Goal: Task Accomplishment & Management: Manage account settings

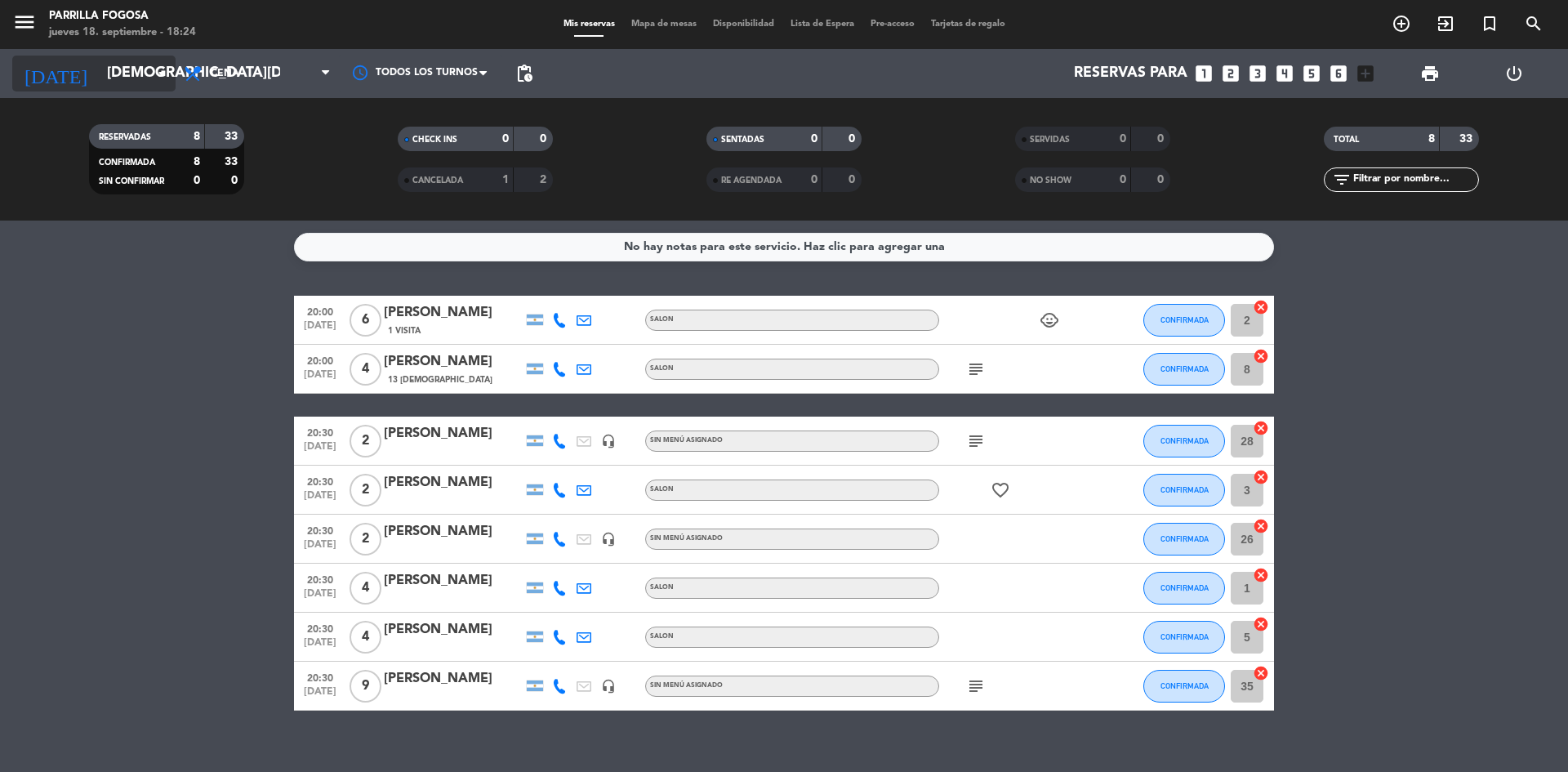
click at [116, 58] on input "[DEMOGRAPHIC_DATA][DATE]" at bounding box center [193, 73] width 189 height 32
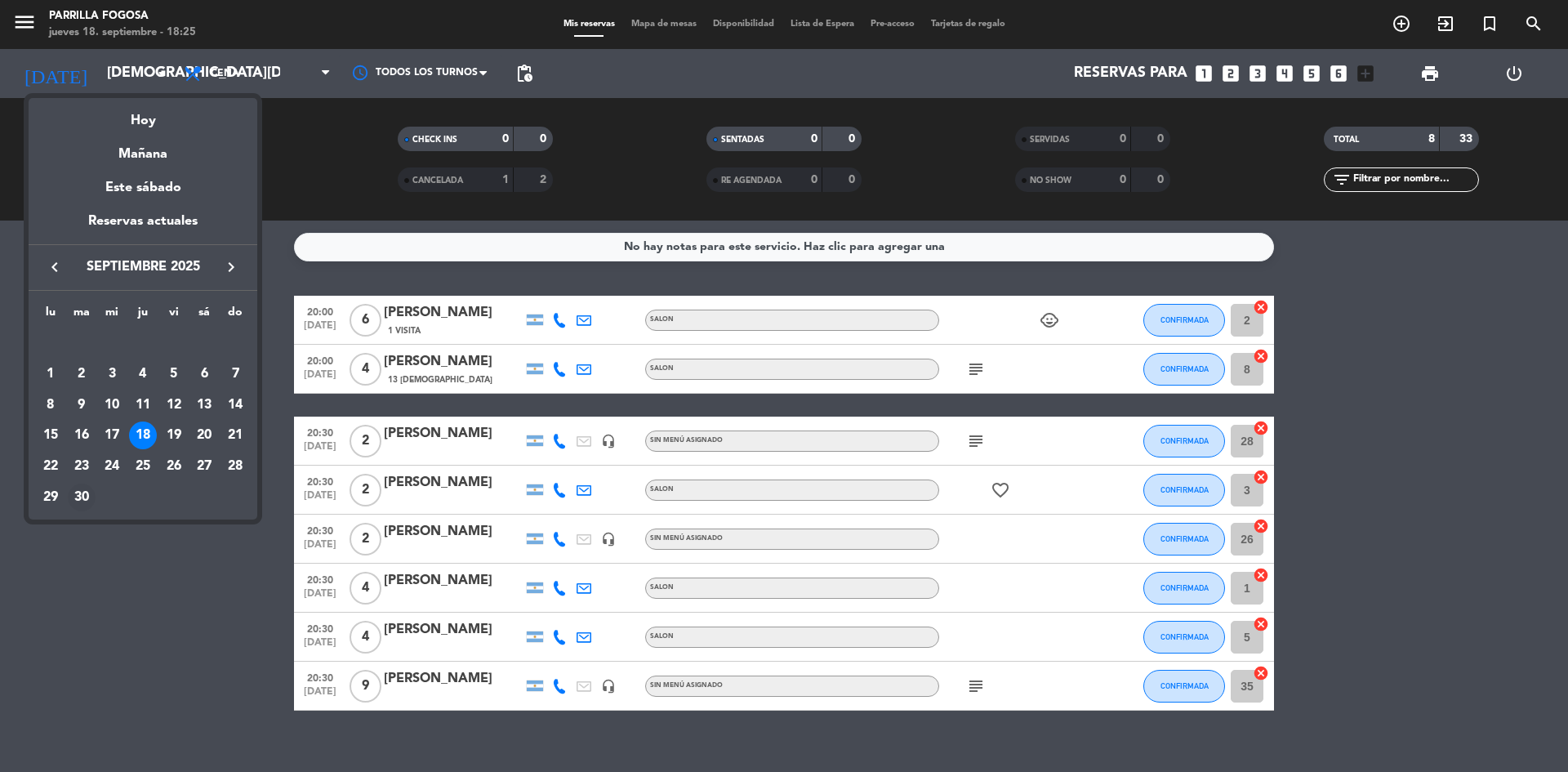
click at [91, 495] on div "30" at bounding box center [82, 497] width 28 height 28
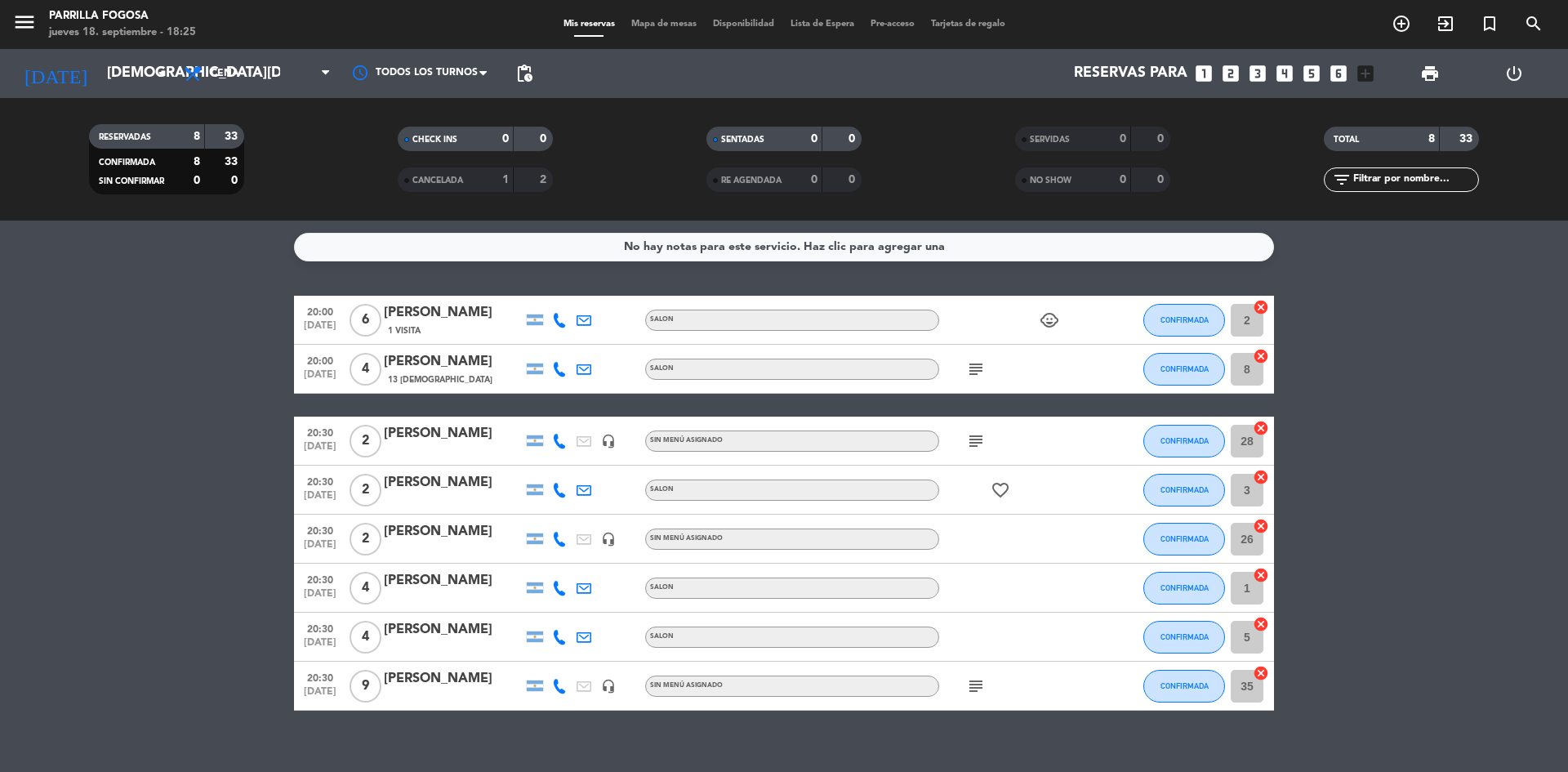
type input "[DATE]"
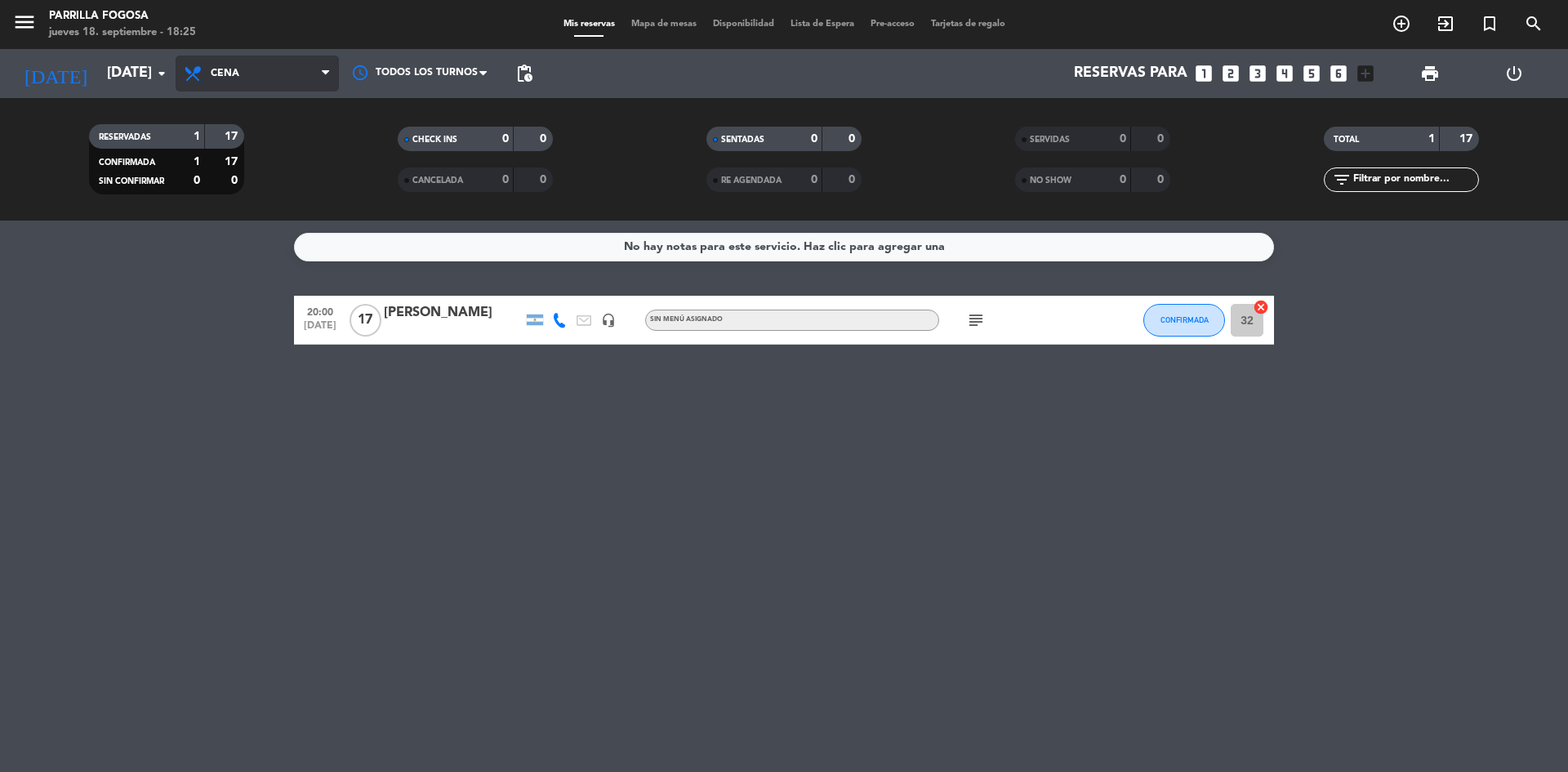
click at [226, 87] on span "Cena" at bounding box center [257, 73] width 164 height 36
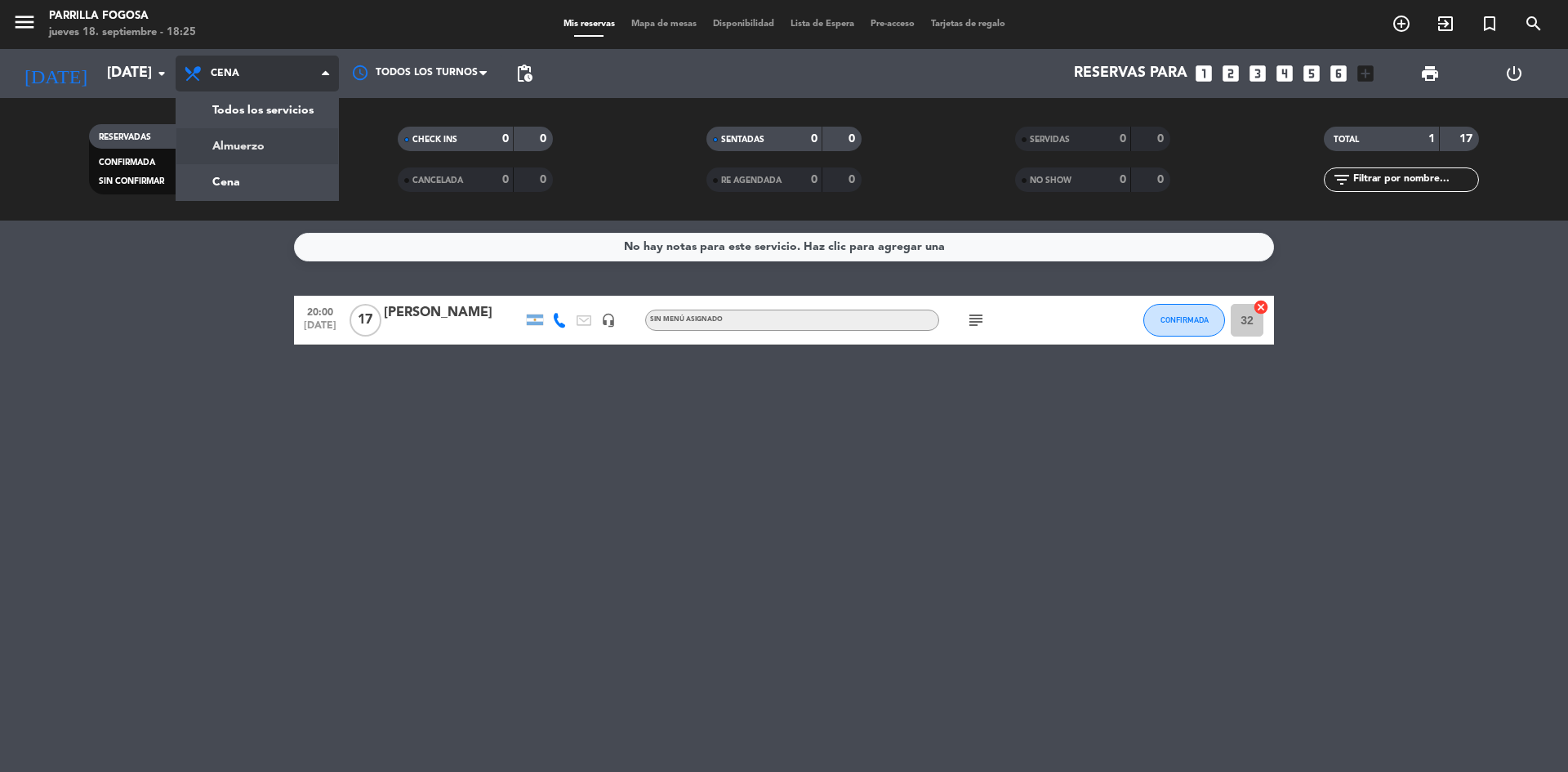
click at [274, 135] on div "menu Parrilla Fogosa jueves 18. septiembre - 18:25 Mis reservas Mapa de mesas D…" at bounding box center [784, 110] width 1568 height 221
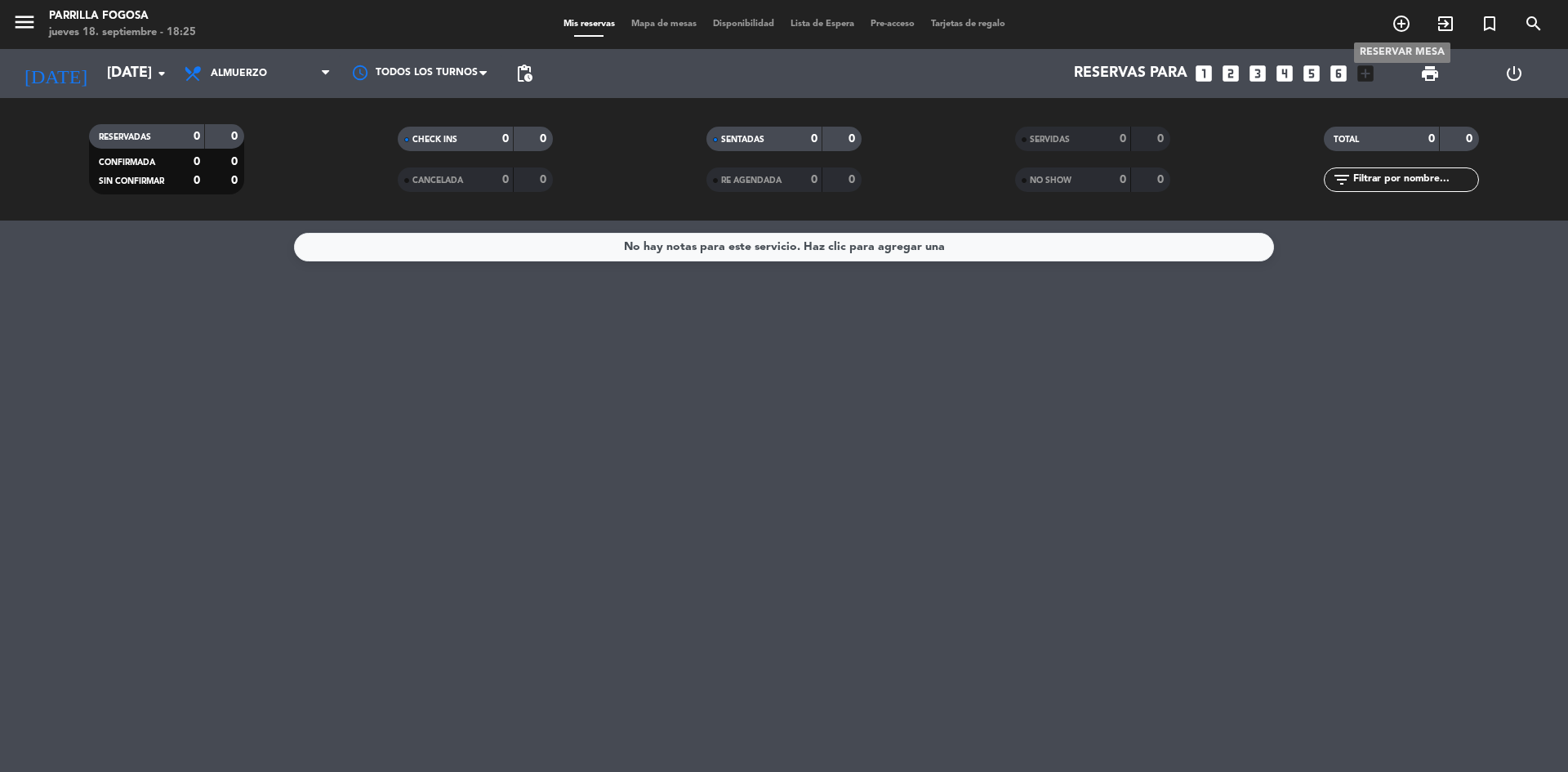
click at [1393, 31] on icon "add_circle_outline" at bounding box center [1401, 23] width 20 height 20
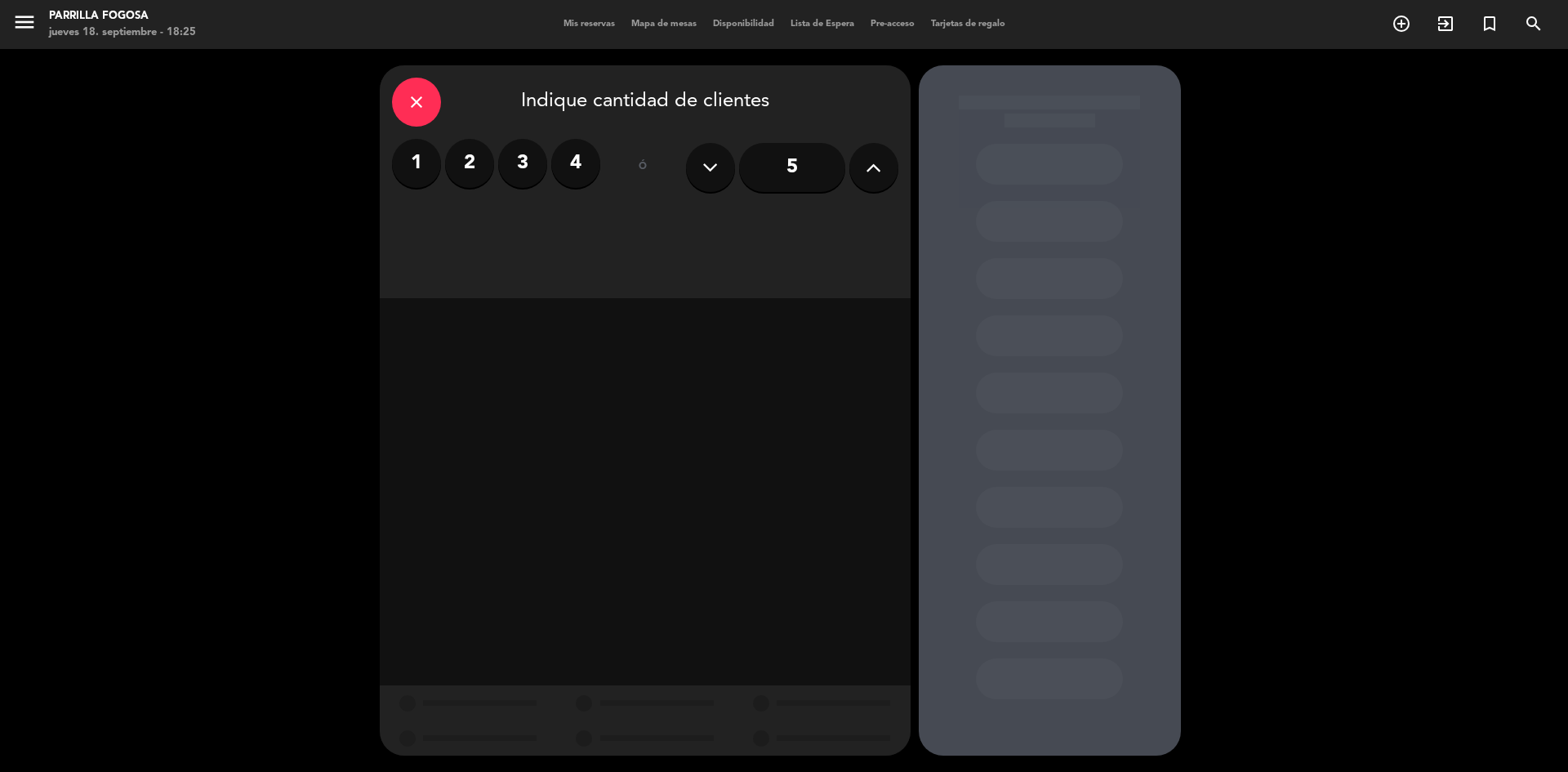
click at [540, 166] on label "3" at bounding box center [523, 164] width 49 height 49
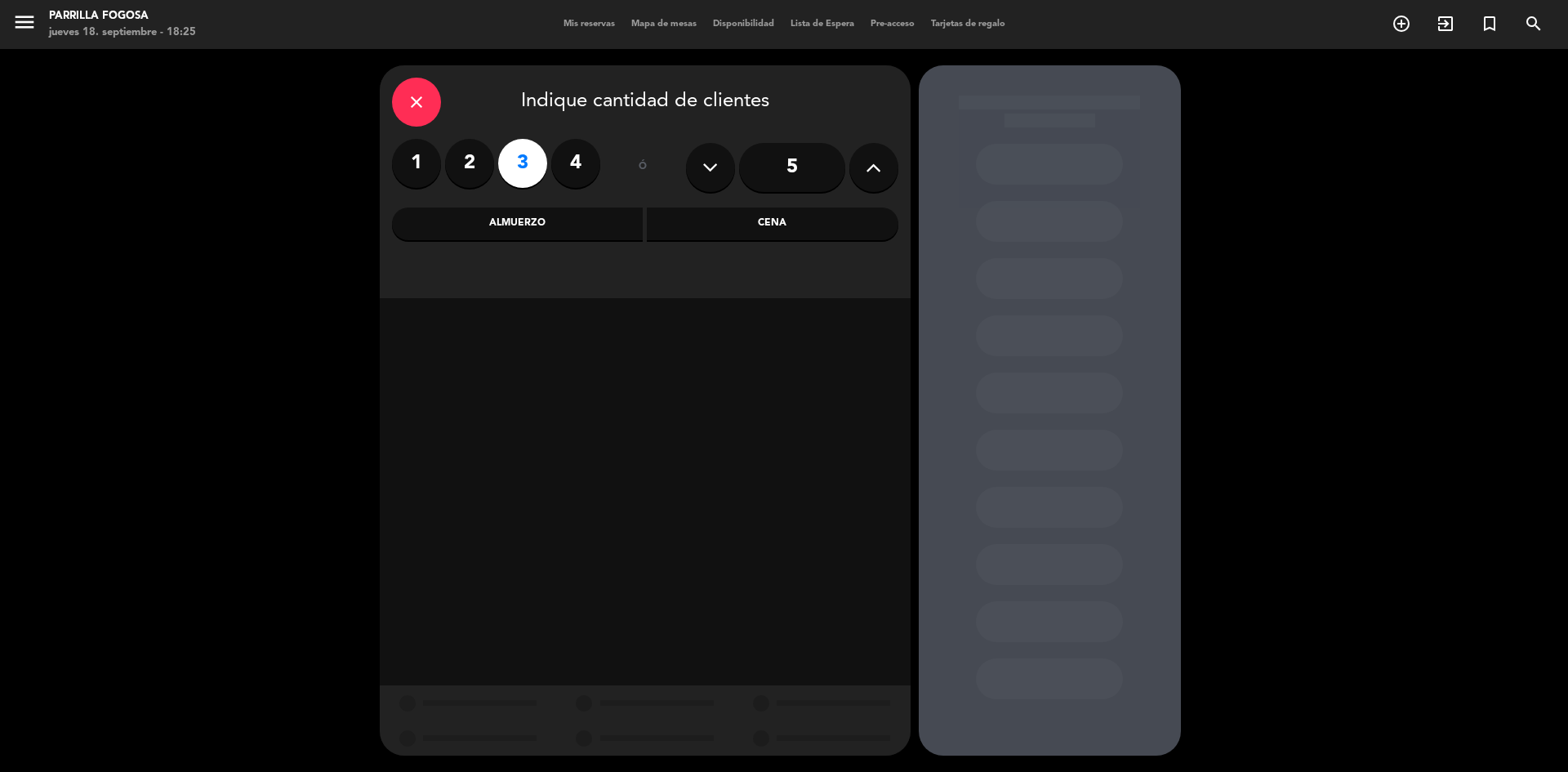
click at [585, 221] on div "Almuerzo" at bounding box center [517, 223] width 251 height 32
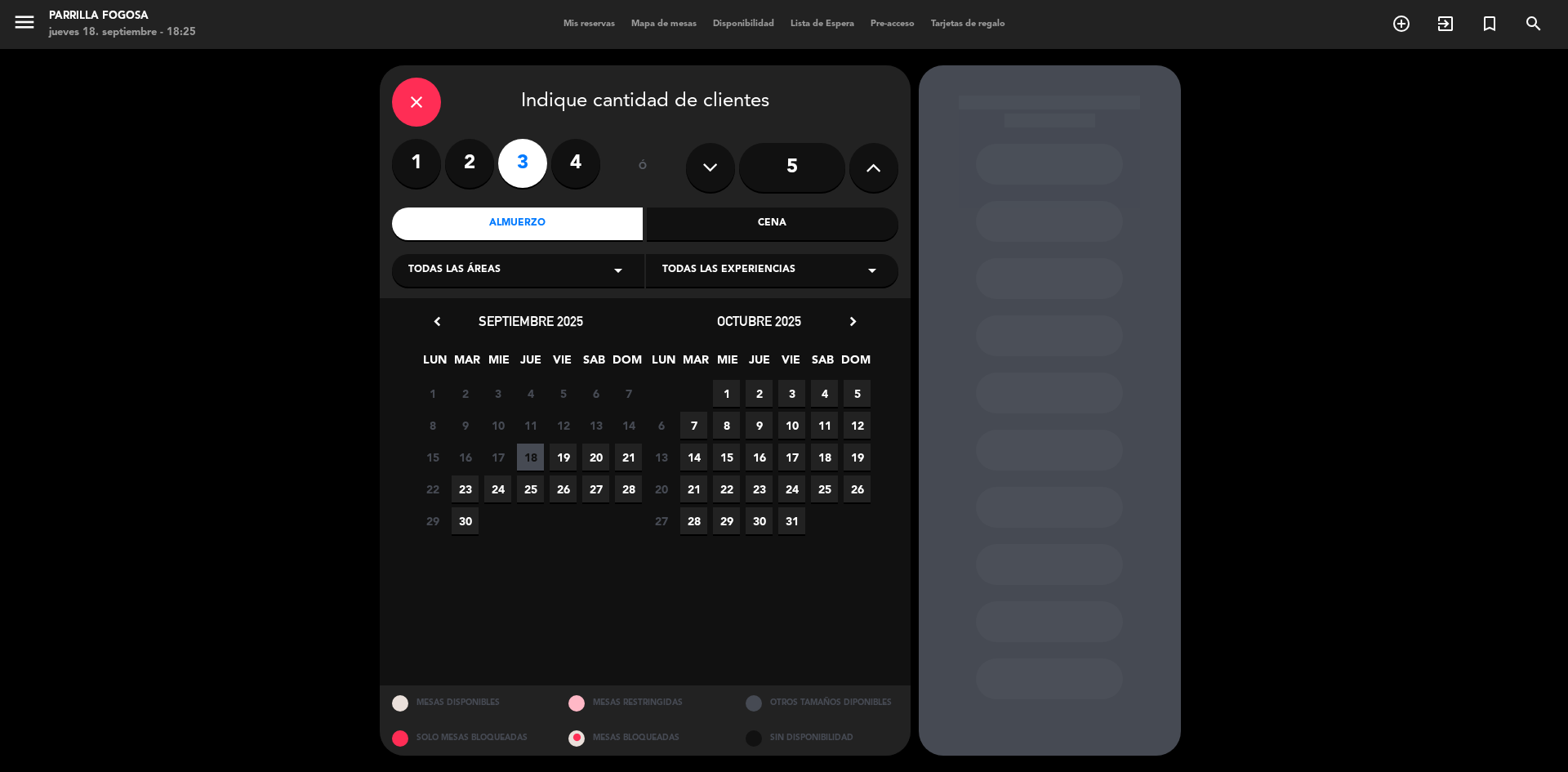
click at [466, 523] on span "30" at bounding box center [465, 521] width 27 height 27
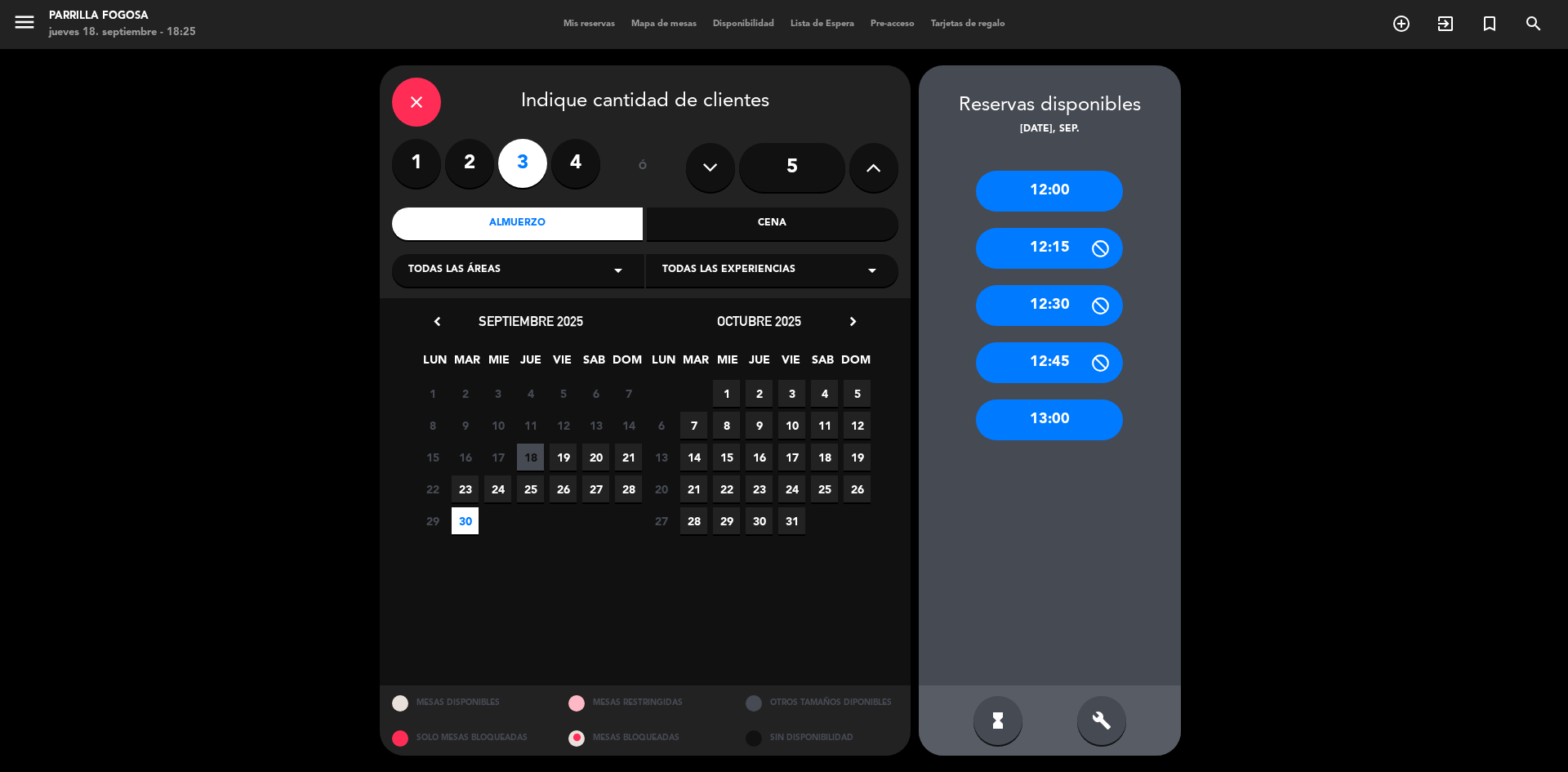
drag, startPoint x: 1112, startPoint y: 726, endPoint x: 1144, endPoint y: 452, distance: 275.9
click at [1111, 726] on div "build" at bounding box center [1102, 721] width 49 height 49
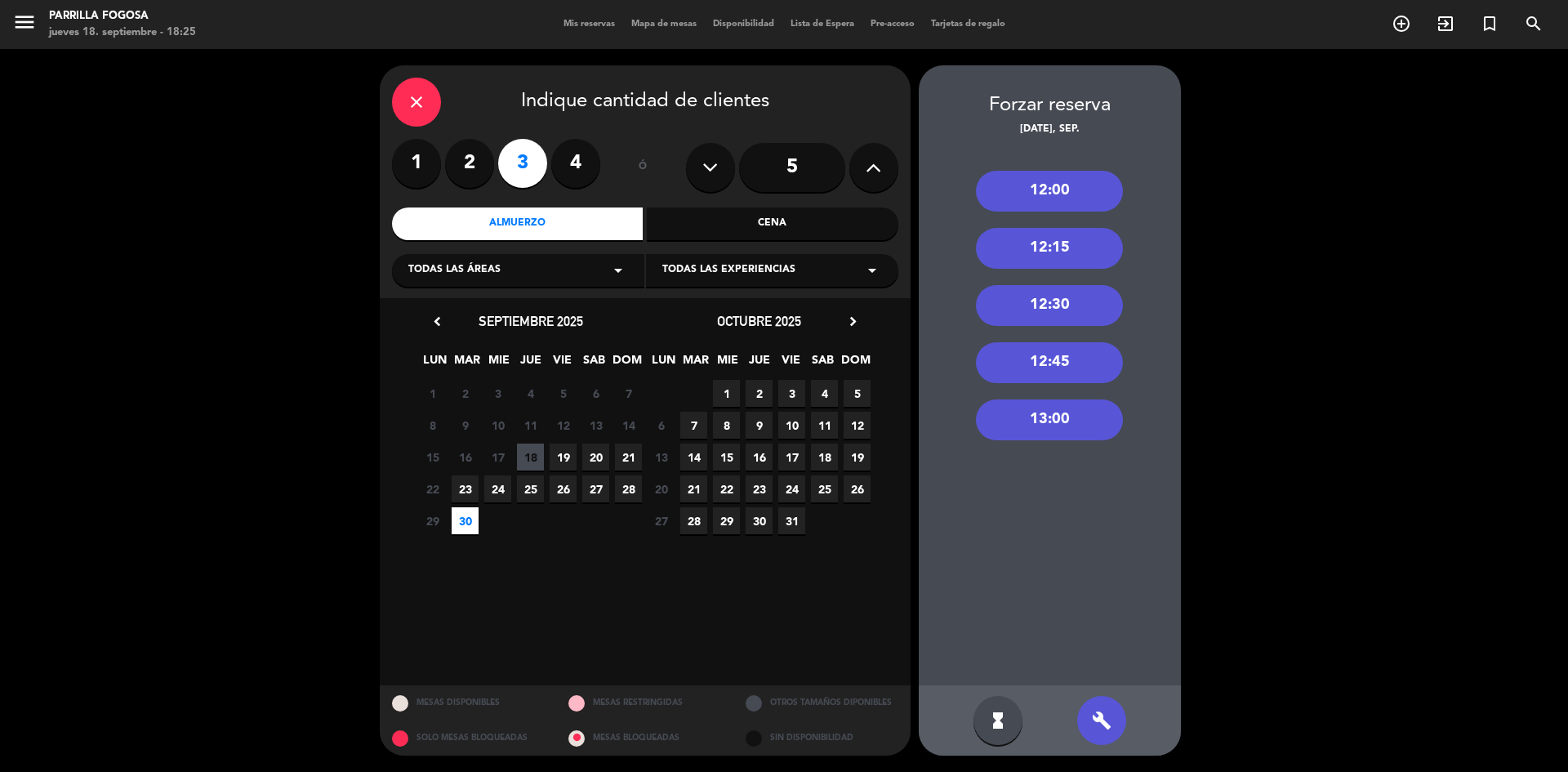
click at [1093, 419] on div "13:00" at bounding box center [1049, 420] width 147 height 41
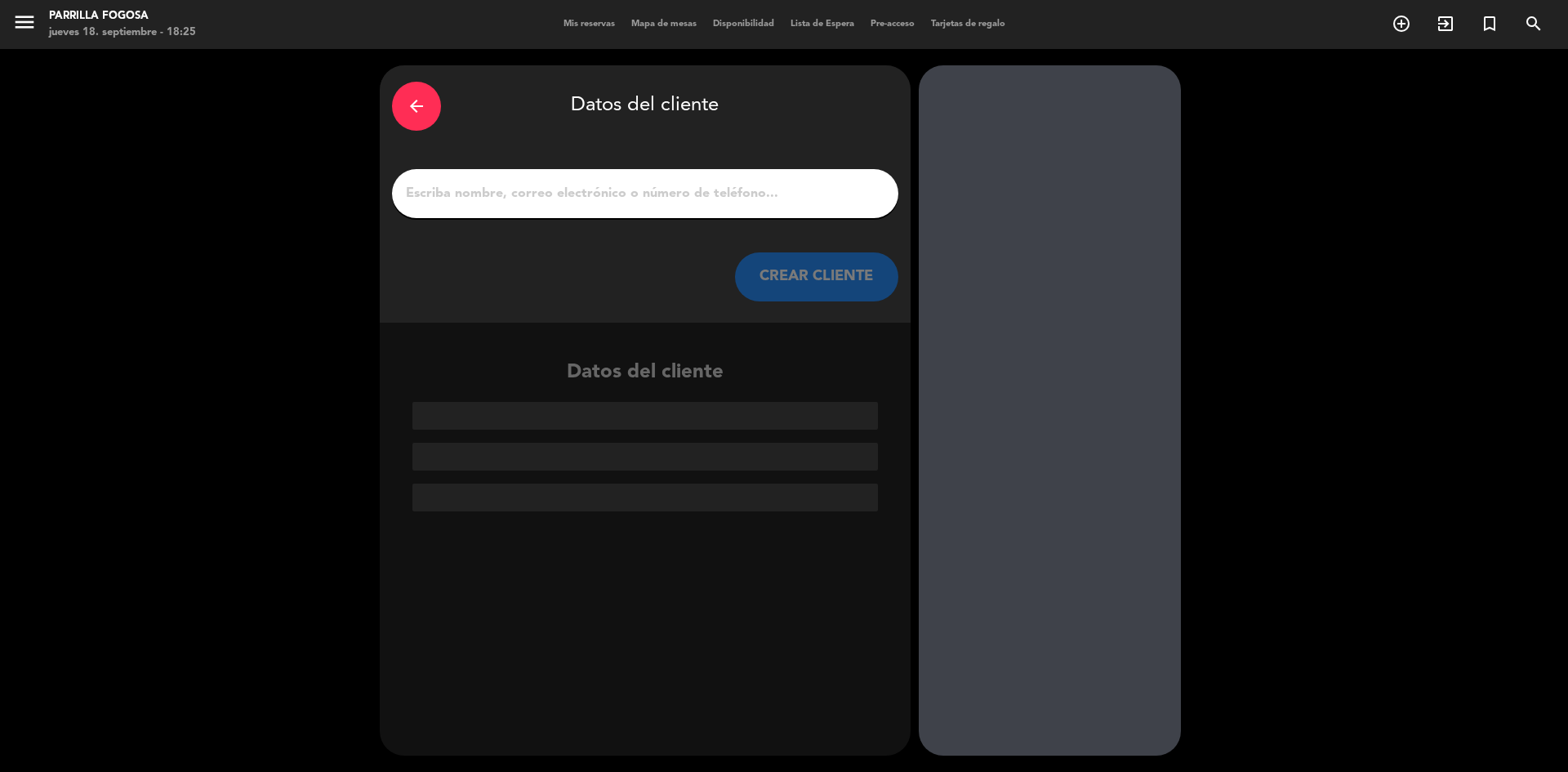
click at [833, 198] on input "1" at bounding box center [644, 193] width 481 height 23
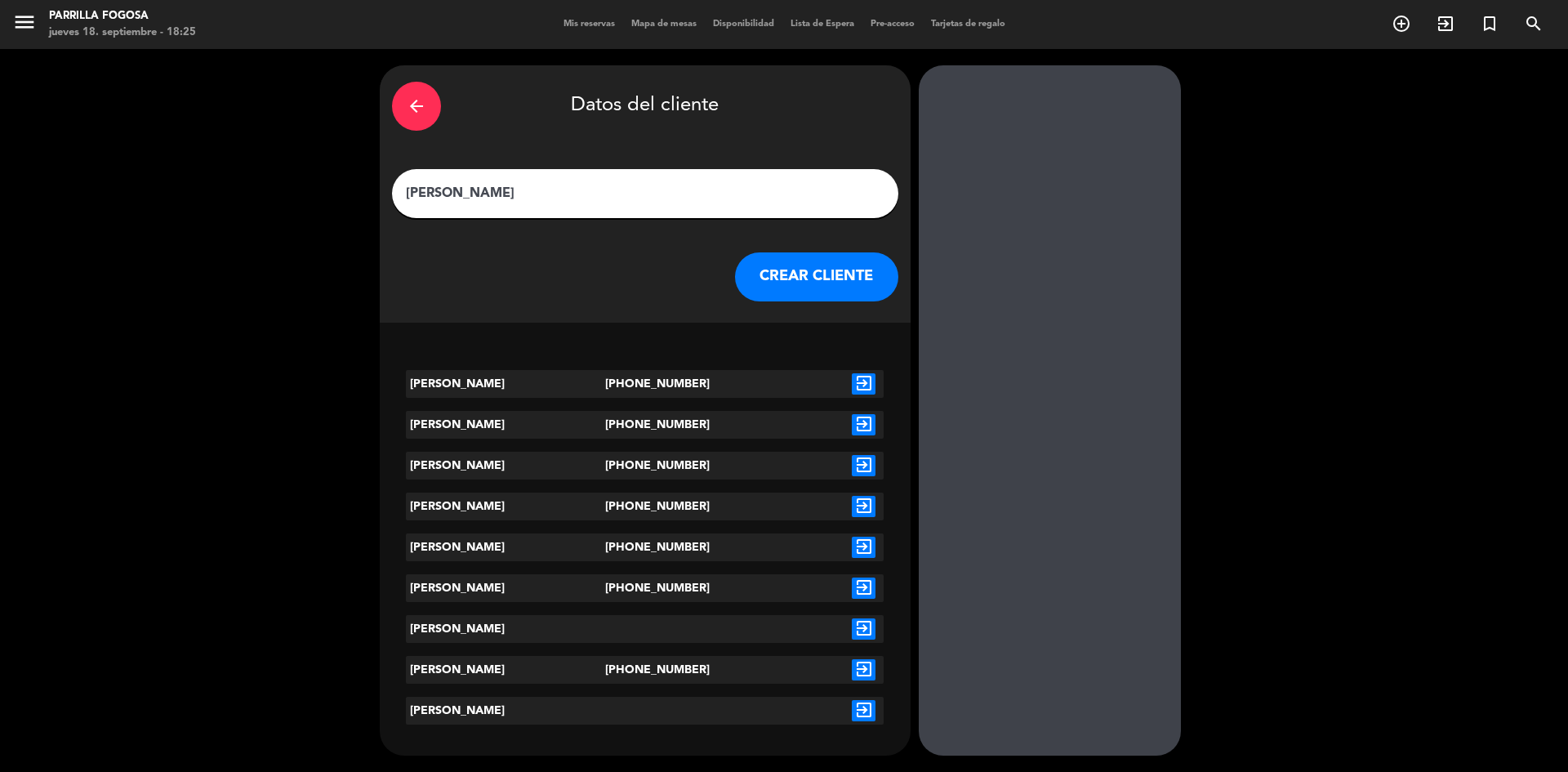
type input "[PERSON_NAME]"
click at [860, 267] on button "CREAR CLIENTE" at bounding box center [817, 277] width 164 height 49
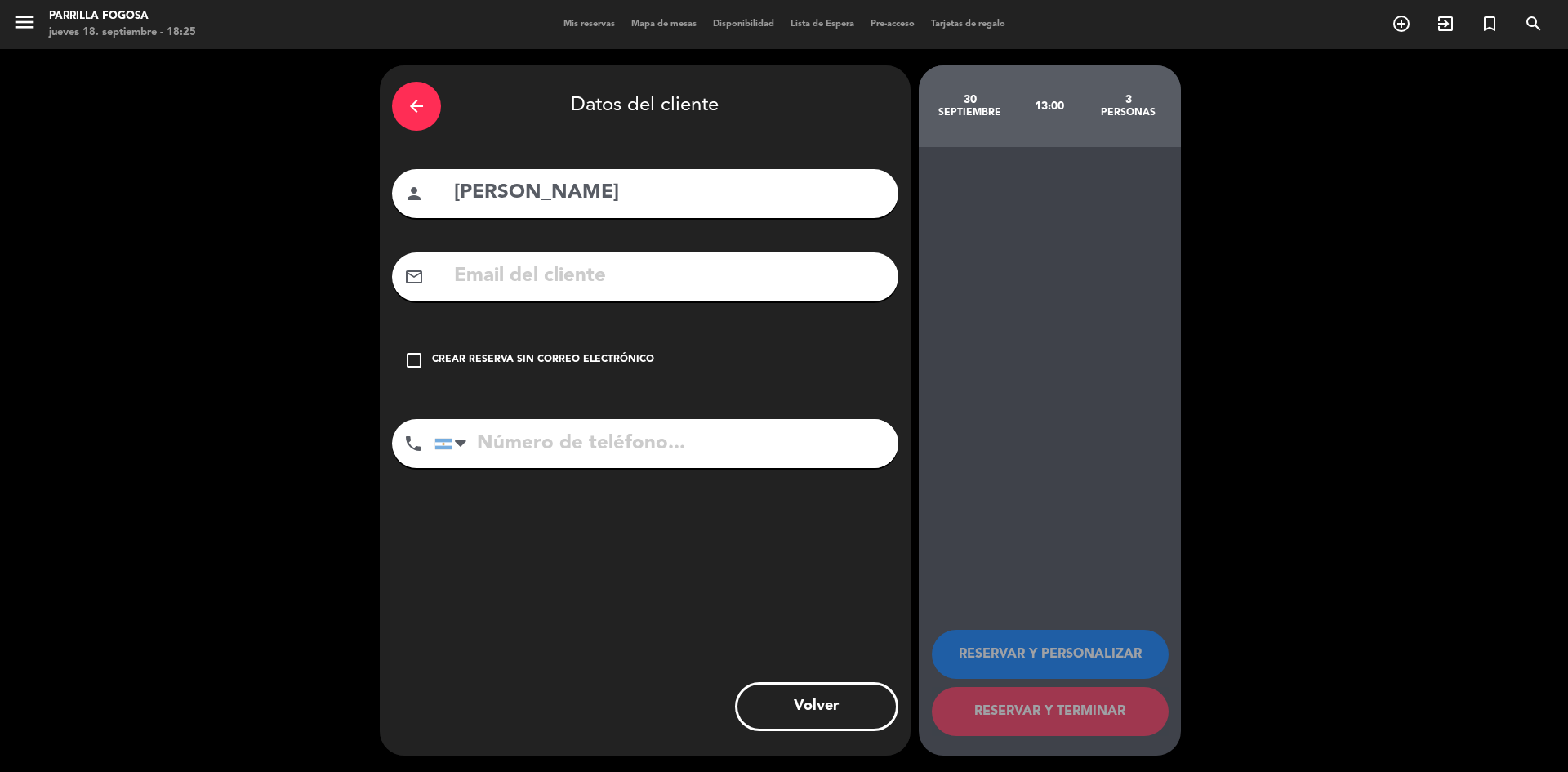
click at [565, 349] on div "check_box_outline_blank Crear reserva sin correo electrónico" at bounding box center [645, 360] width 506 height 49
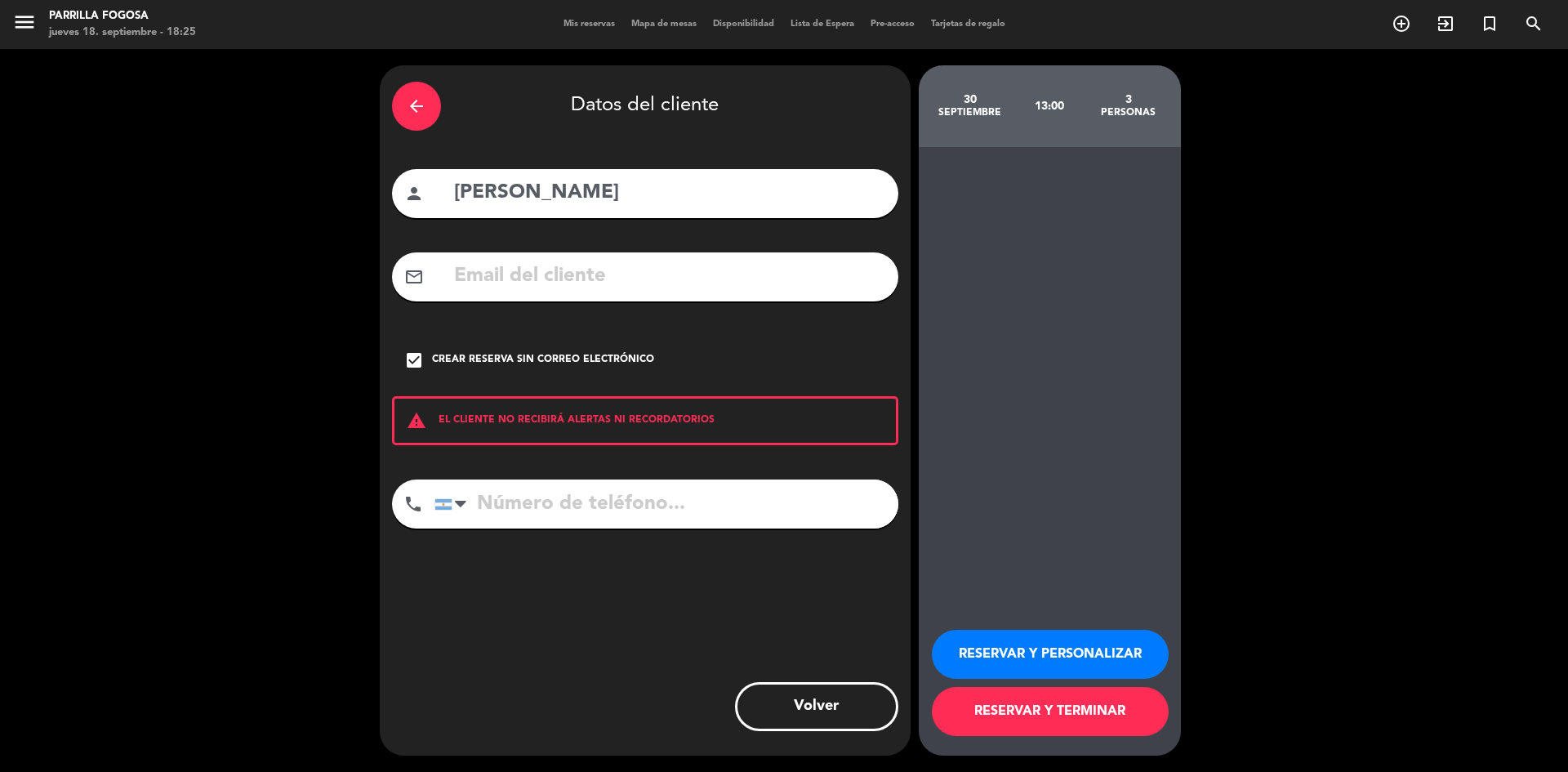
click at [1110, 705] on button "RESERVAR Y TERMINAR" at bounding box center [1051, 712] width 237 height 49
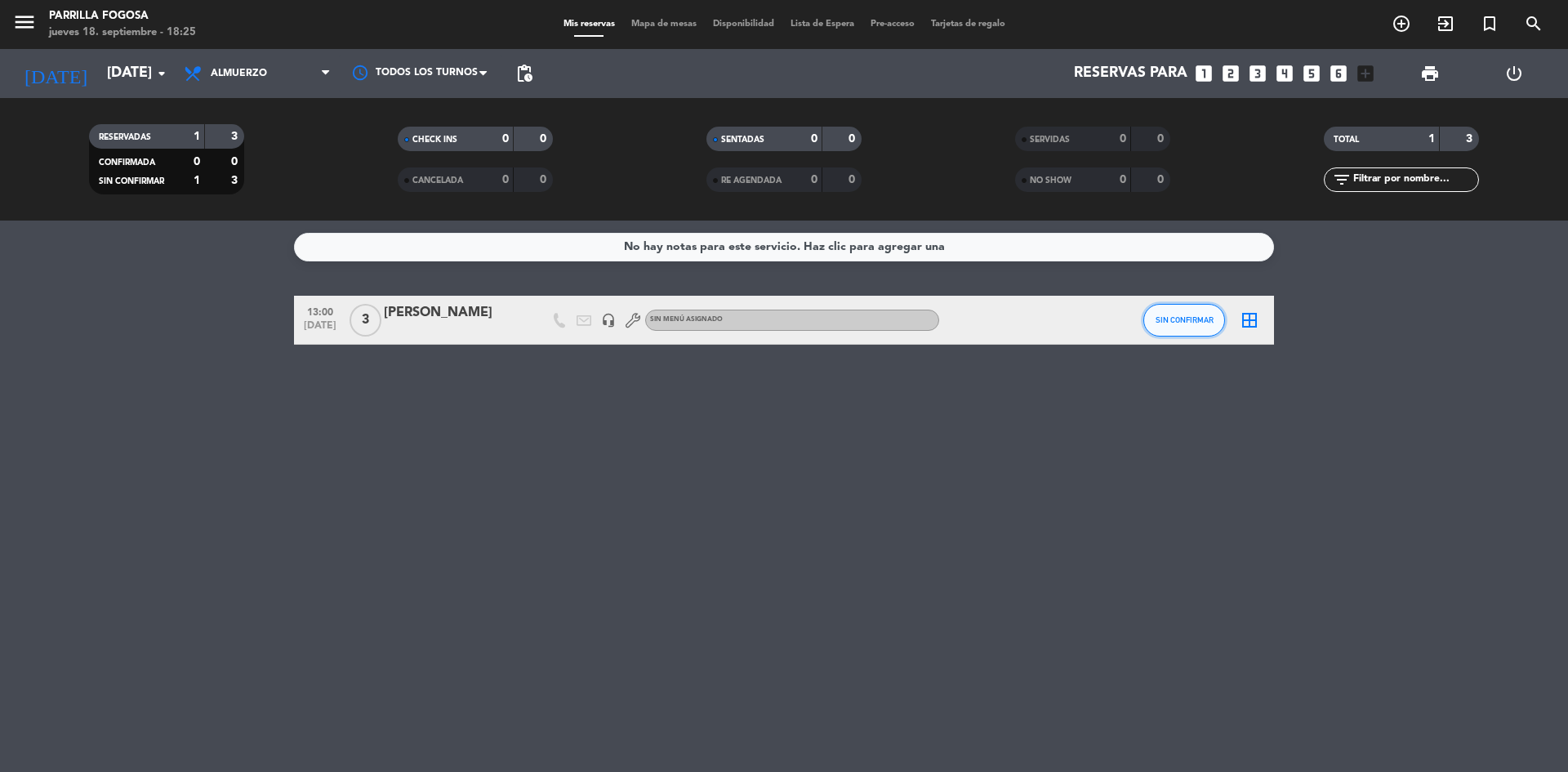
click at [1190, 308] on button "SIN CONFIRMAR" at bounding box center [1185, 320] width 82 height 32
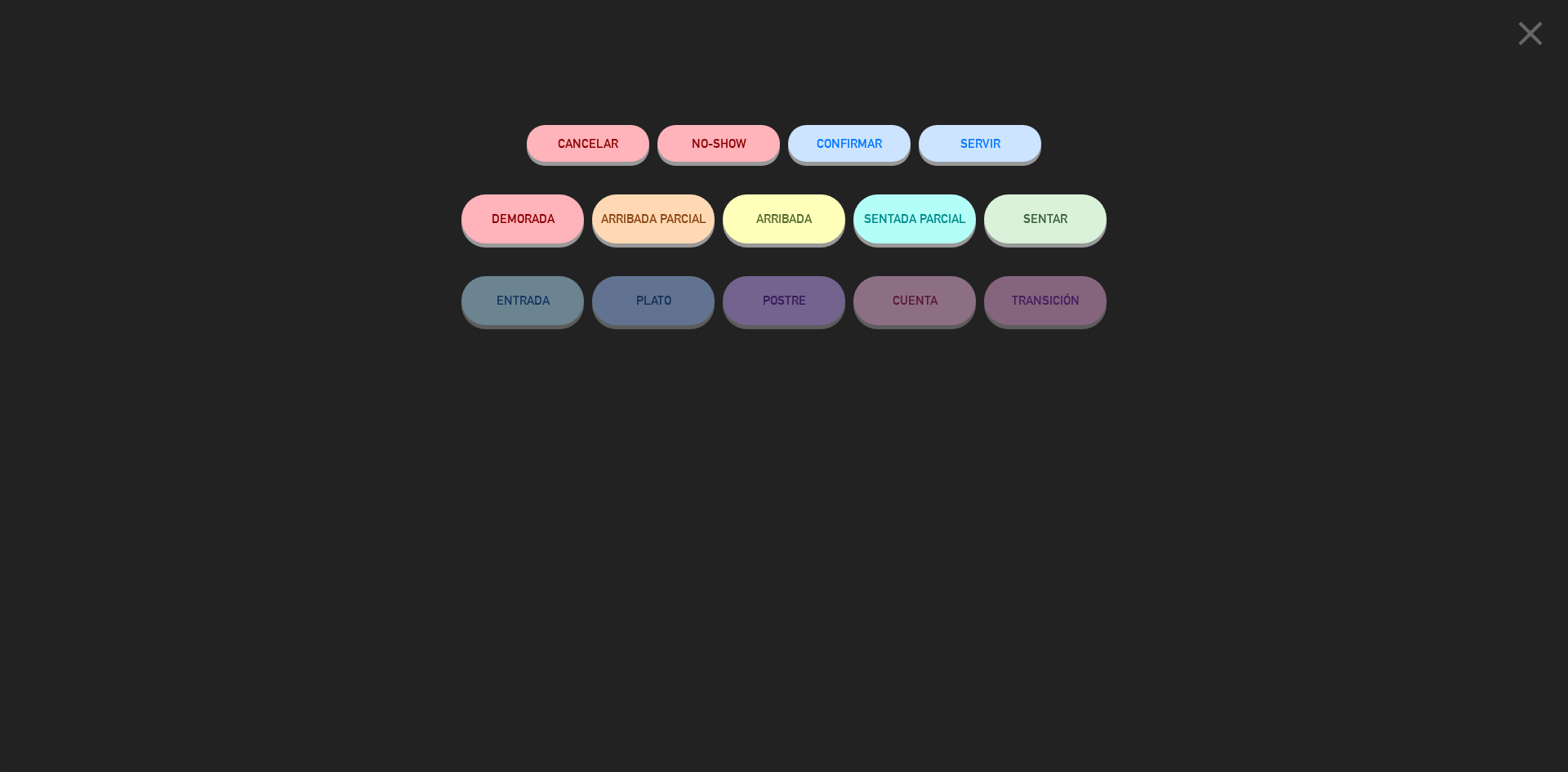
click at [870, 153] on button "CONFIRMAR" at bounding box center [850, 143] width 123 height 37
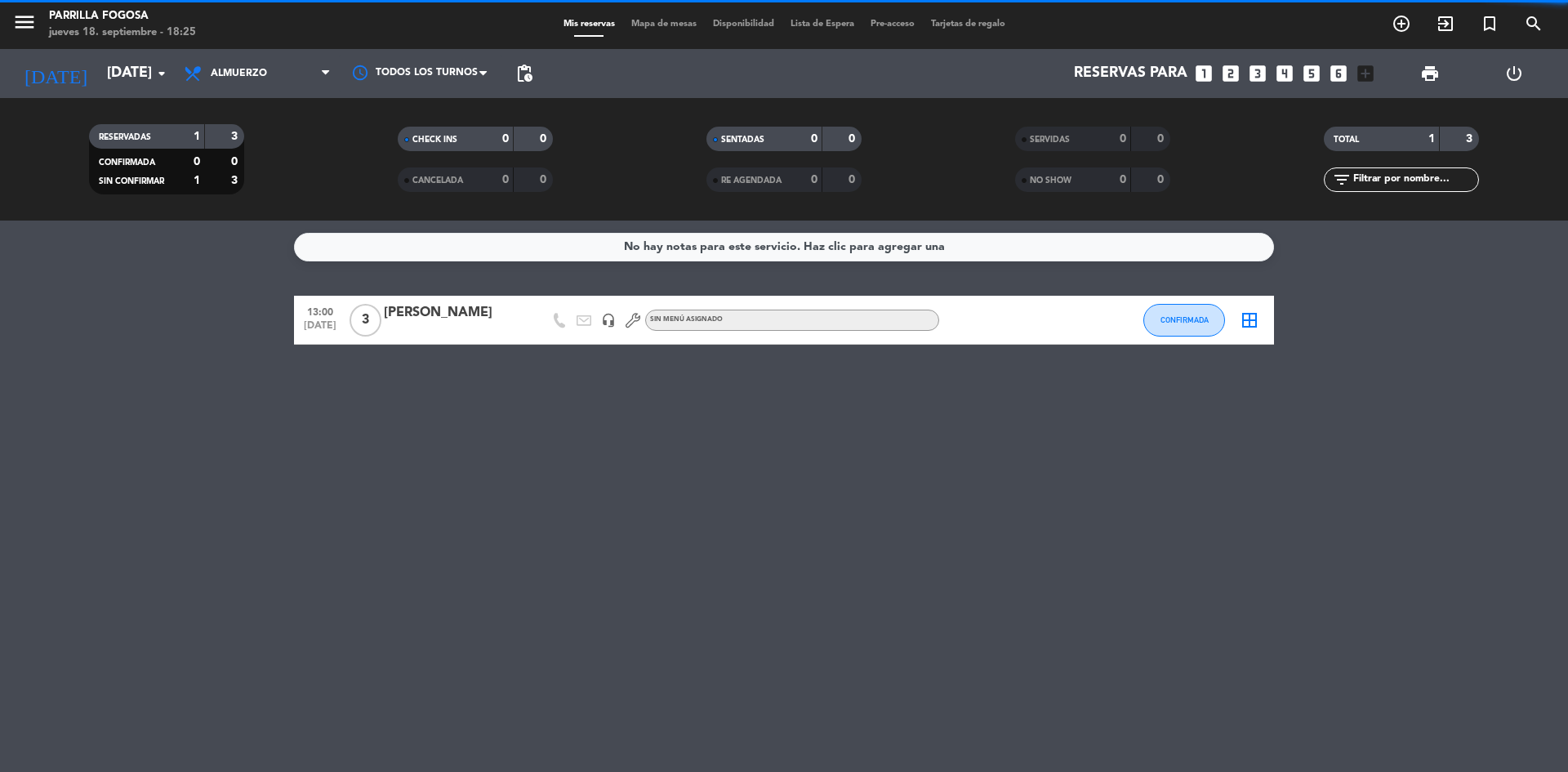
click at [1246, 320] on icon "border_all" at bounding box center [1249, 320] width 20 height 20
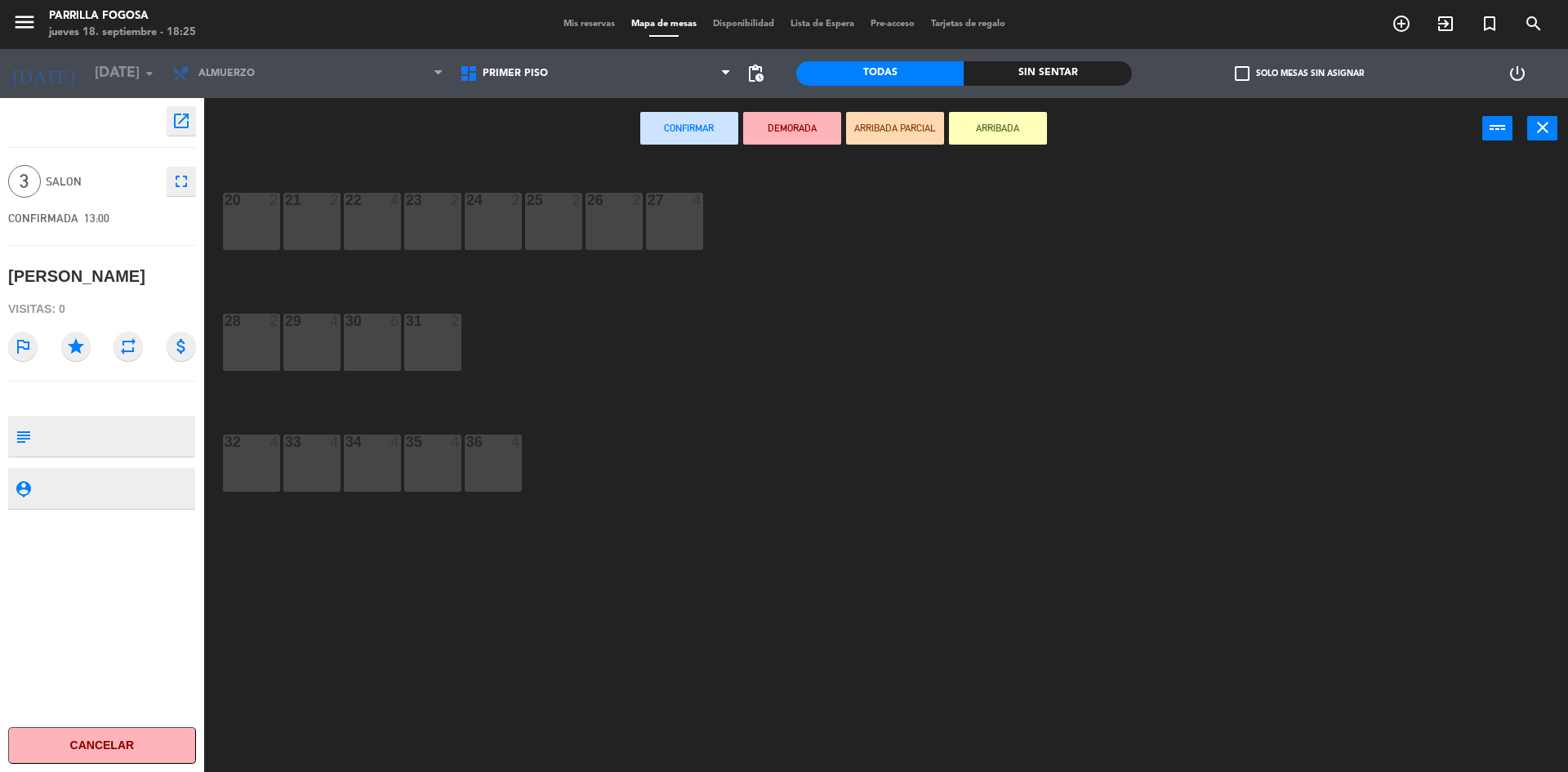
click at [440, 340] on div "31 2" at bounding box center [432, 342] width 57 height 57
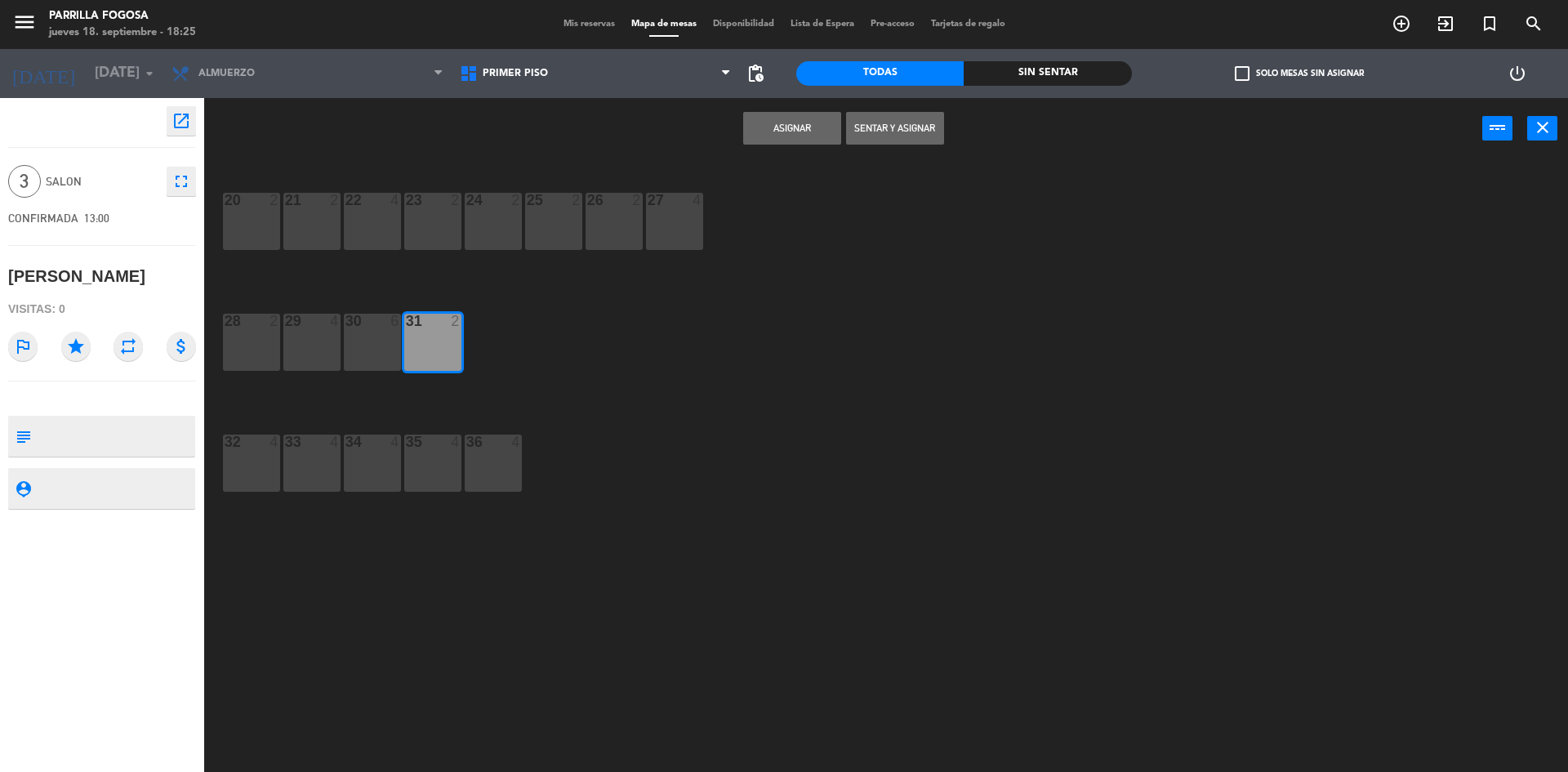
click at [441, 359] on div "31 2" at bounding box center [432, 342] width 57 height 57
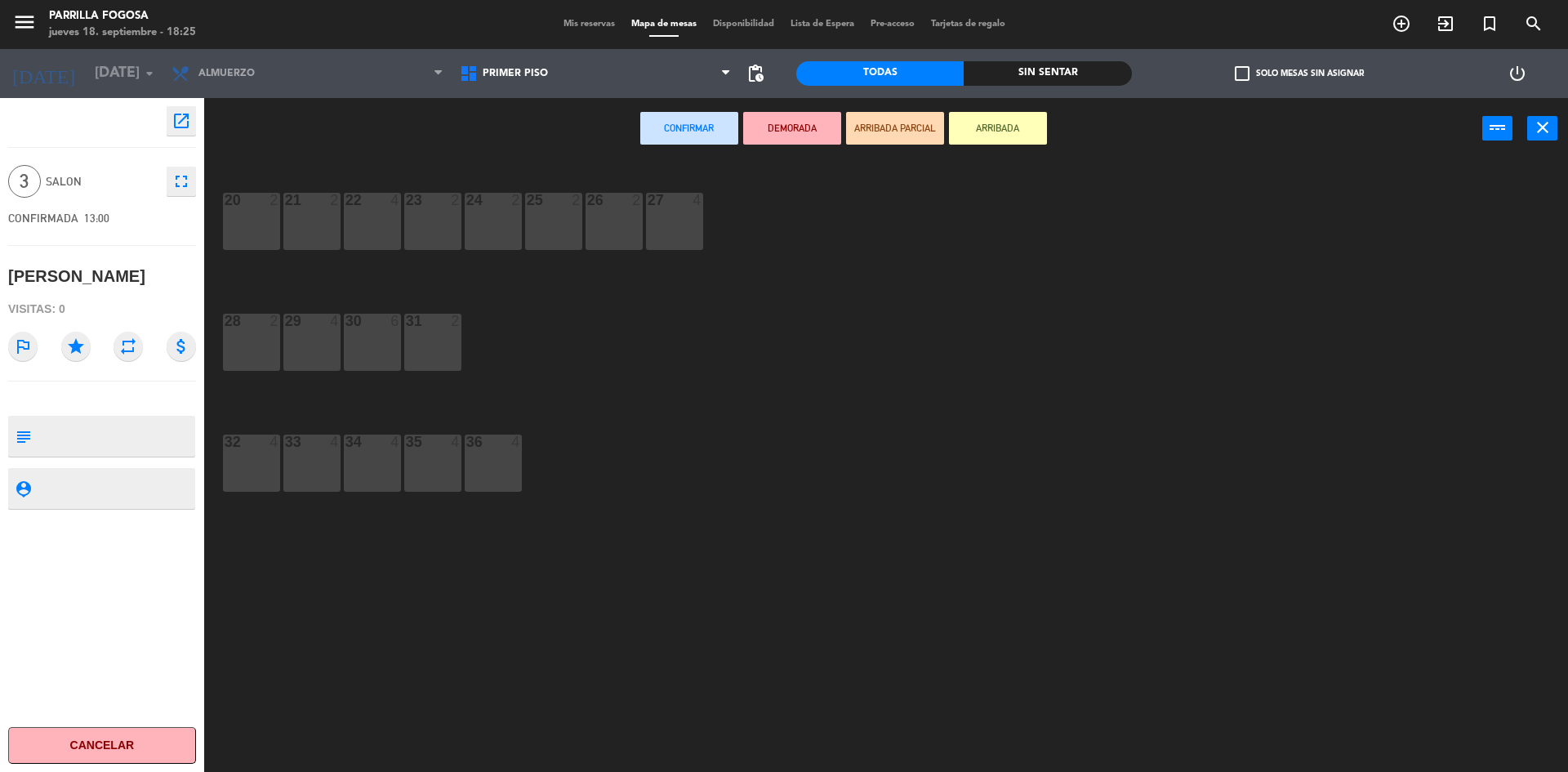
click at [261, 452] on div "32 4" at bounding box center [251, 463] width 57 height 57
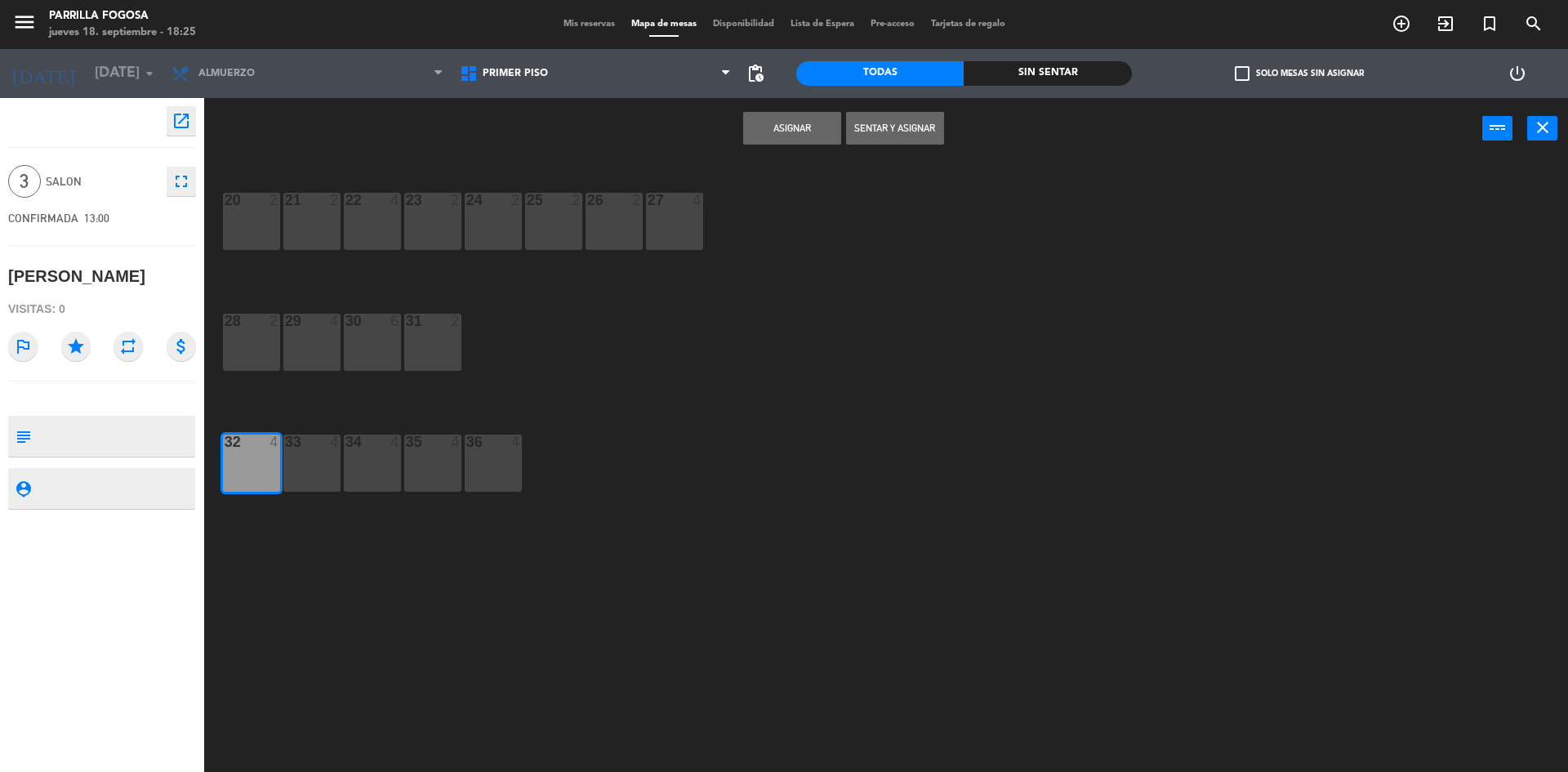
click at [776, 128] on button "Asignar" at bounding box center [792, 128] width 98 height 32
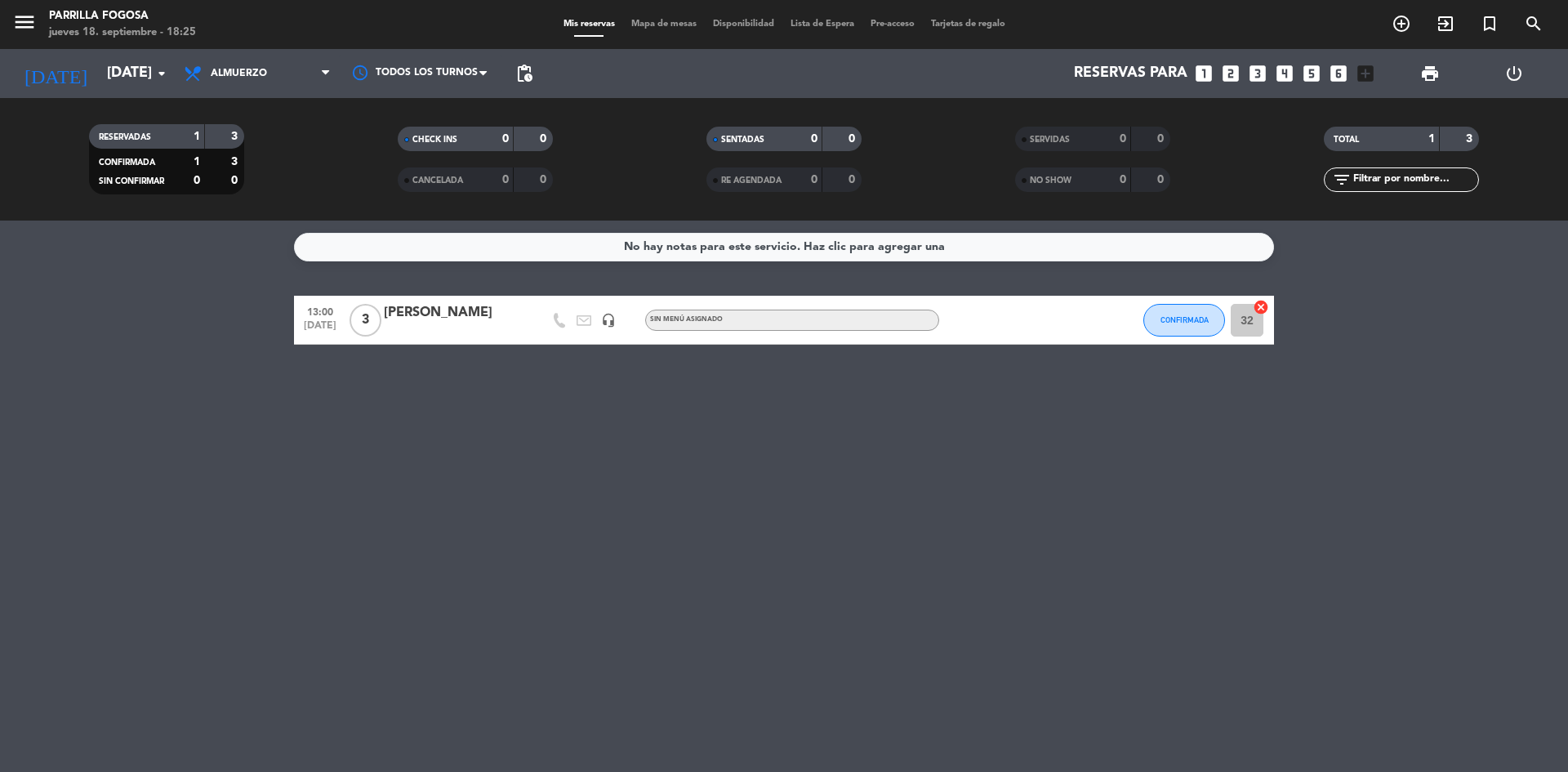
click at [479, 334] on div at bounding box center [453, 331] width 139 height 13
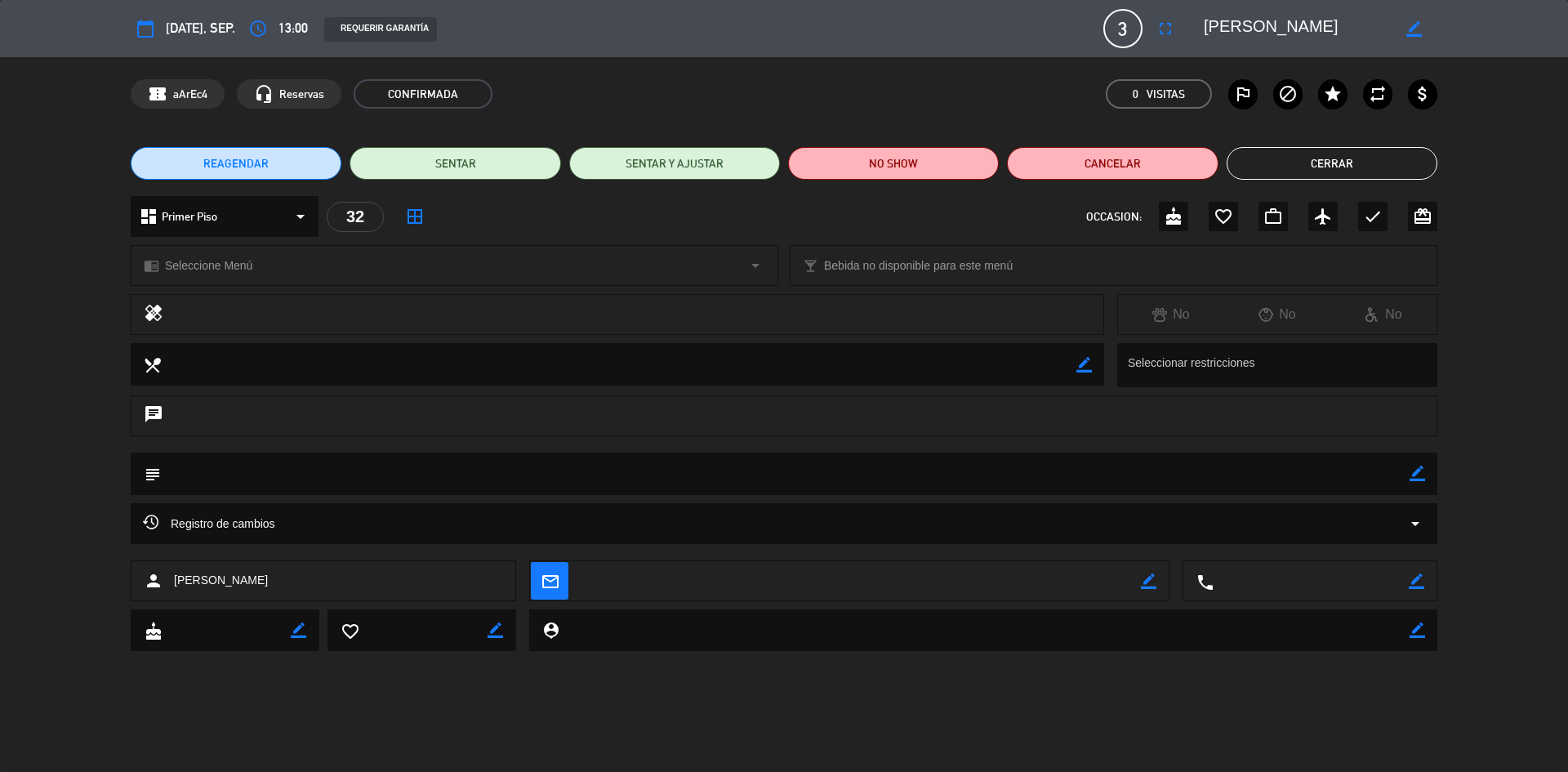
drag, startPoint x: 1408, startPoint y: 470, endPoint x: 1422, endPoint y: 477, distance: 15.7
click at [1407, 469] on textarea at bounding box center [785, 473] width 1248 height 42
drag, startPoint x: 1422, startPoint y: 477, endPoint x: 1006, endPoint y: 481, distance: 416.0
click at [1421, 477] on icon "border_color" at bounding box center [1417, 473] width 15 height 15
click at [886, 490] on textarea at bounding box center [785, 473] width 1248 height 42
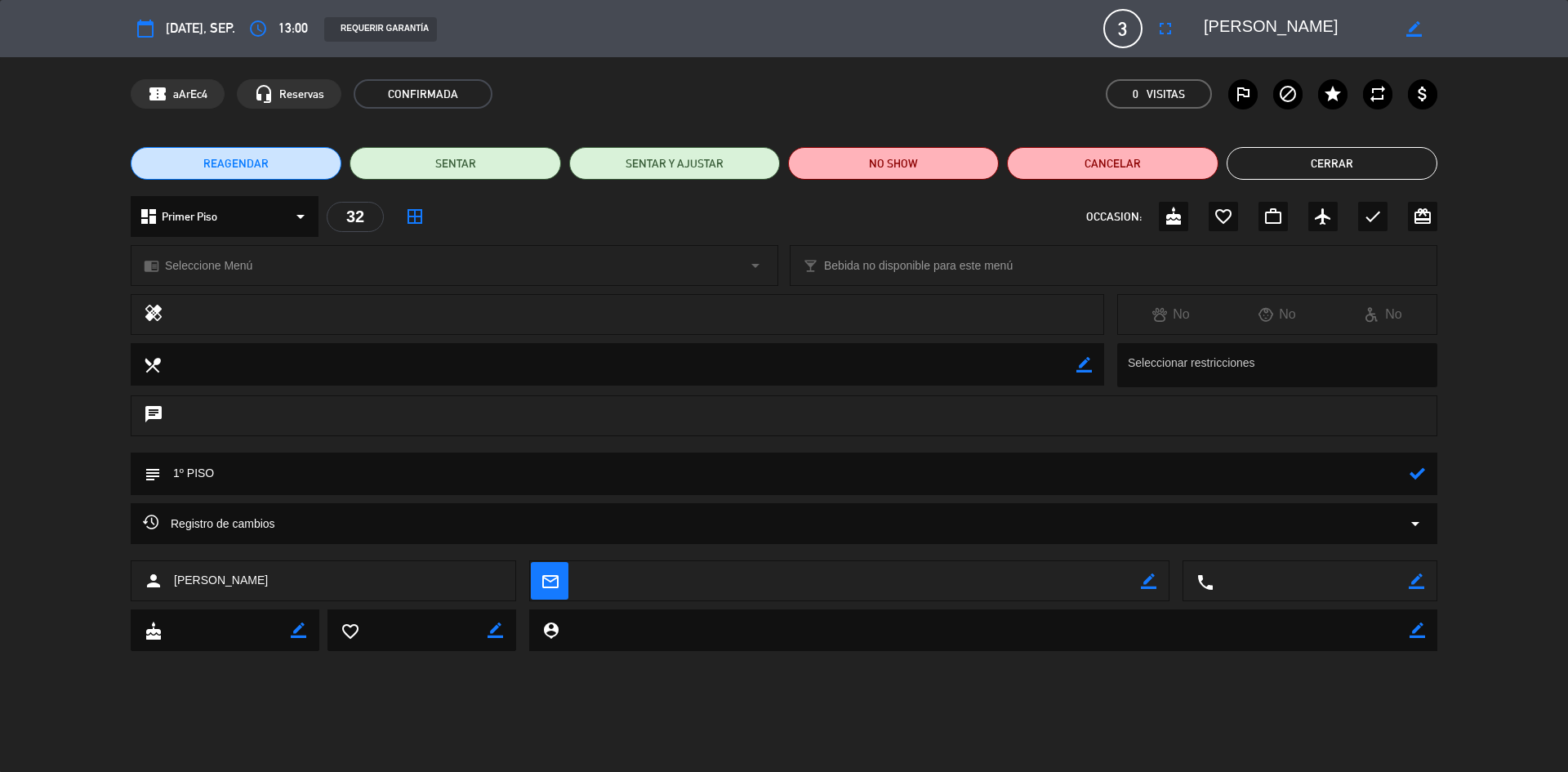
type textarea "1º PISO"
click at [1410, 469] on icon at bounding box center [1417, 473] width 15 height 15
click at [1291, 147] on div "REAGENDAR SENTAR SENTAR Y AJUSTAR NO SHOW Cancelar Cerrar" at bounding box center [784, 163] width 1568 height 66
click at [1289, 146] on div "REAGENDAR SENTAR SENTAR Y AJUSTAR NO SHOW Cancelar Cerrar" at bounding box center [784, 163] width 1568 height 66
click at [1296, 161] on button "Cerrar" at bounding box center [1332, 164] width 210 height 32
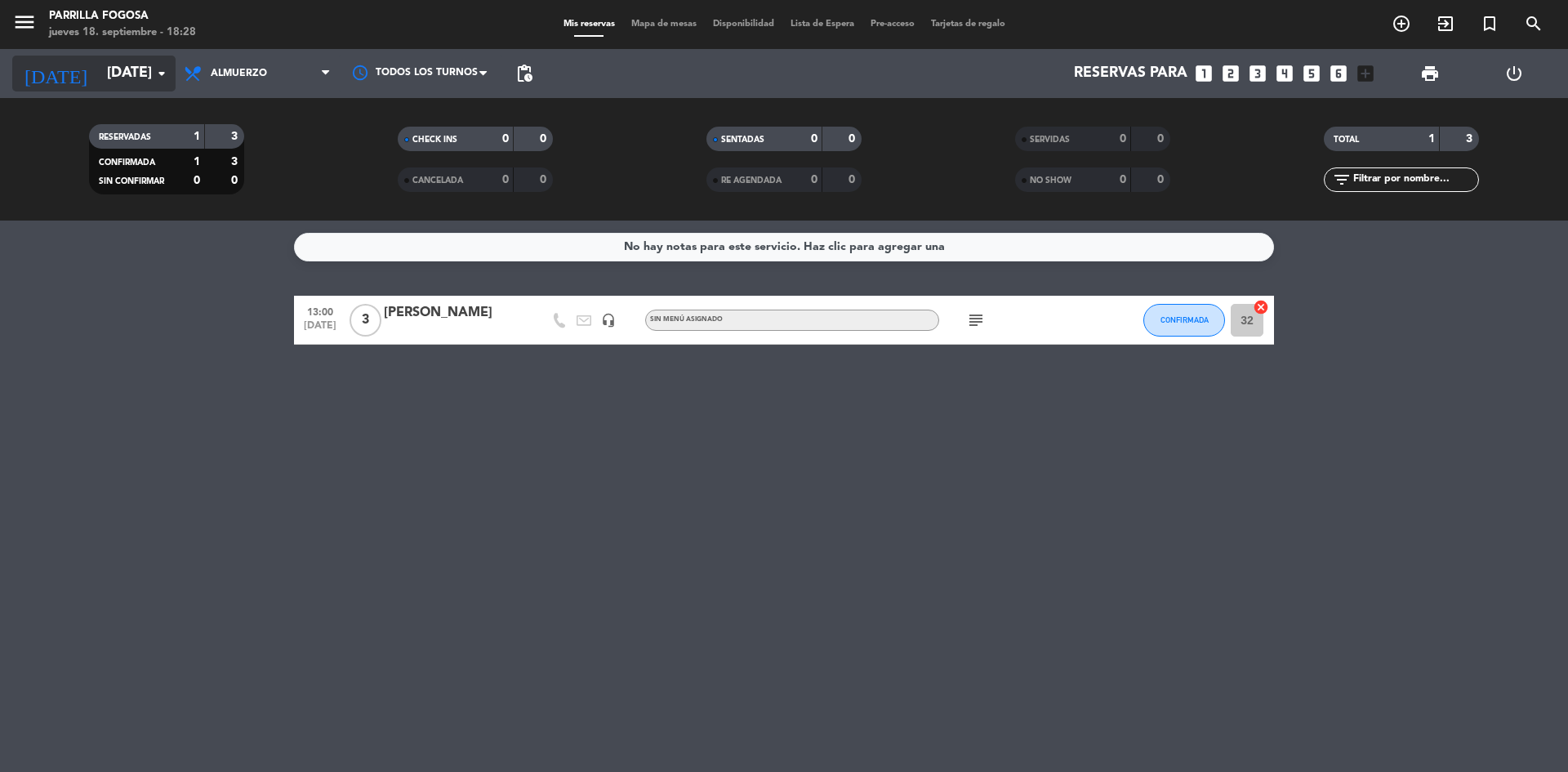
click at [167, 72] on icon "arrow_drop_down" at bounding box center [161, 73] width 20 height 20
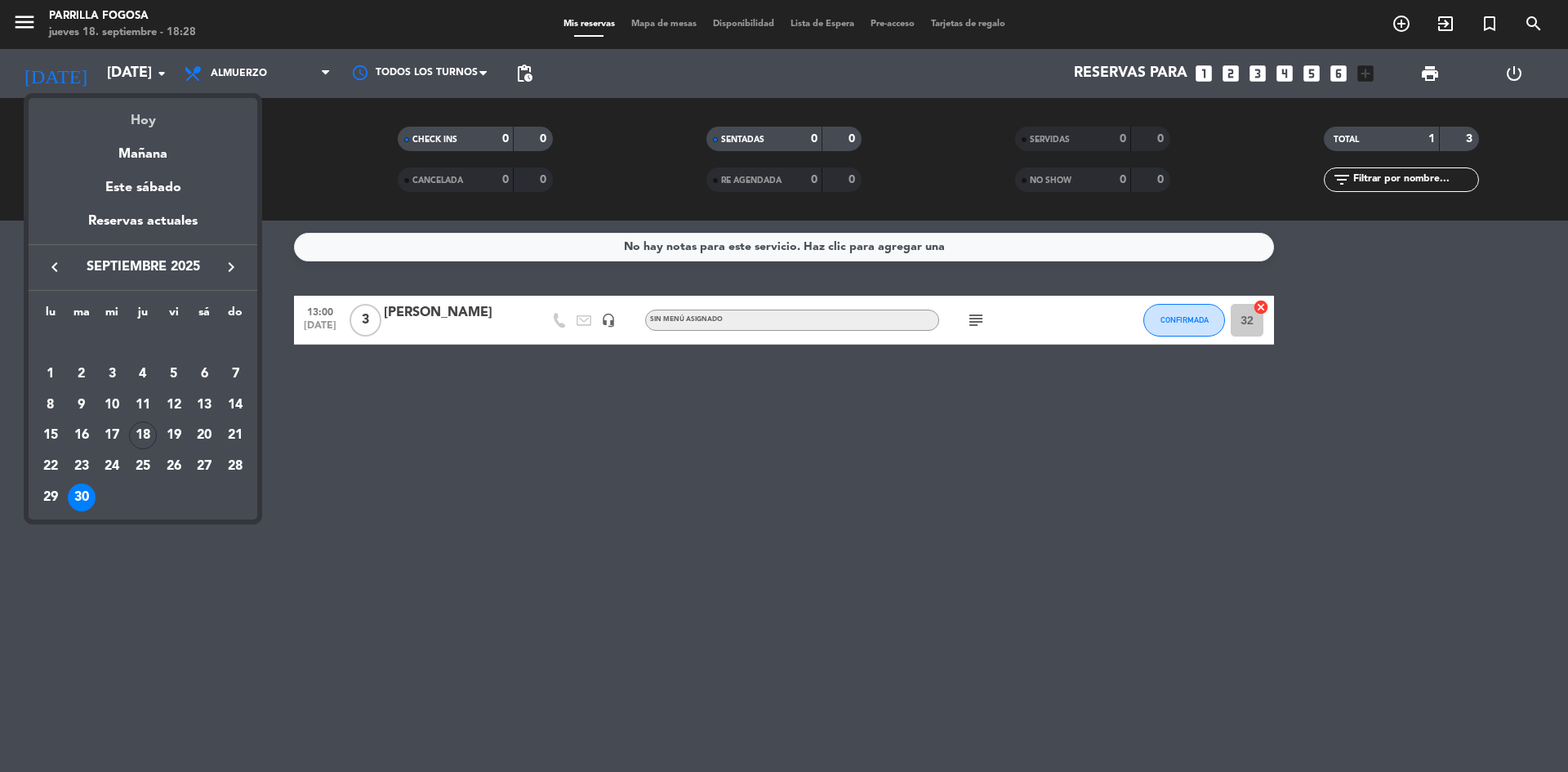
click at [176, 129] on div "Hoy" at bounding box center [143, 114] width 228 height 33
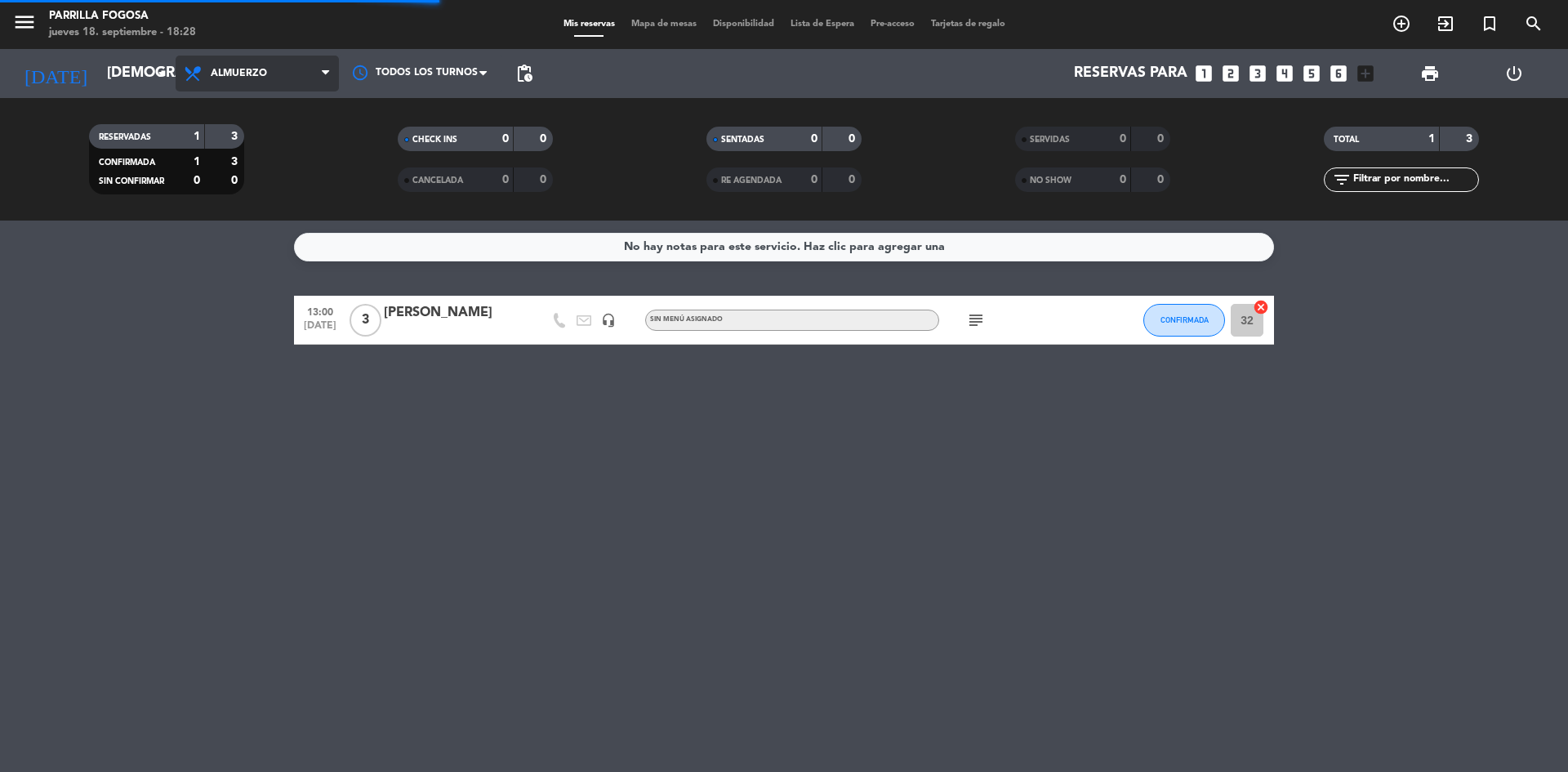
click at [262, 73] on span "Almuerzo" at bounding box center [239, 73] width 56 height 11
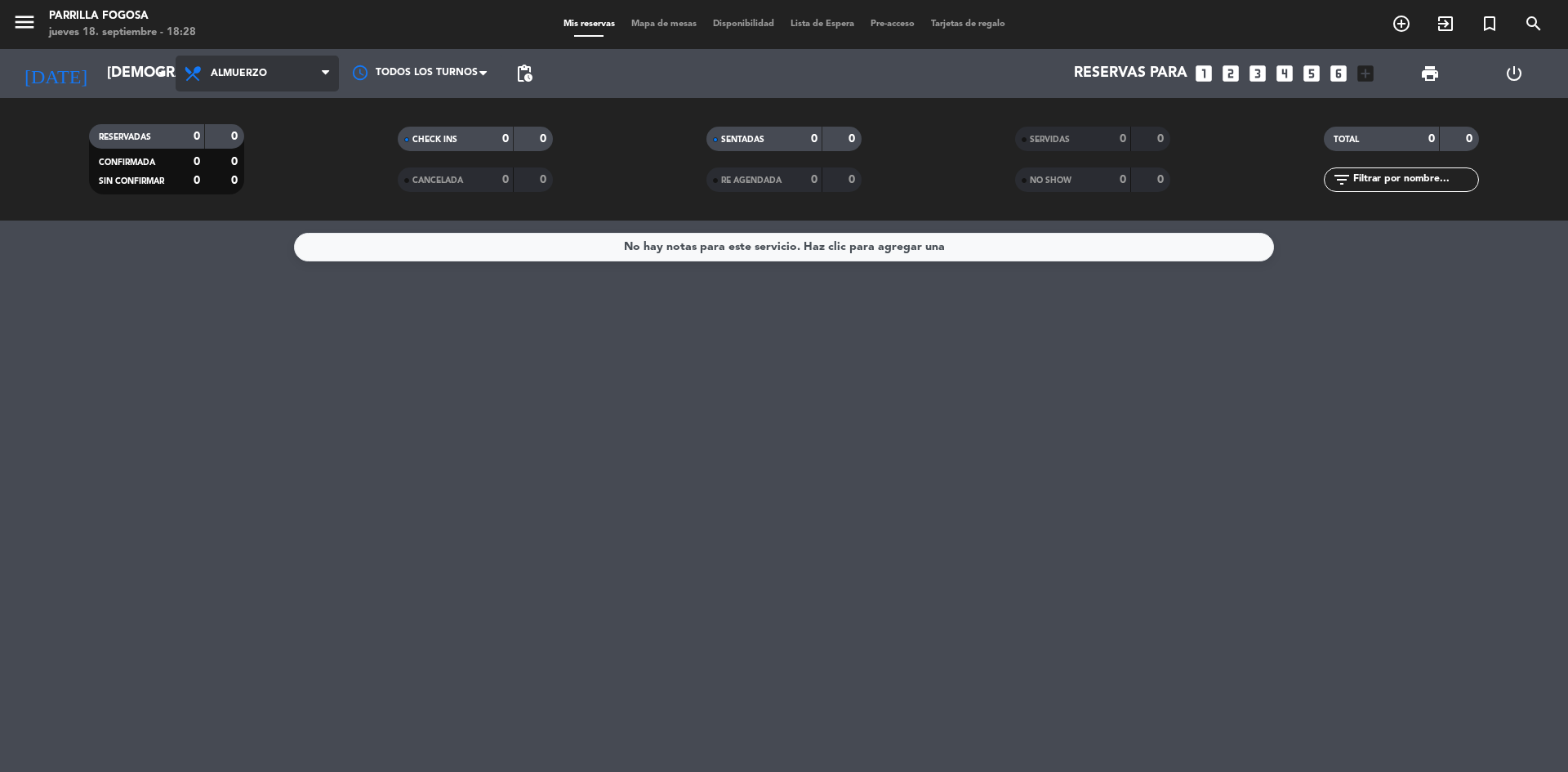
click at [292, 74] on span "Almuerzo" at bounding box center [257, 73] width 164 height 36
click at [274, 181] on div "menu Parrilla Fogosa jueves 18. septiembre - 18:28 Mis reservas Mapa de mesas D…" at bounding box center [784, 110] width 1568 height 221
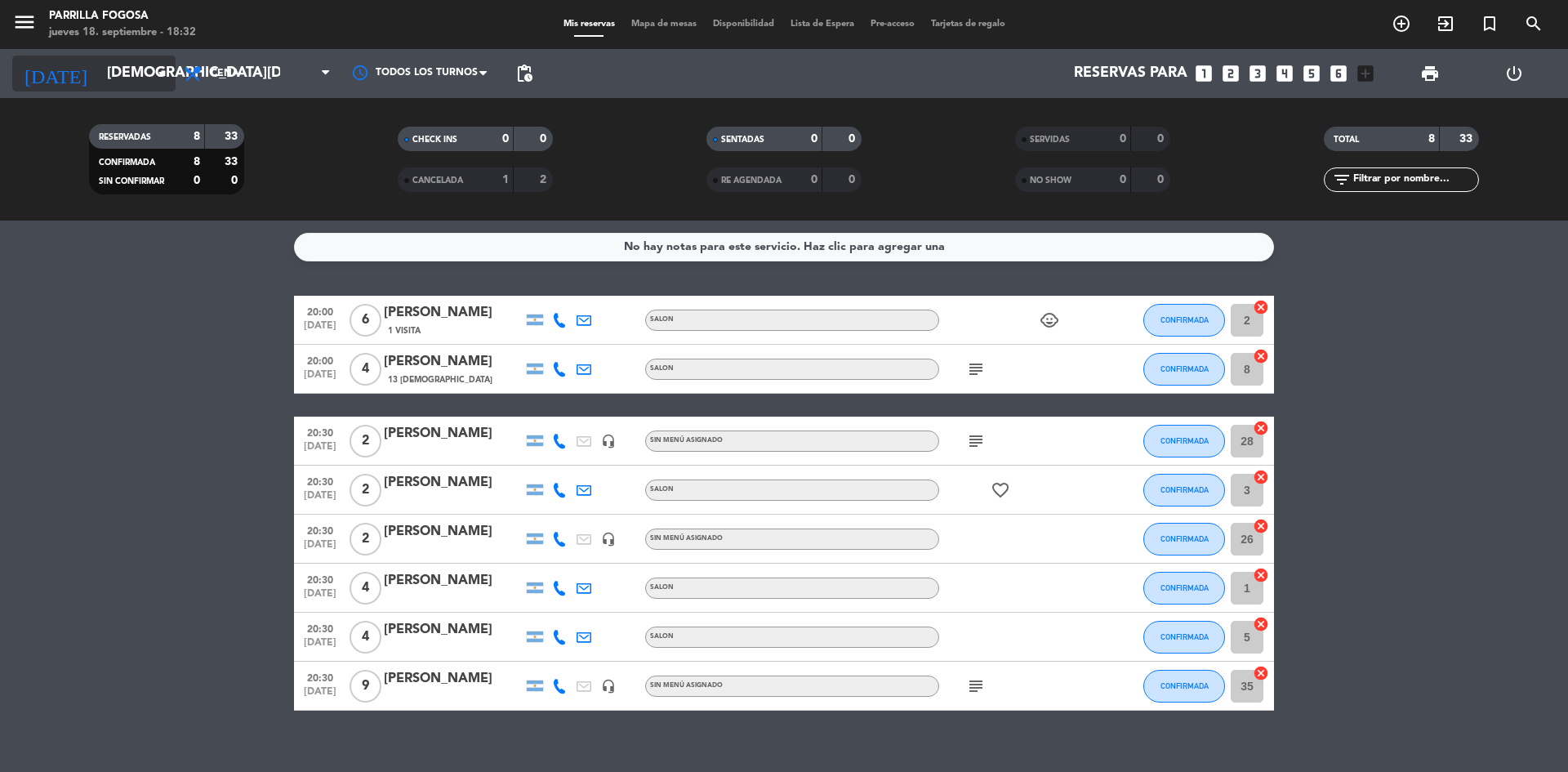
click at [115, 64] on input "[DEMOGRAPHIC_DATA][DATE]" at bounding box center [193, 73] width 189 height 32
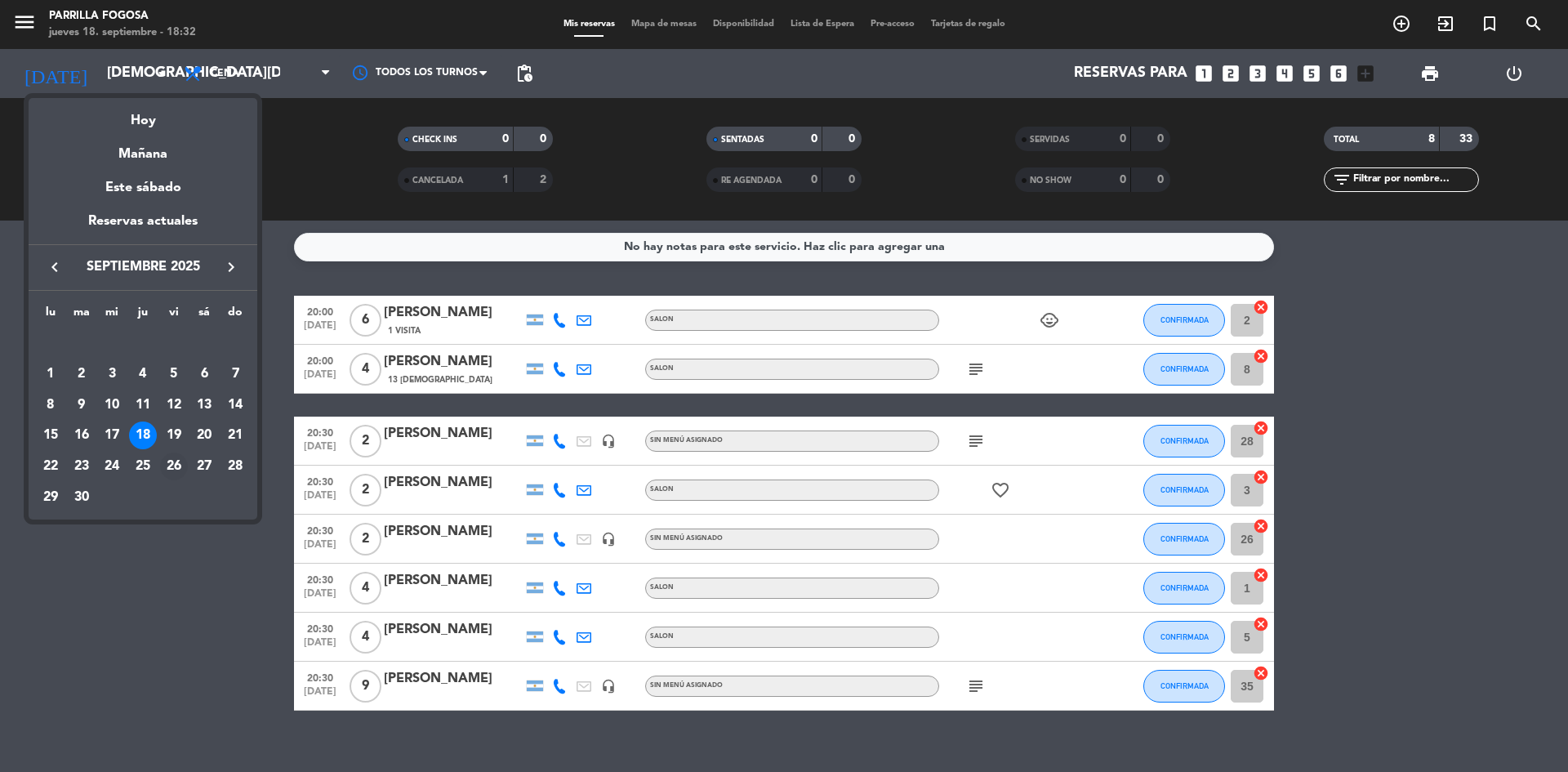
click at [171, 475] on div "26" at bounding box center [174, 466] width 28 height 28
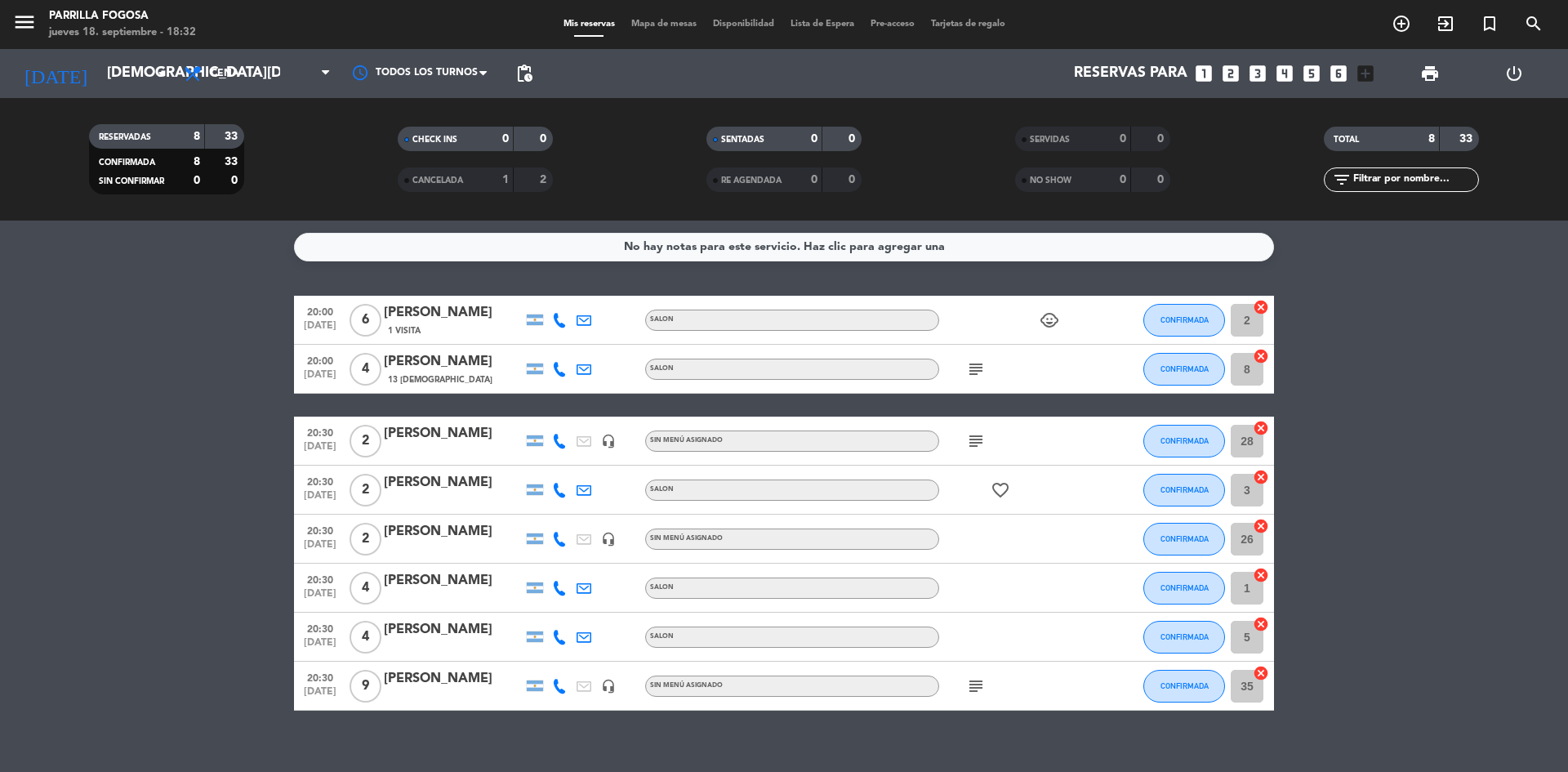
type input "[DATE]"
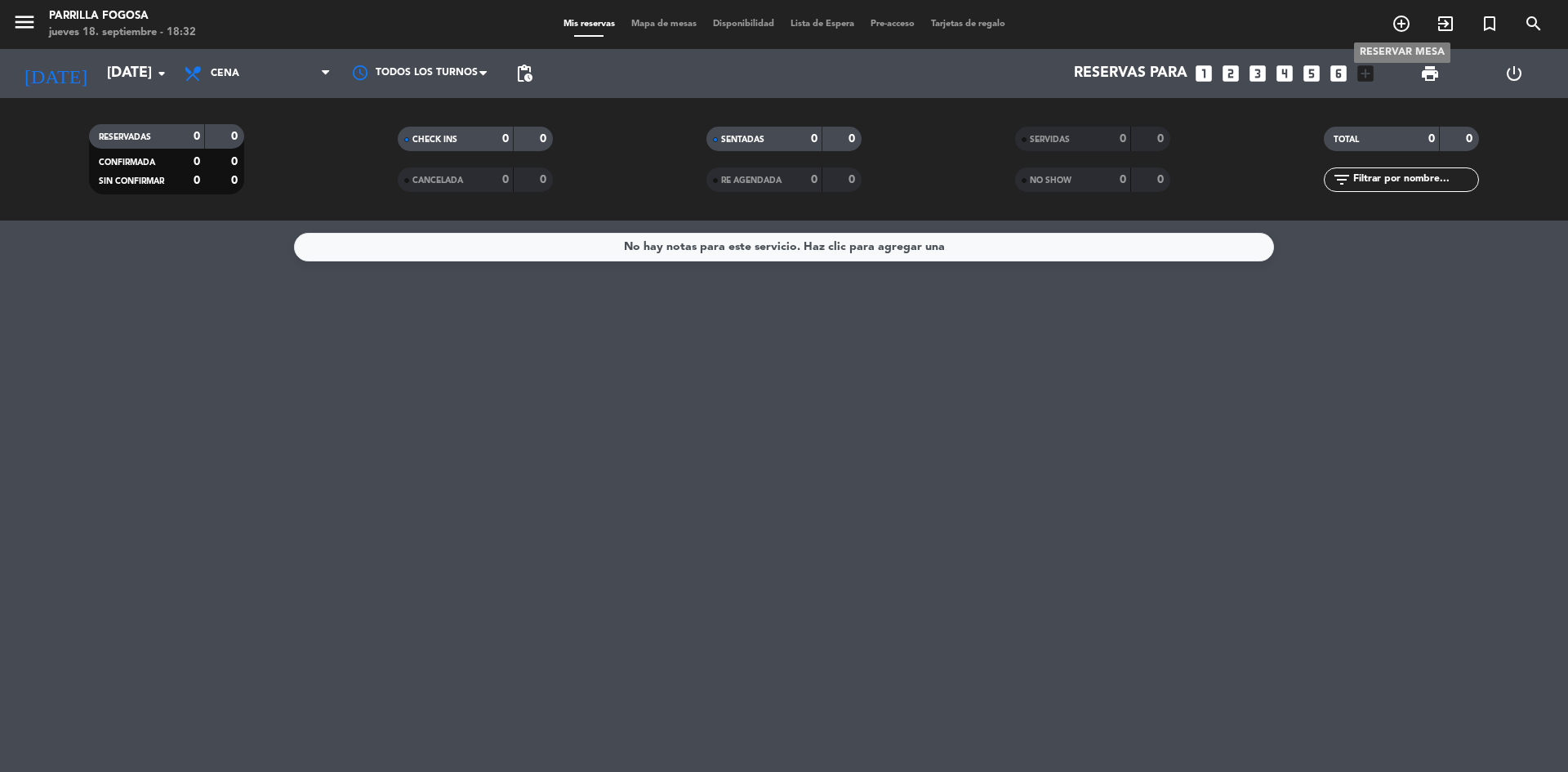
click at [1386, 25] on span "add_circle_outline" at bounding box center [1402, 24] width 44 height 28
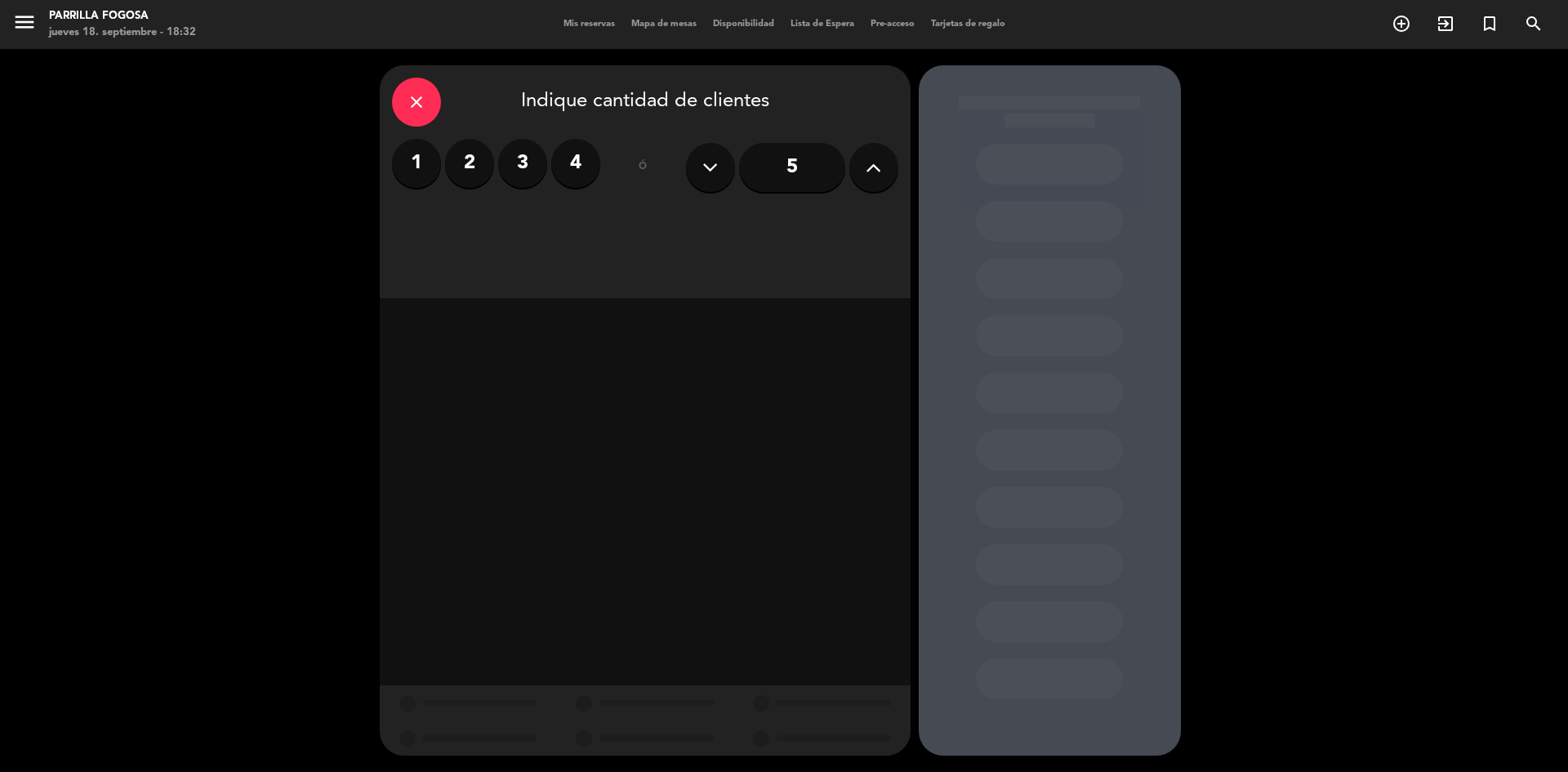
click at [880, 168] on icon at bounding box center [873, 167] width 15 height 25
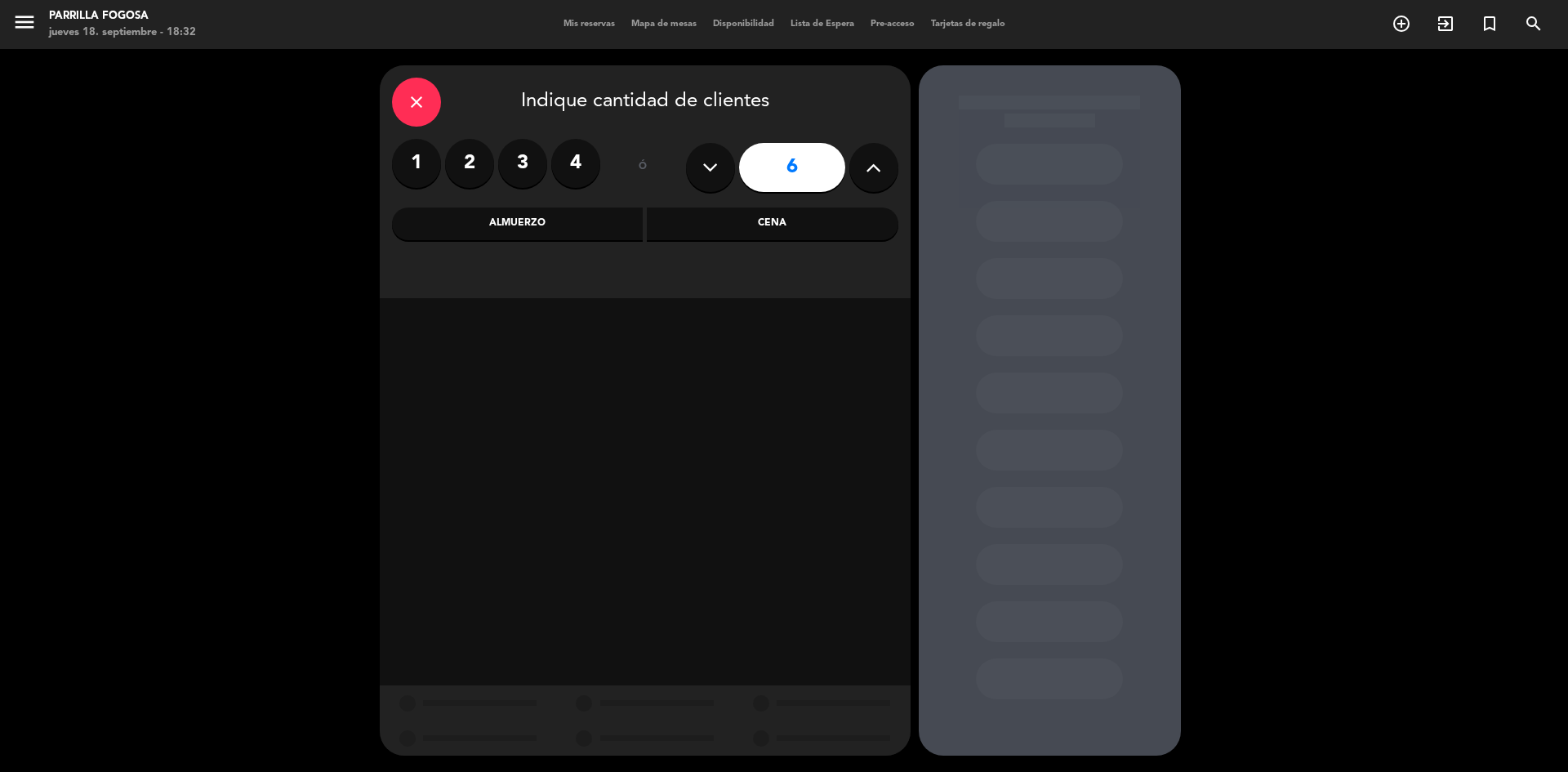
click at [880, 168] on icon at bounding box center [873, 167] width 15 height 25
type input "8"
click at [843, 228] on div "Cena" at bounding box center [772, 223] width 251 height 32
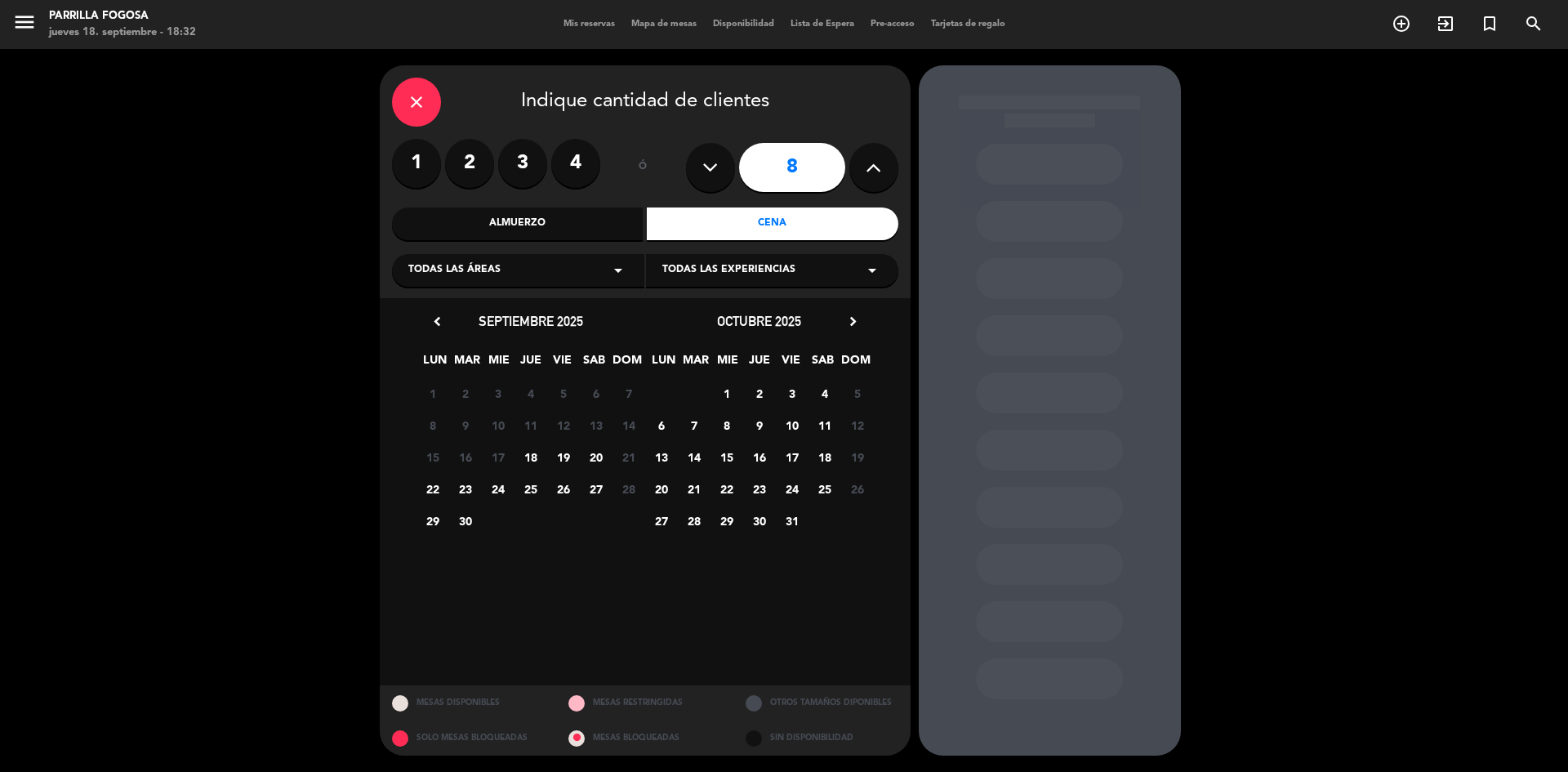
click at [562, 490] on span "26" at bounding box center [563, 489] width 27 height 27
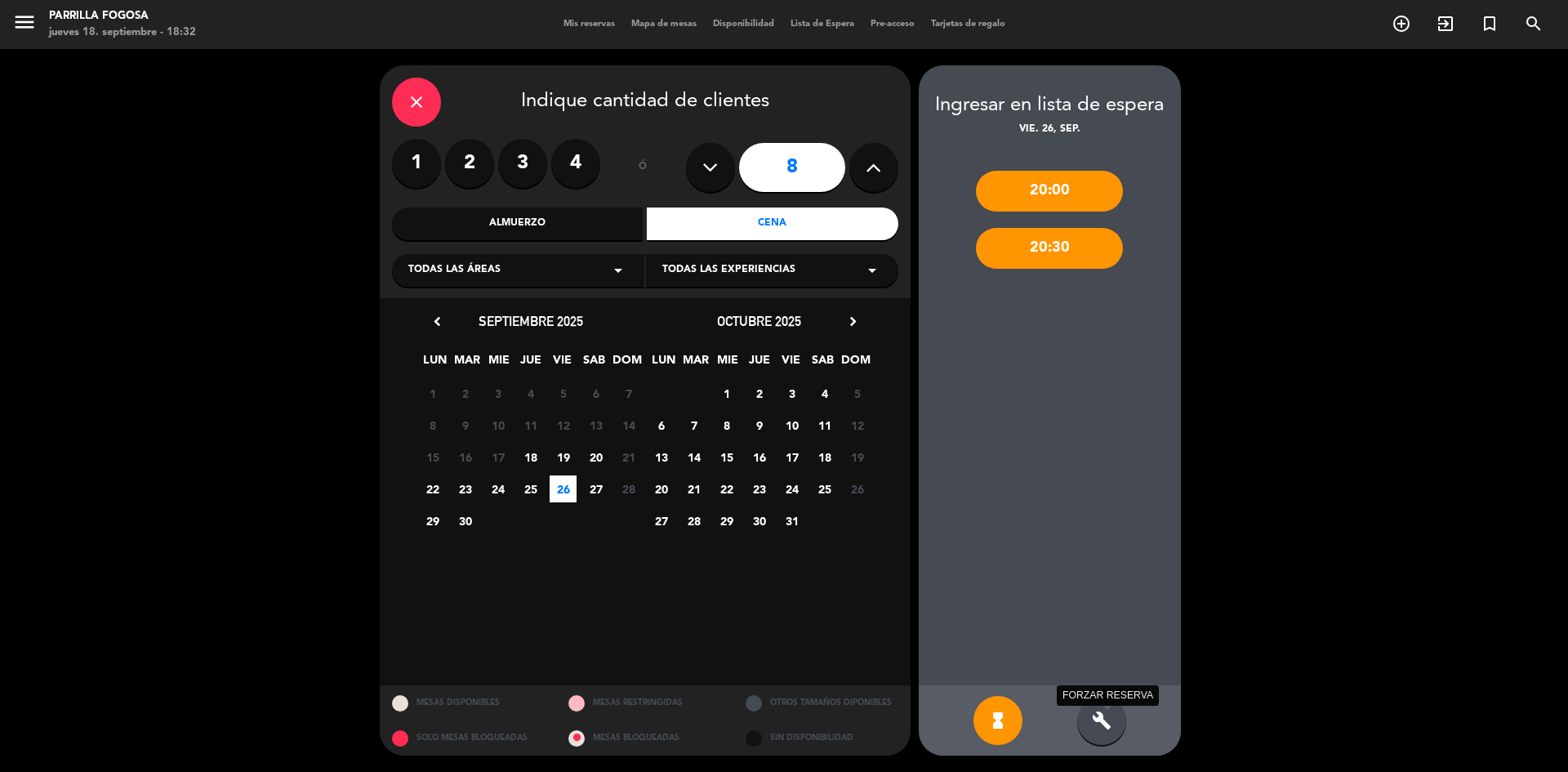
click at [1103, 713] on icon "build" at bounding box center [1101, 720] width 20 height 20
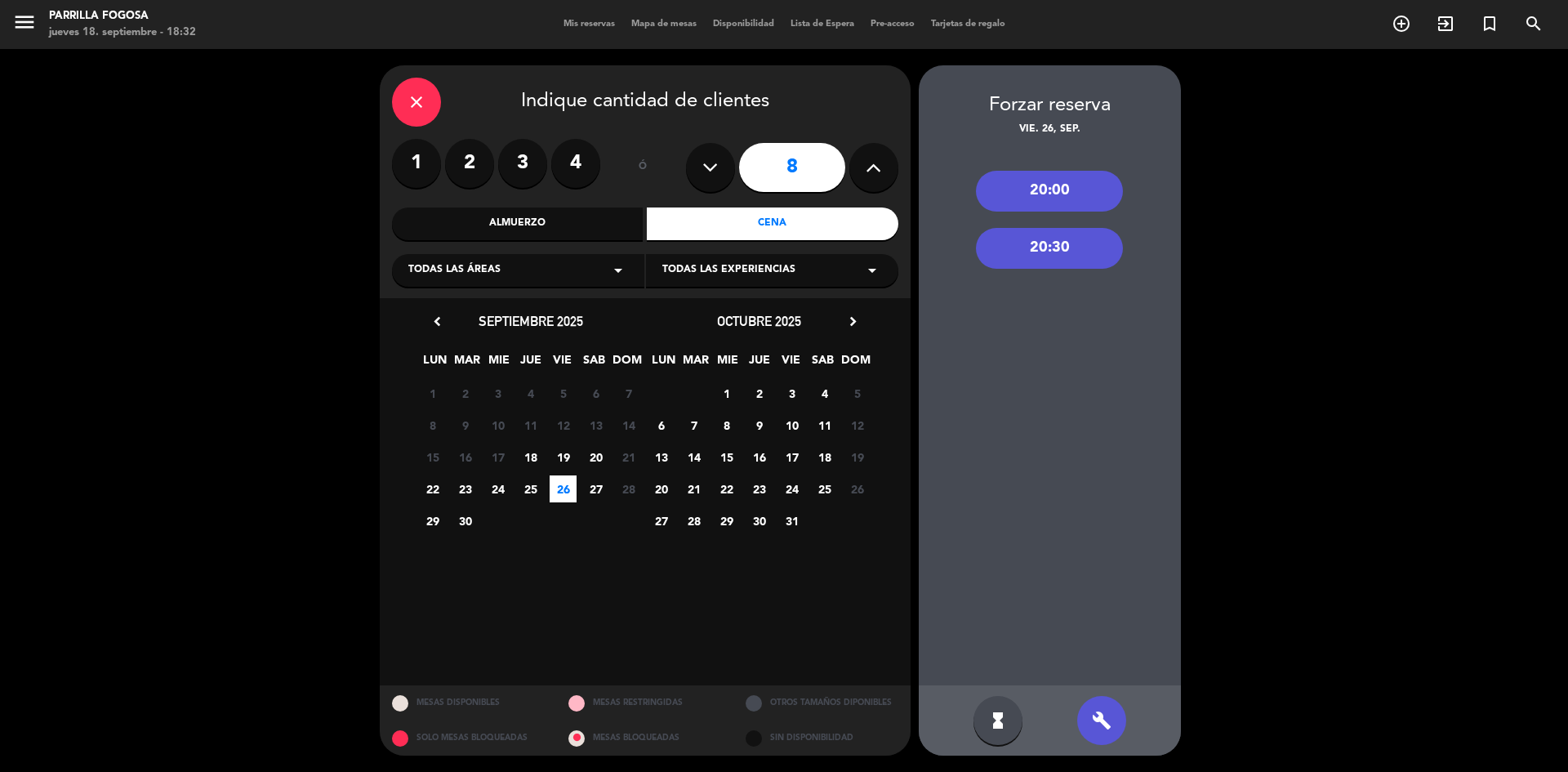
click at [1081, 245] on div "20:30" at bounding box center [1049, 248] width 147 height 41
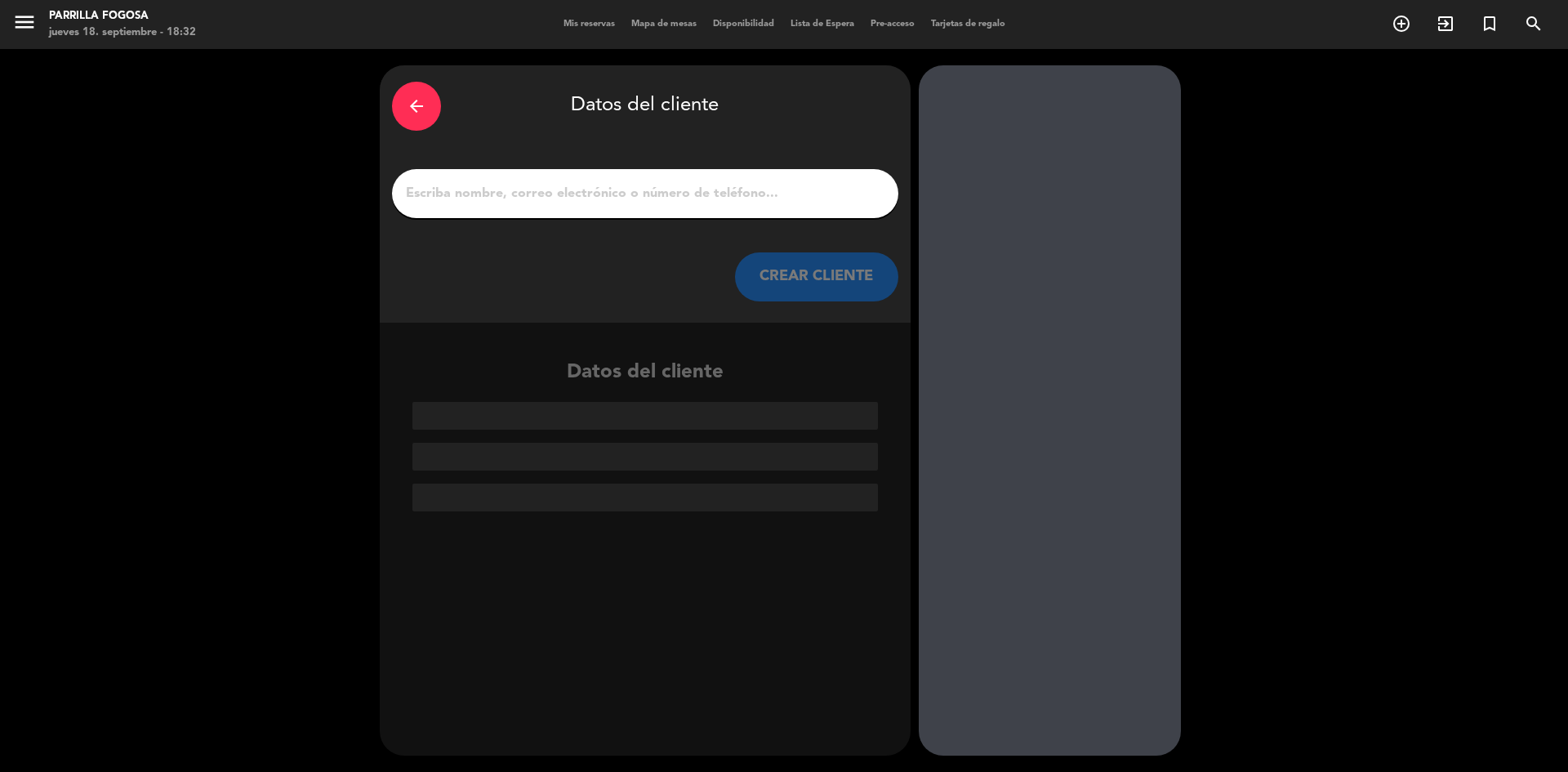
click at [648, 210] on div at bounding box center [645, 193] width 506 height 49
click at [647, 204] on input "1" at bounding box center [644, 193] width 481 height 23
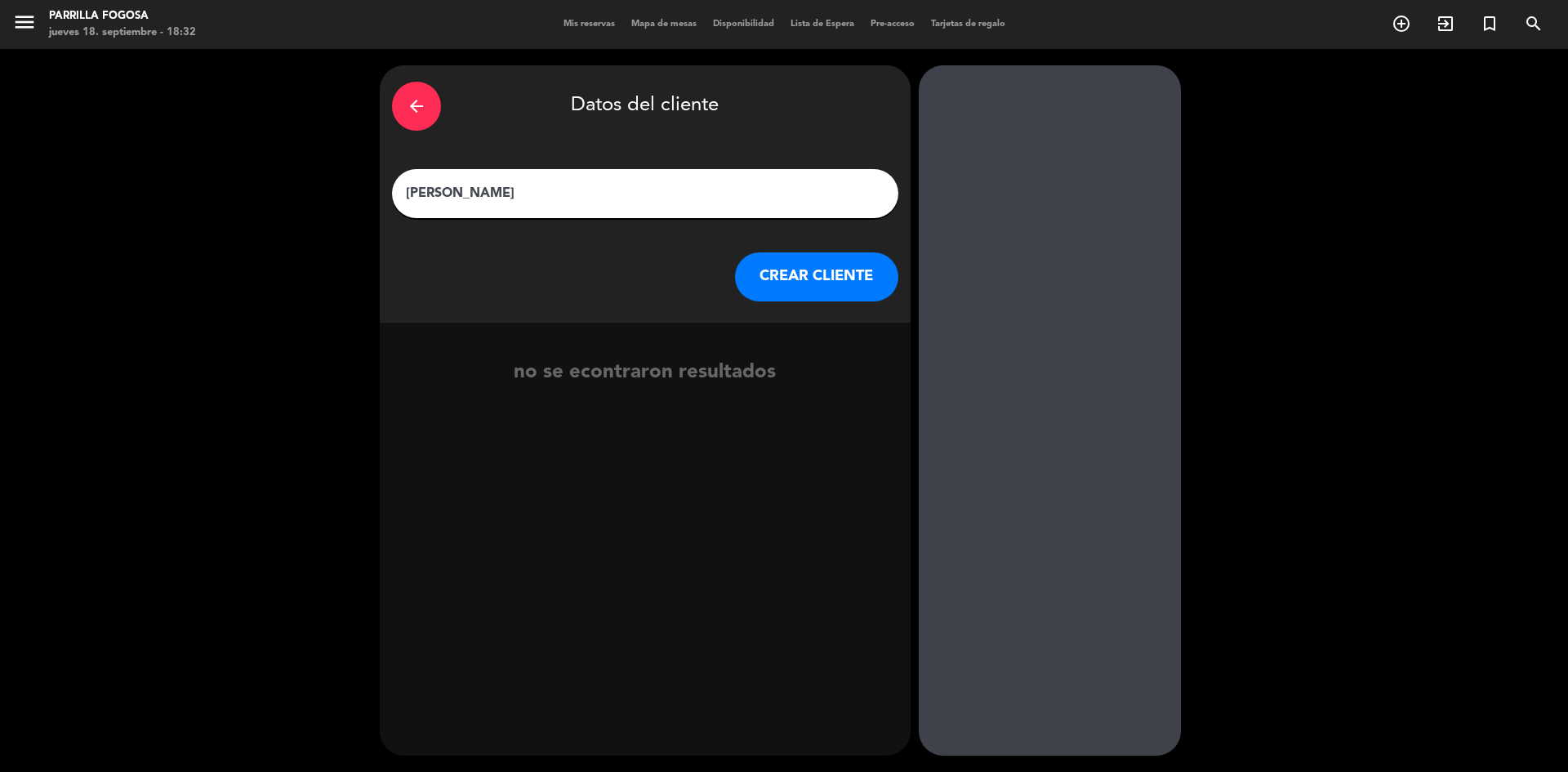
type input "[PERSON_NAME]"
click at [775, 286] on button "CREAR CLIENTE" at bounding box center [817, 277] width 164 height 49
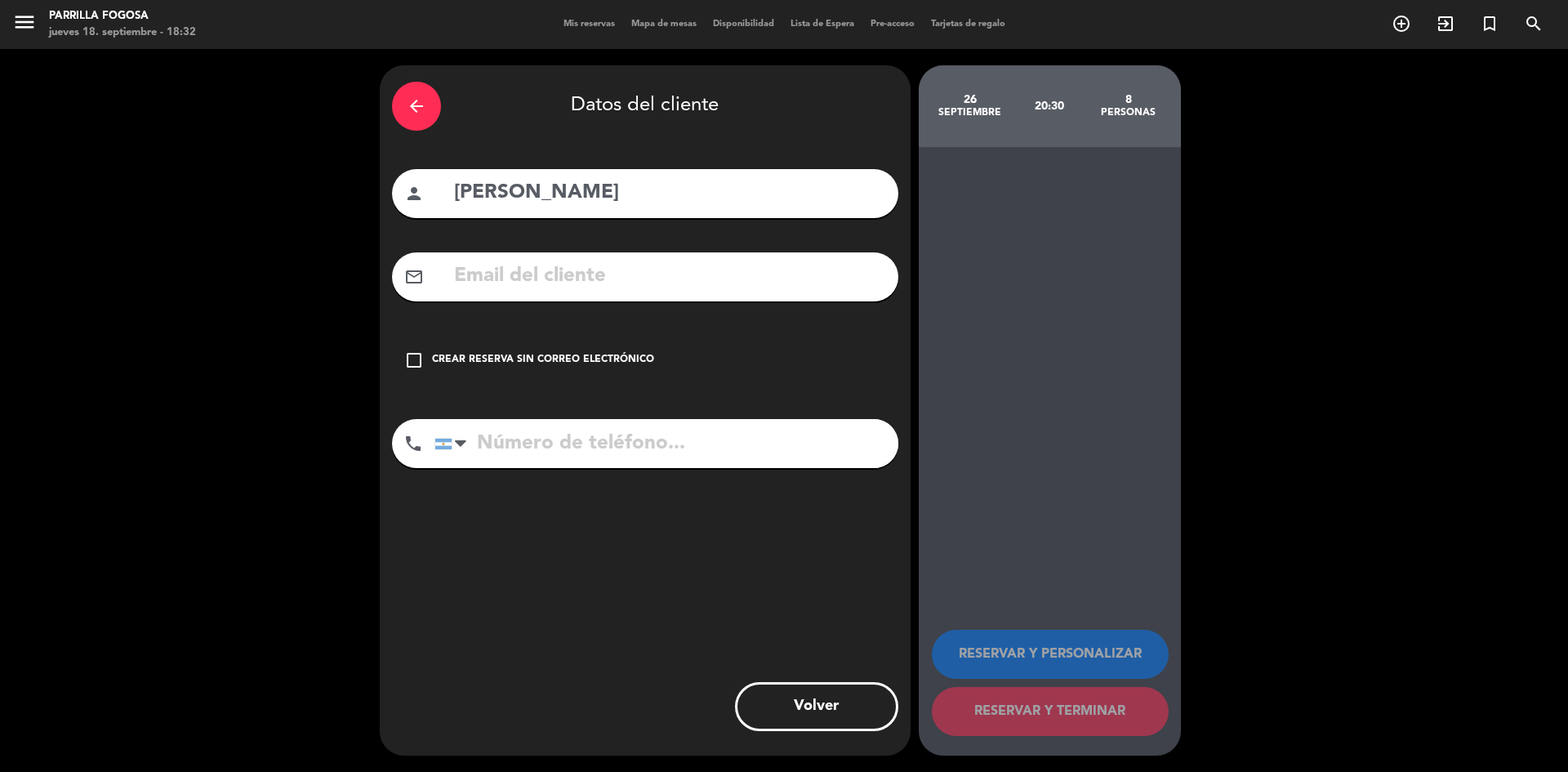
click at [534, 355] on div "Crear reserva sin correo electrónico" at bounding box center [543, 360] width 222 height 16
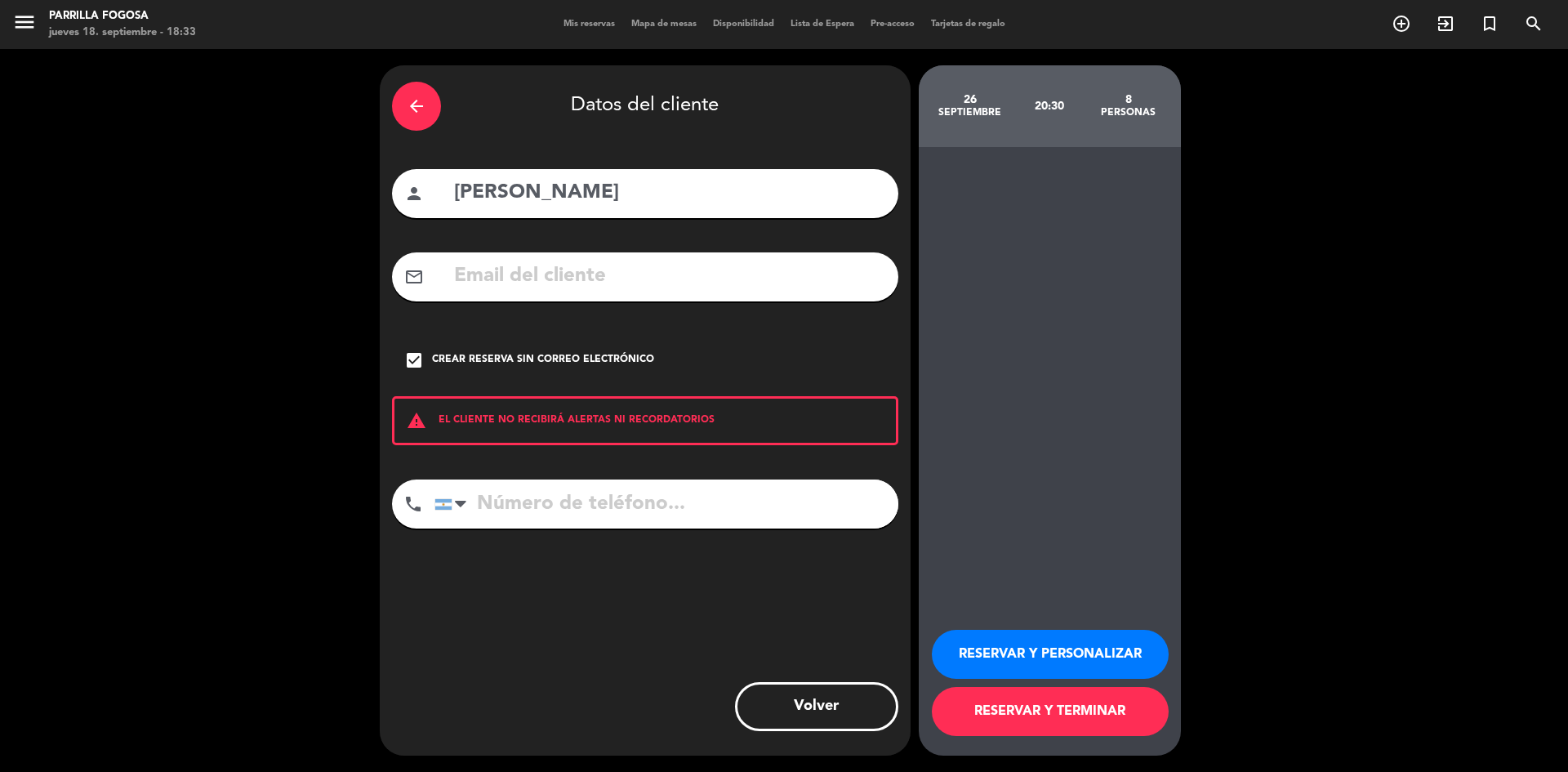
click at [623, 521] on input "tel" at bounding box center [666, 504] width 464 height 49
type input "1141878485"
click at [1089, 648] on button "RESERVAR Y PERSONALIZAR" at bounding box center [1051, 654] width 237 height 49
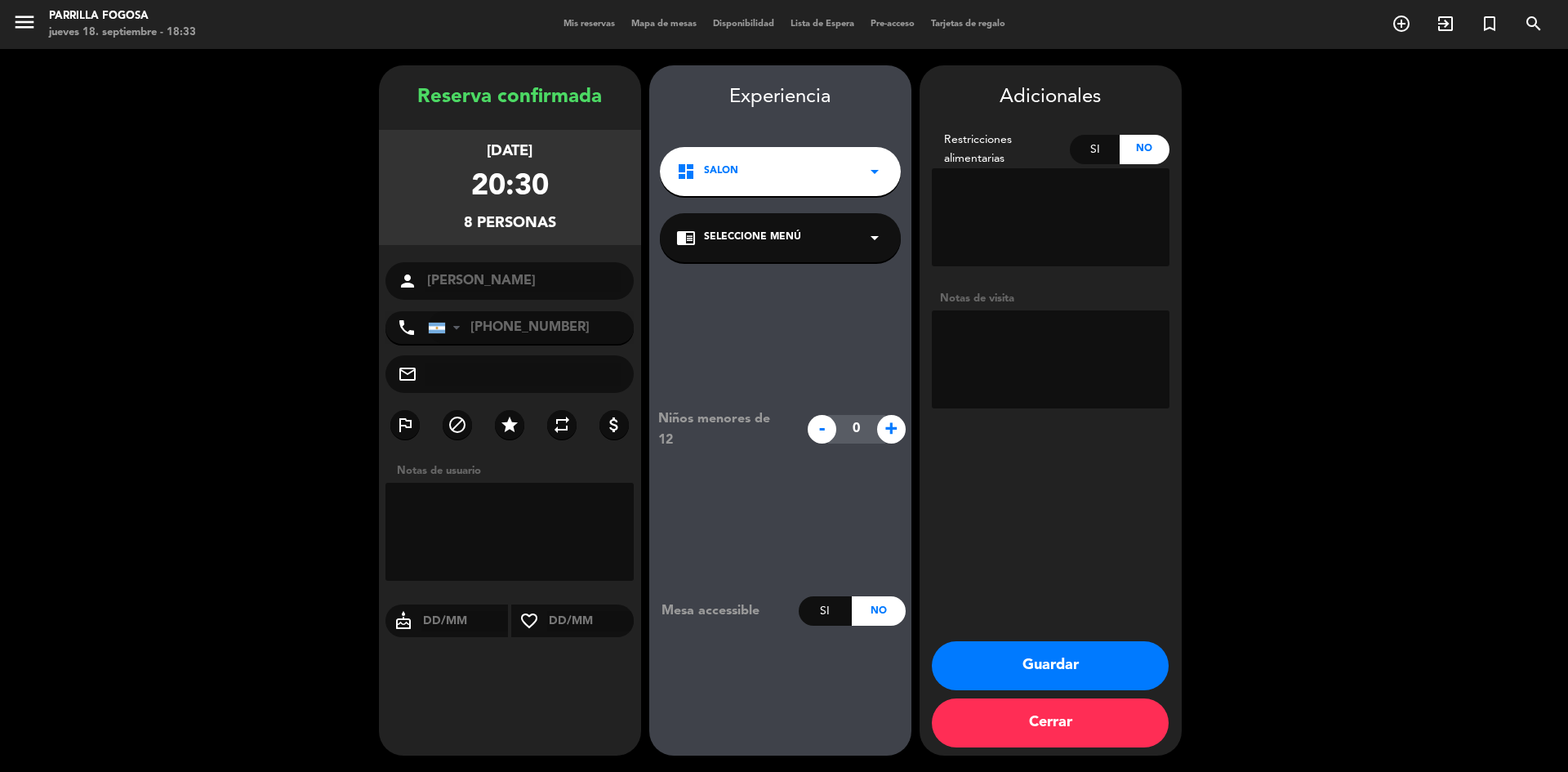
click at [1075, 362] on textarea at bounding box center [1051, 359] width 238 height 98
type textarea "1º PISO"
click at [1109, 671] on button "Guardar" at bounding box center [1051, 665] width 237 height 49
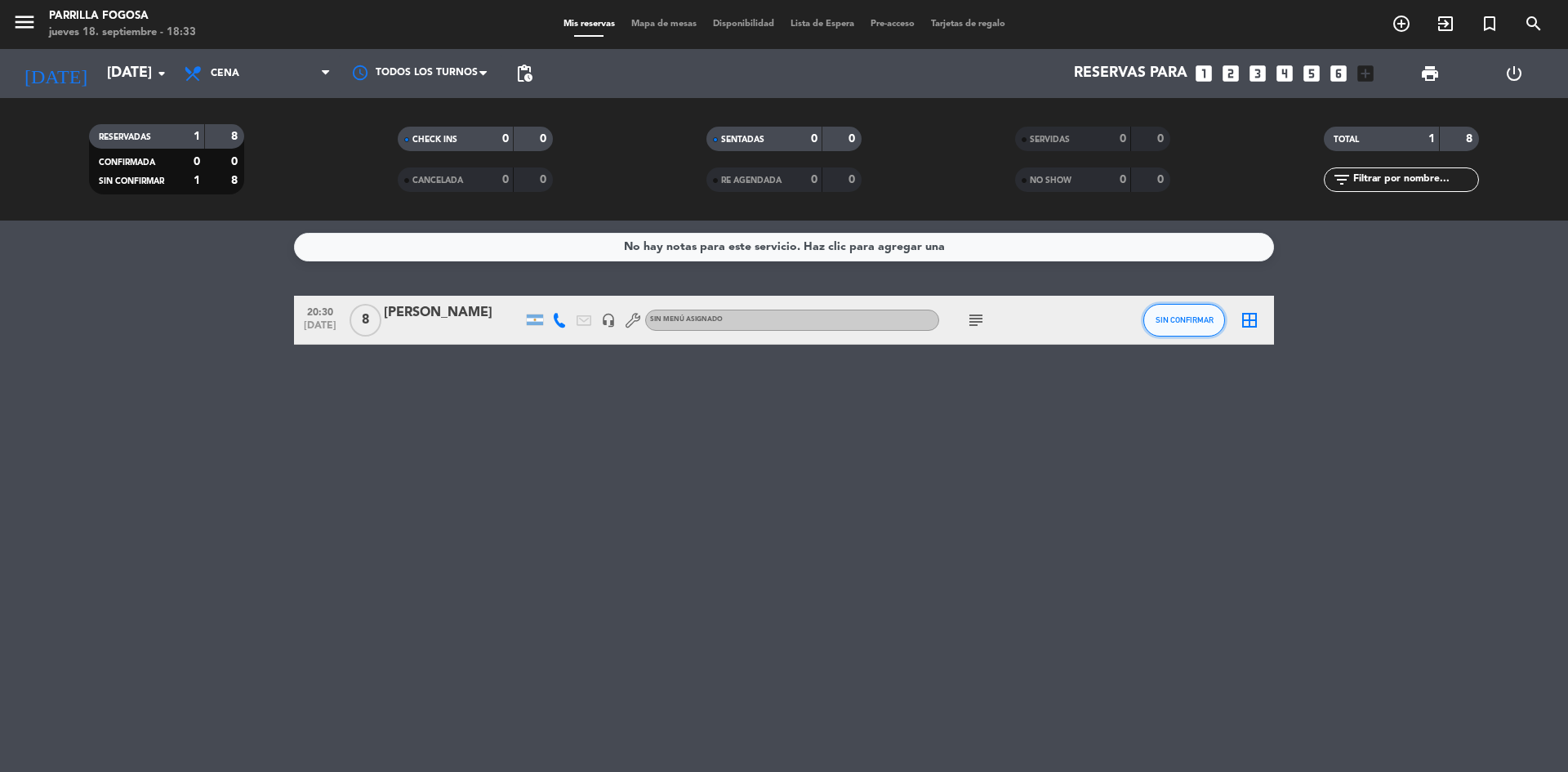
click at [1184, 327] on button "SIN CONFIRMAR" at bounding box center [1185, 320] width 82 height 32
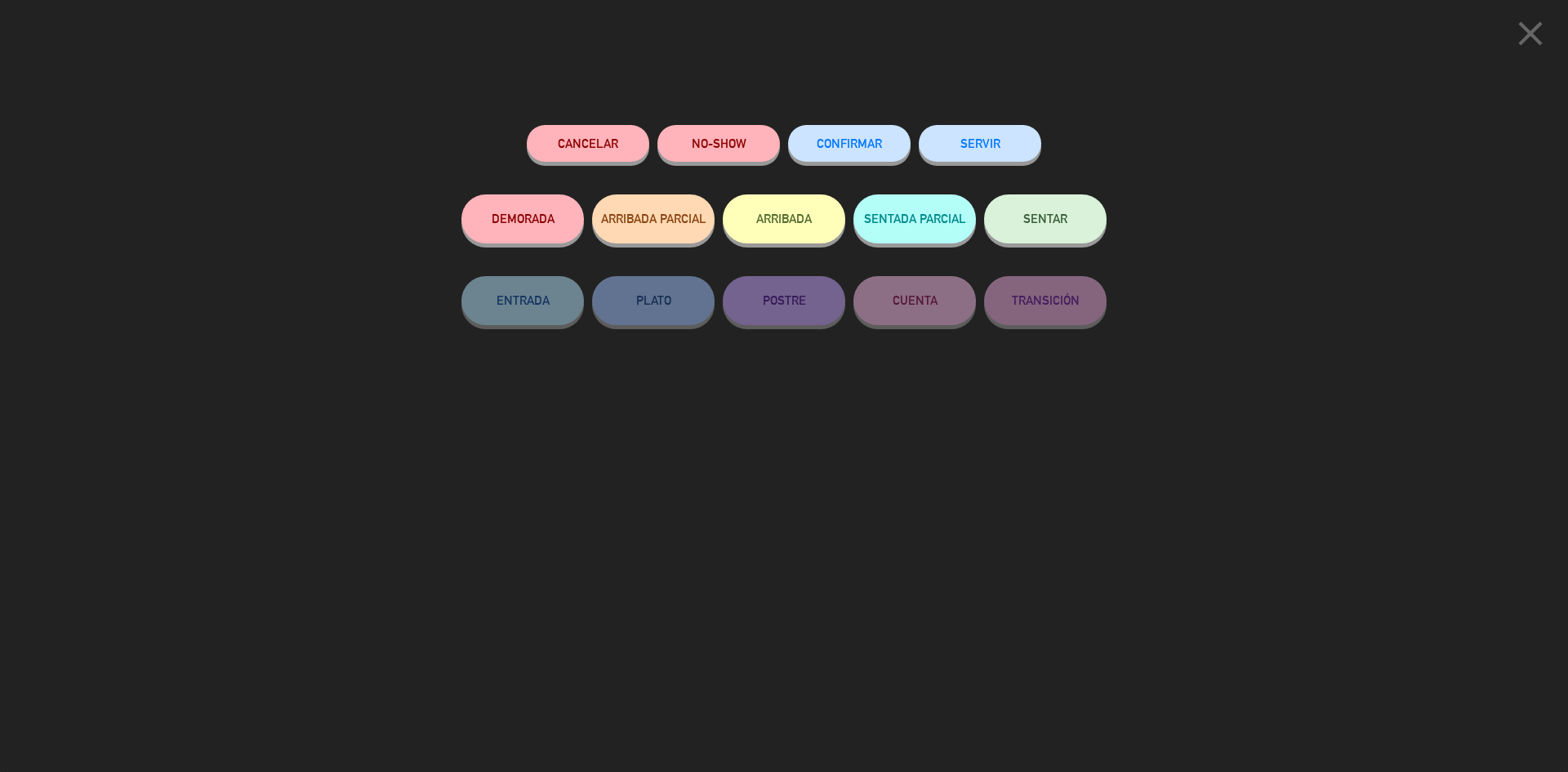
drag, startPoint x: 836, startPoint y: 135, endPoint x: 1032, endPoint y: 237, distance: 221.0
click at [835, 135] on button "CONFIRMAR" at bounding box center [850, 143] width 123 height 37
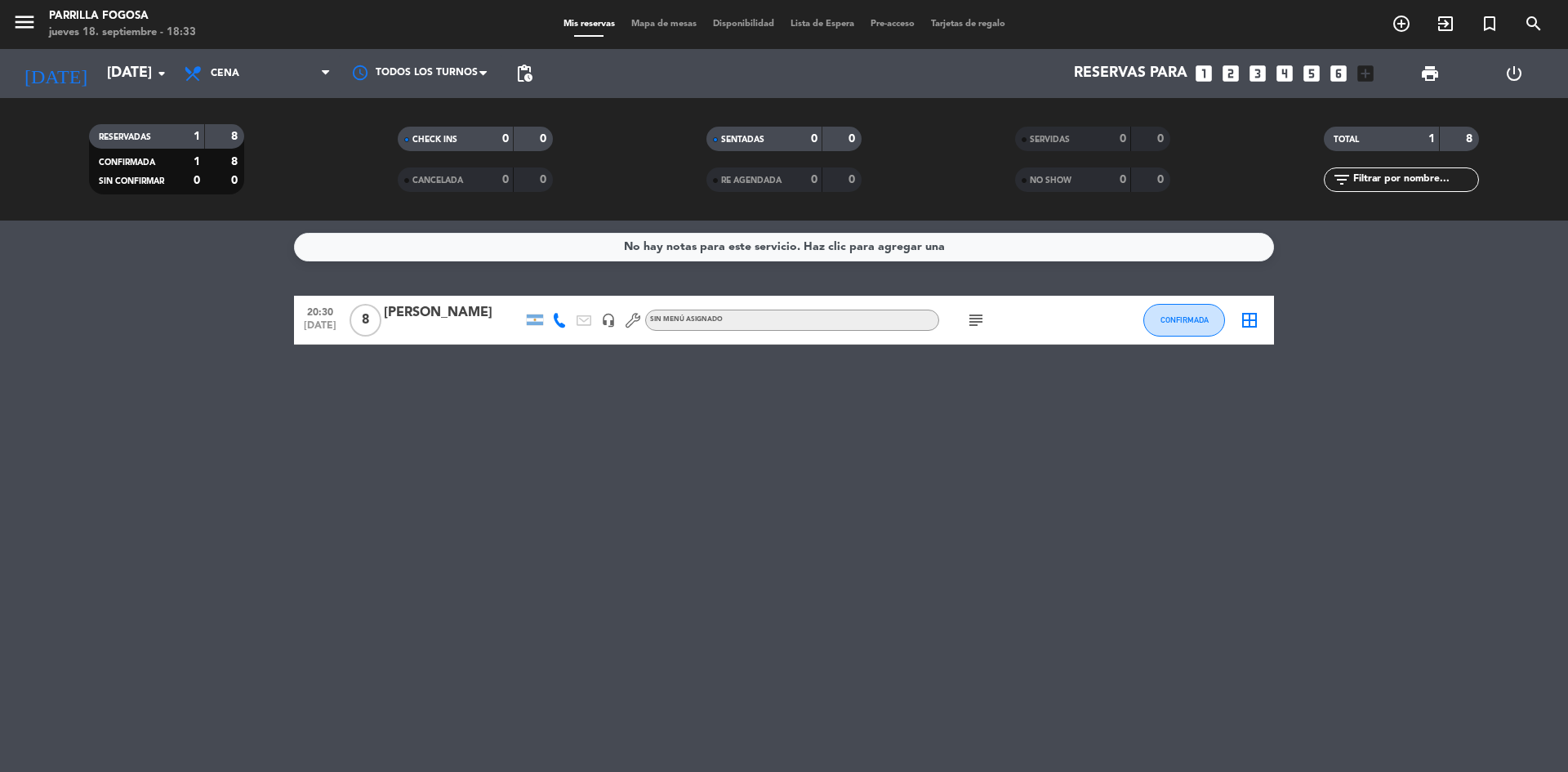
click at [1237, 319] on div "border_all" at bounding box center [1250, 320] width 49 height 49
click at [1246, 324] on icon "border_all" at bounding box center [1249, 320] width 20 height 20
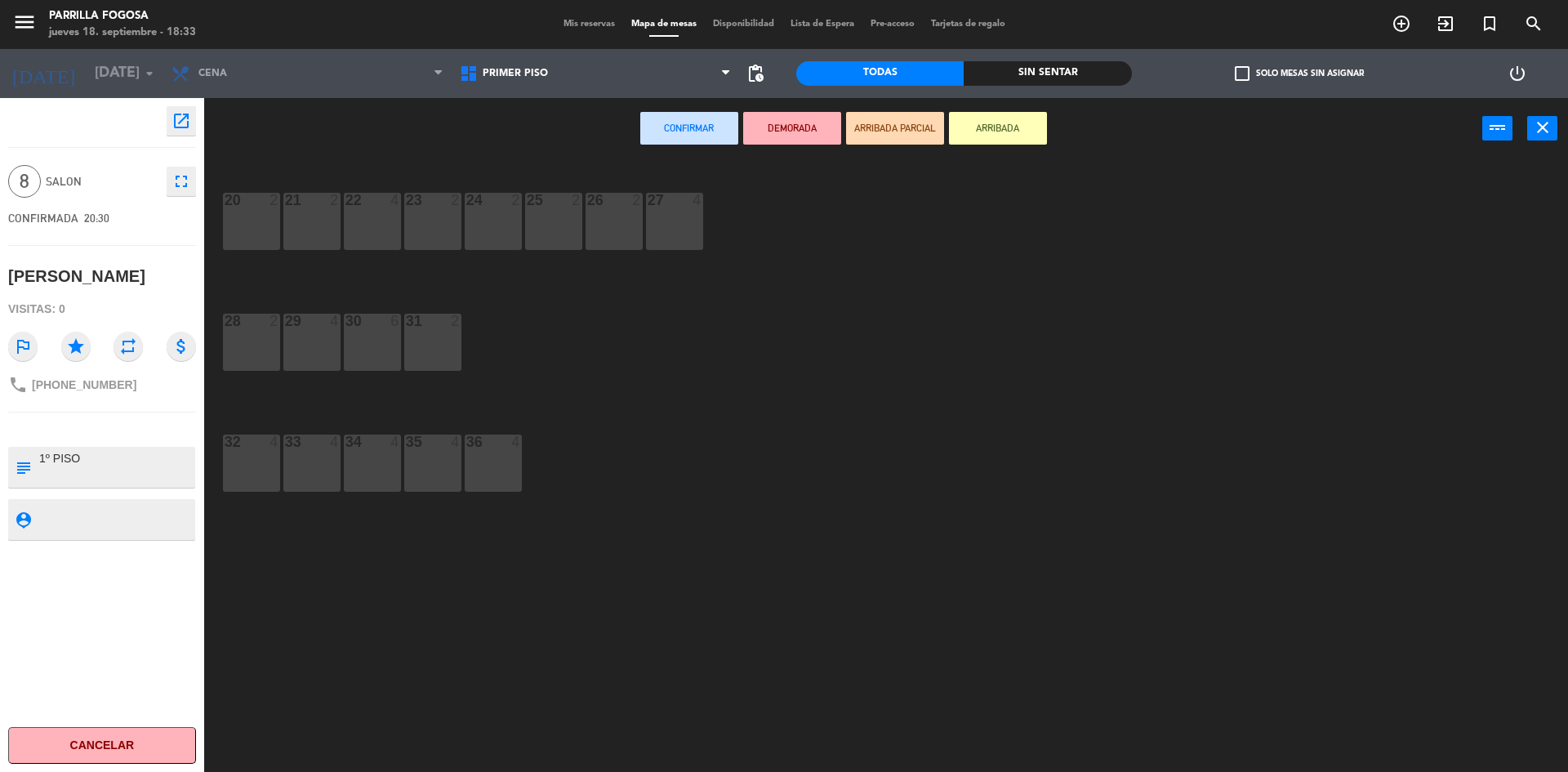
click at [484, 477] on div "36 4" at bounding box center [493, 463] width 57 height 57
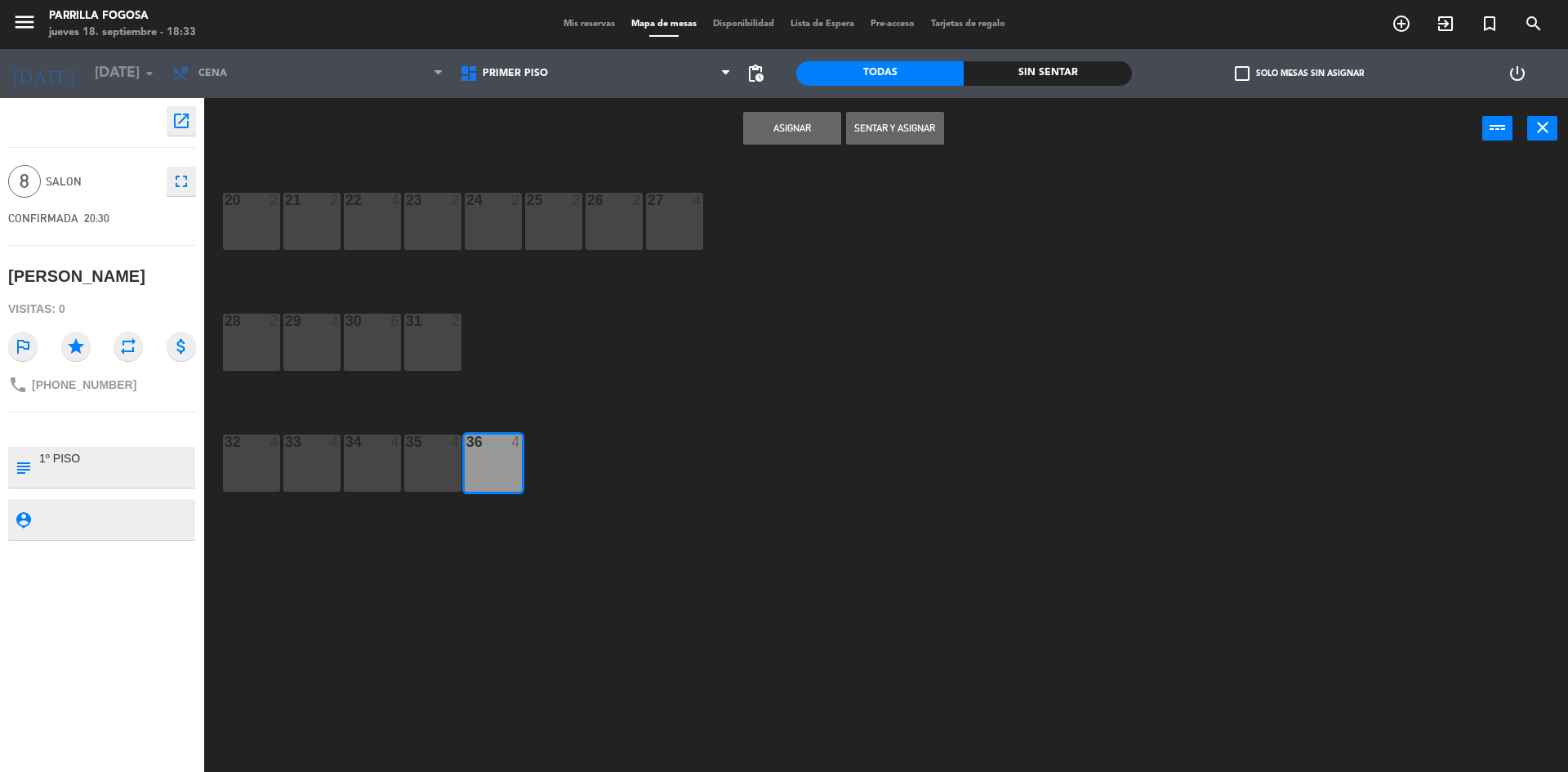
click at [430, 470] on div "35 4" at bounding box center [432, 463] width 57 height 57
click at [793, 134] on button "Asignar" at bounding box center [792, 128] width 98 height 32
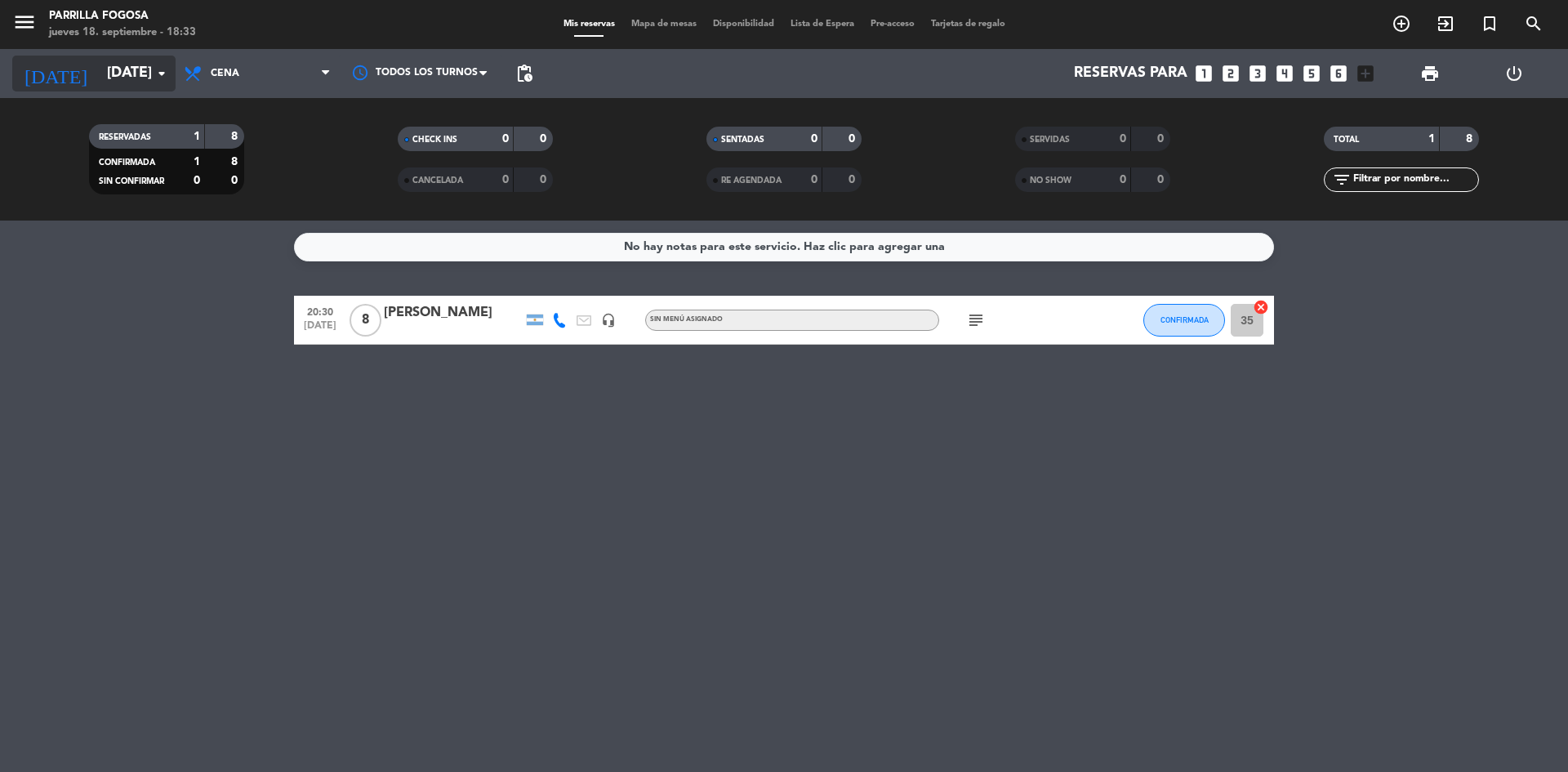
click at [135, 63] on input "[DATE]" at bounding box center [193, 73] width 189 height 32
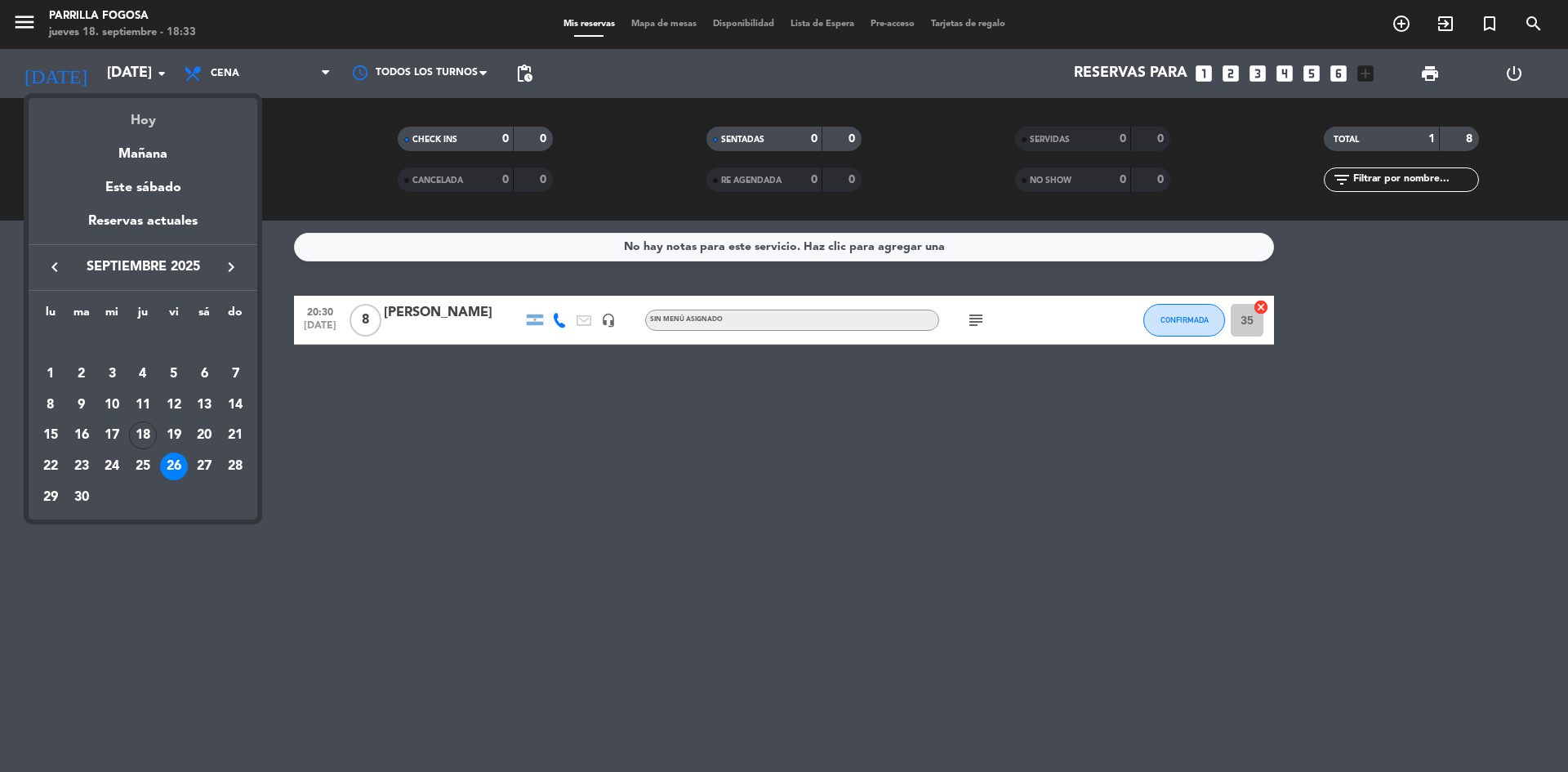
click at [163, 116] on div "Hoy" at bounding box center [143, 114] width 228 height 33
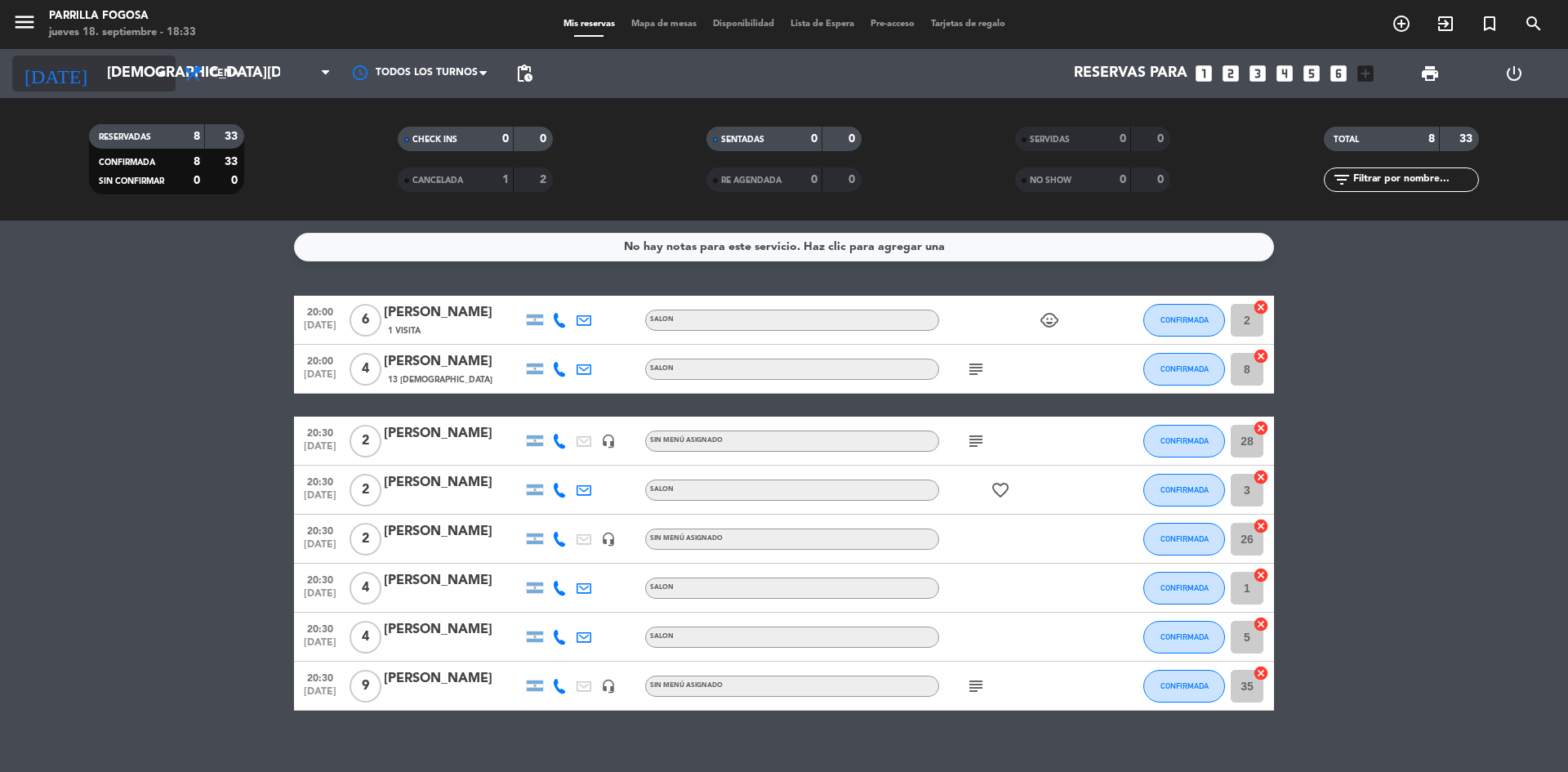
click at [108, 67] on input "[DEMOGRAPHIC_DATA][DATE]" at bounding box center [193, 73] width 189 height 32
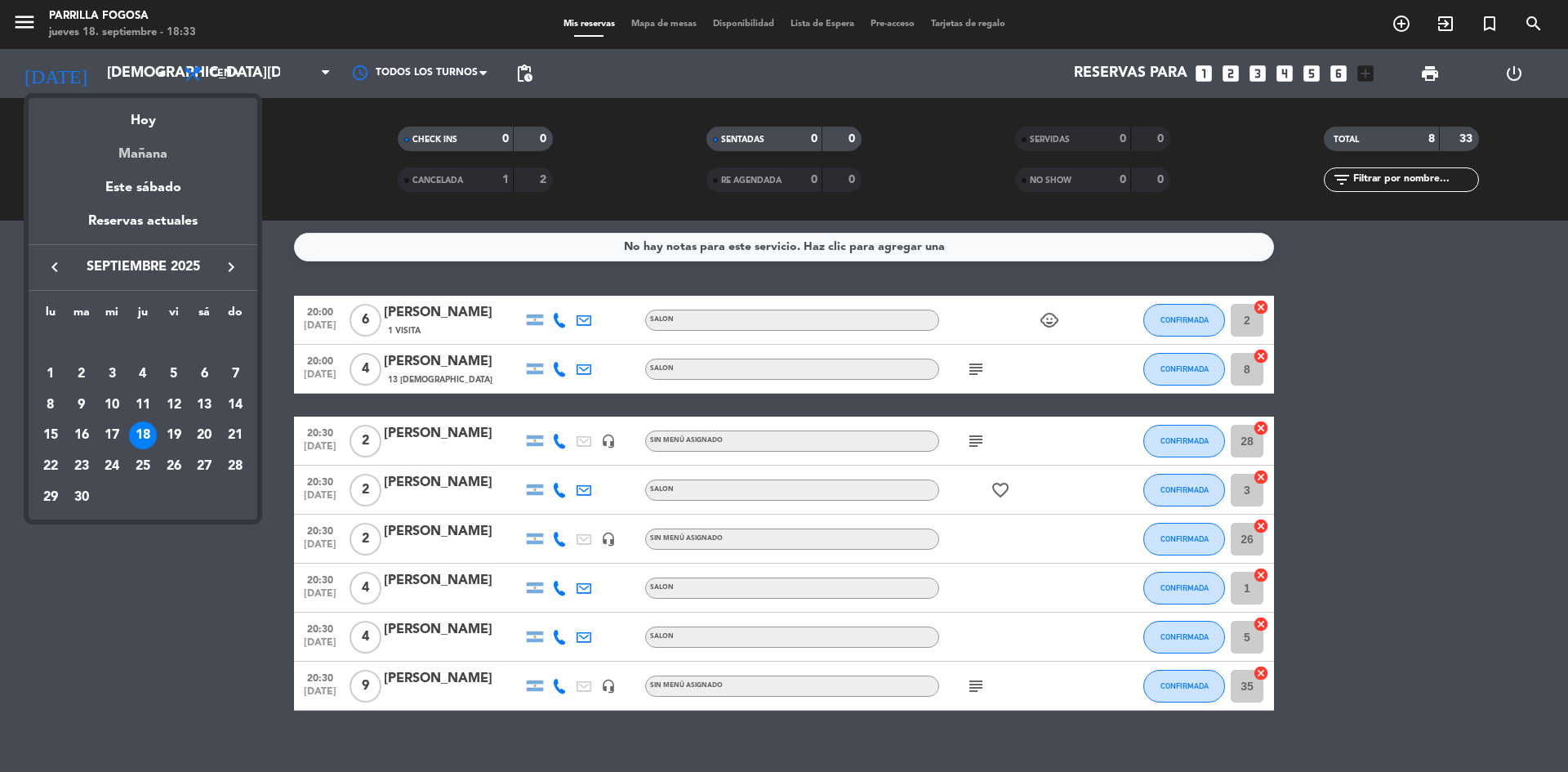
click at [164, 159] on div "Mañana" at bounding box center [143, 147] width 228 height 33
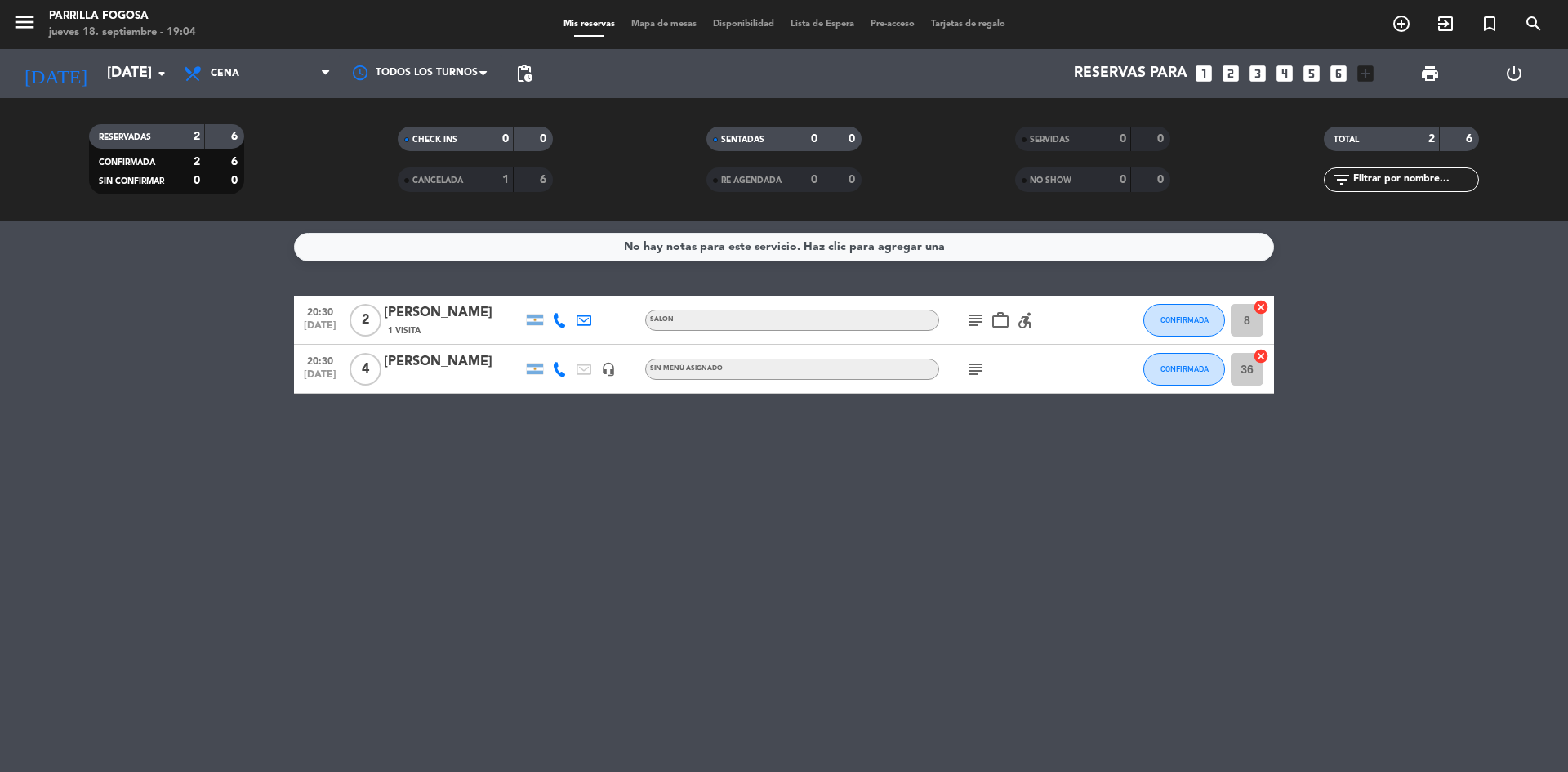
click at [978, 325] on icon "subject" at bounding box center [976, 320] width 20 height 20
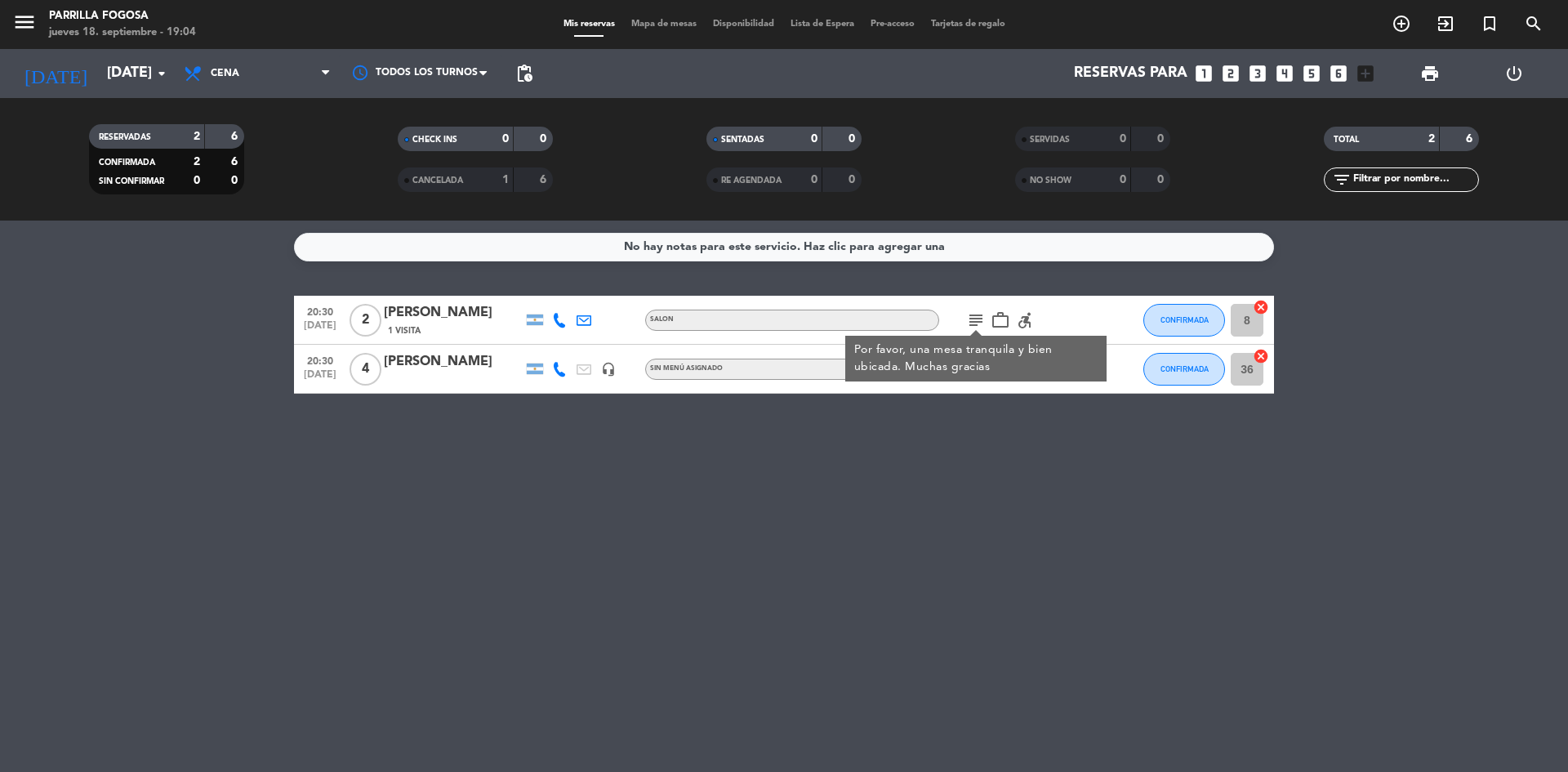
click at [1003, 313] on icon "work_outline" at bounding box center [1000, 320] width 20 height 20
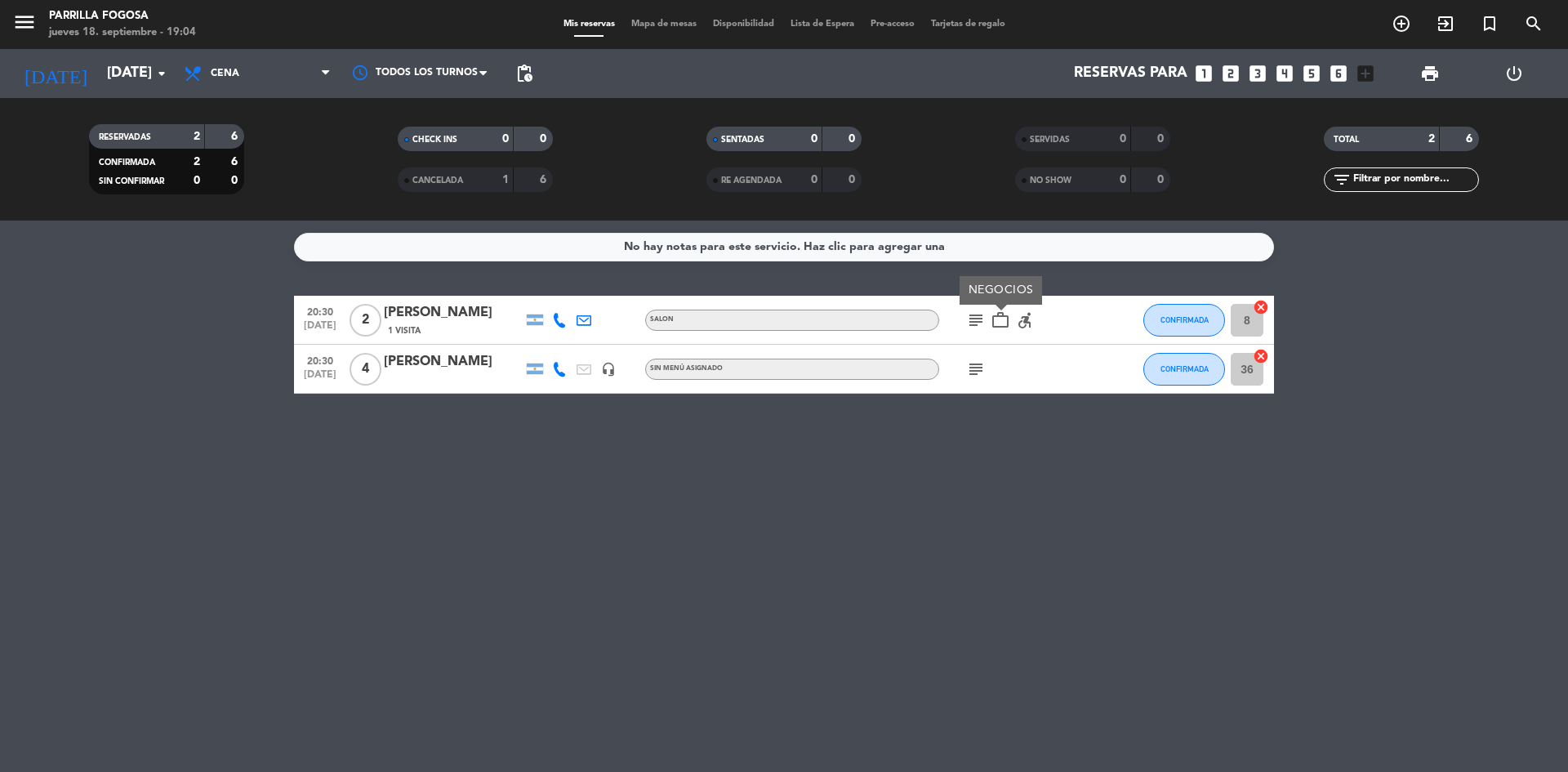
click at [932, 436] on div "No hay notas para este servicio. Haz clic para agregar una 20:30 [DATE] 2 [PERS…" at bounding box center [784, 496] width 1568 height 551
click at [105, 55] on div "[DATE] [DATE] arrow_drop_down" at bounding box center [94, 73] width 164 height 36
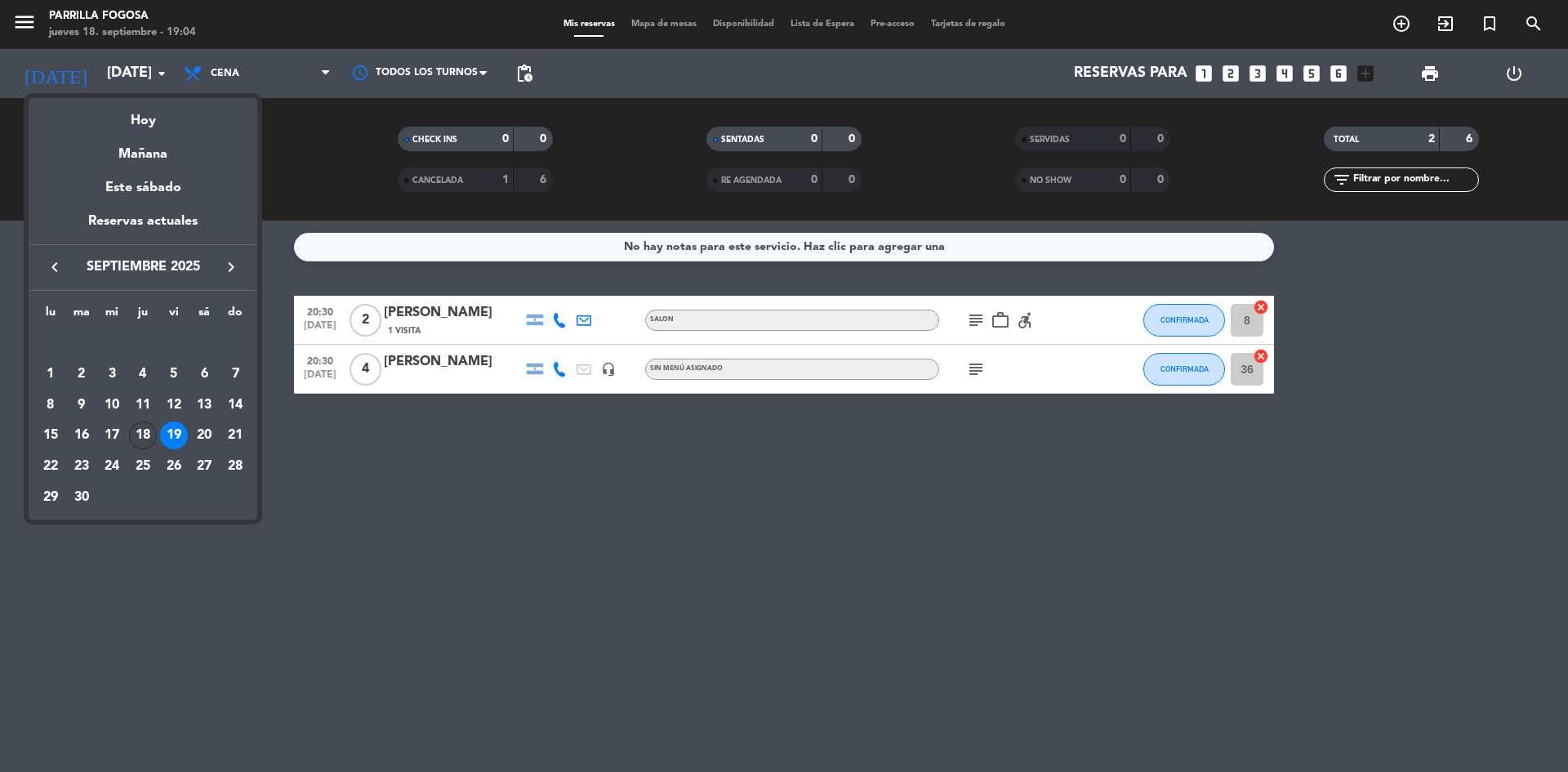
click at [143, 429] on div "18" at bounding box center [142, 435] width 28 height 28
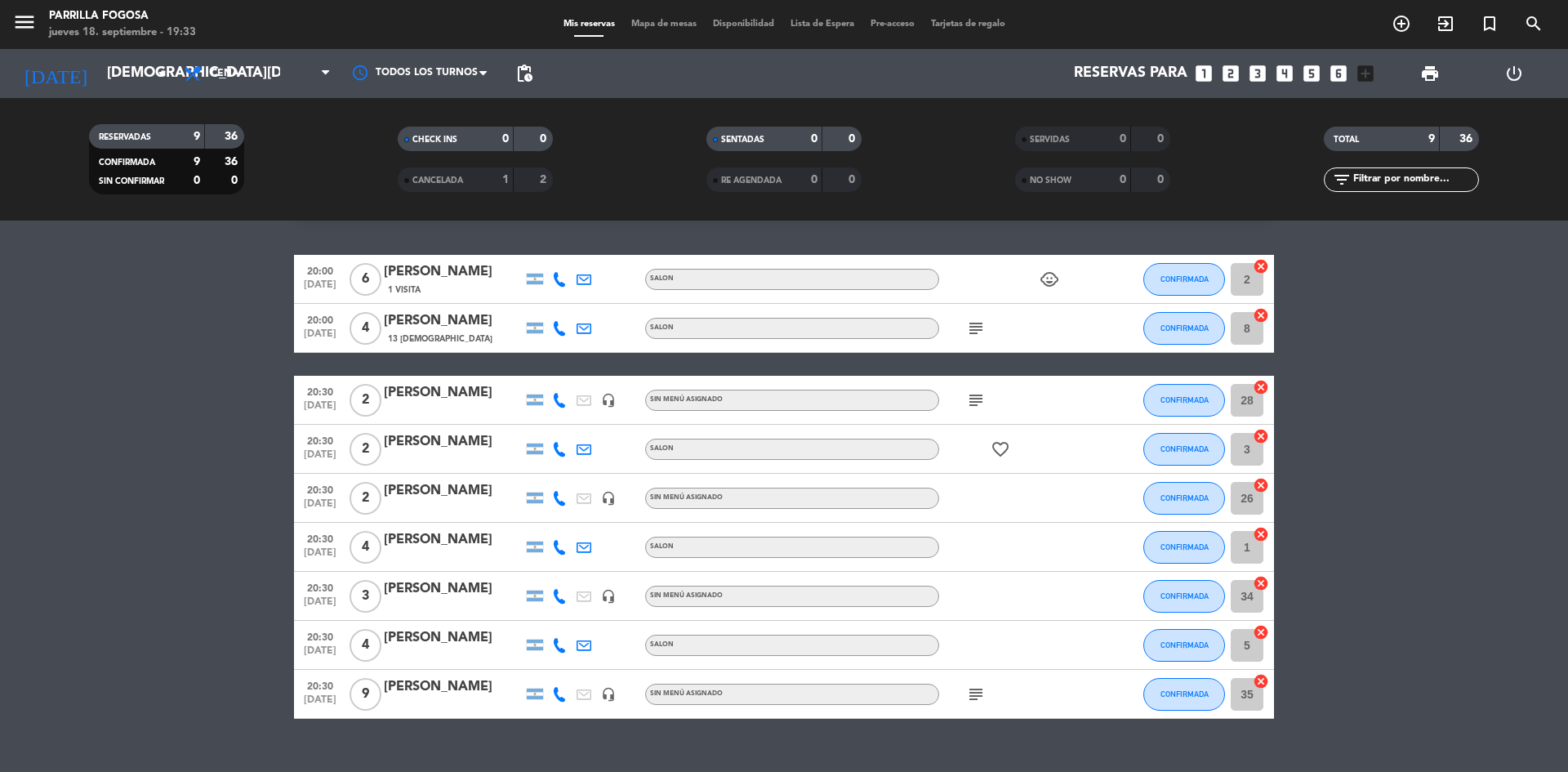
scroll to position [69, 0]
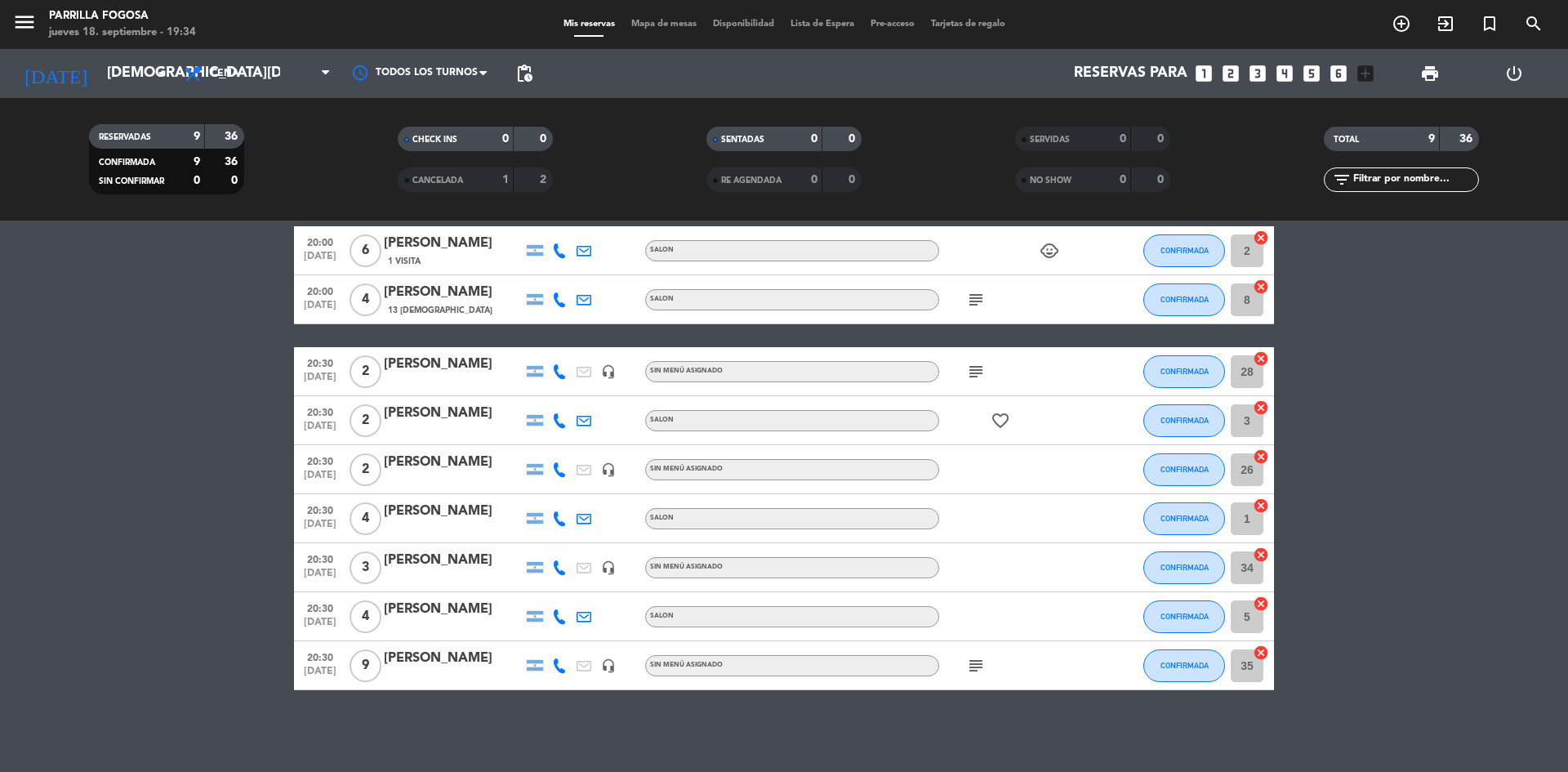
click at [438, 720] on div "No hay notas para este servicio. Haz clic para agregar una 20:00 [DATE] 6 [PERS…" at bounding box center [784, 496] width 1568 height 551
click at [150, 77] on input "[DEMOGRAPHIC_DATA][DATE]" at bounding box center [193, 73] width 189 height 32
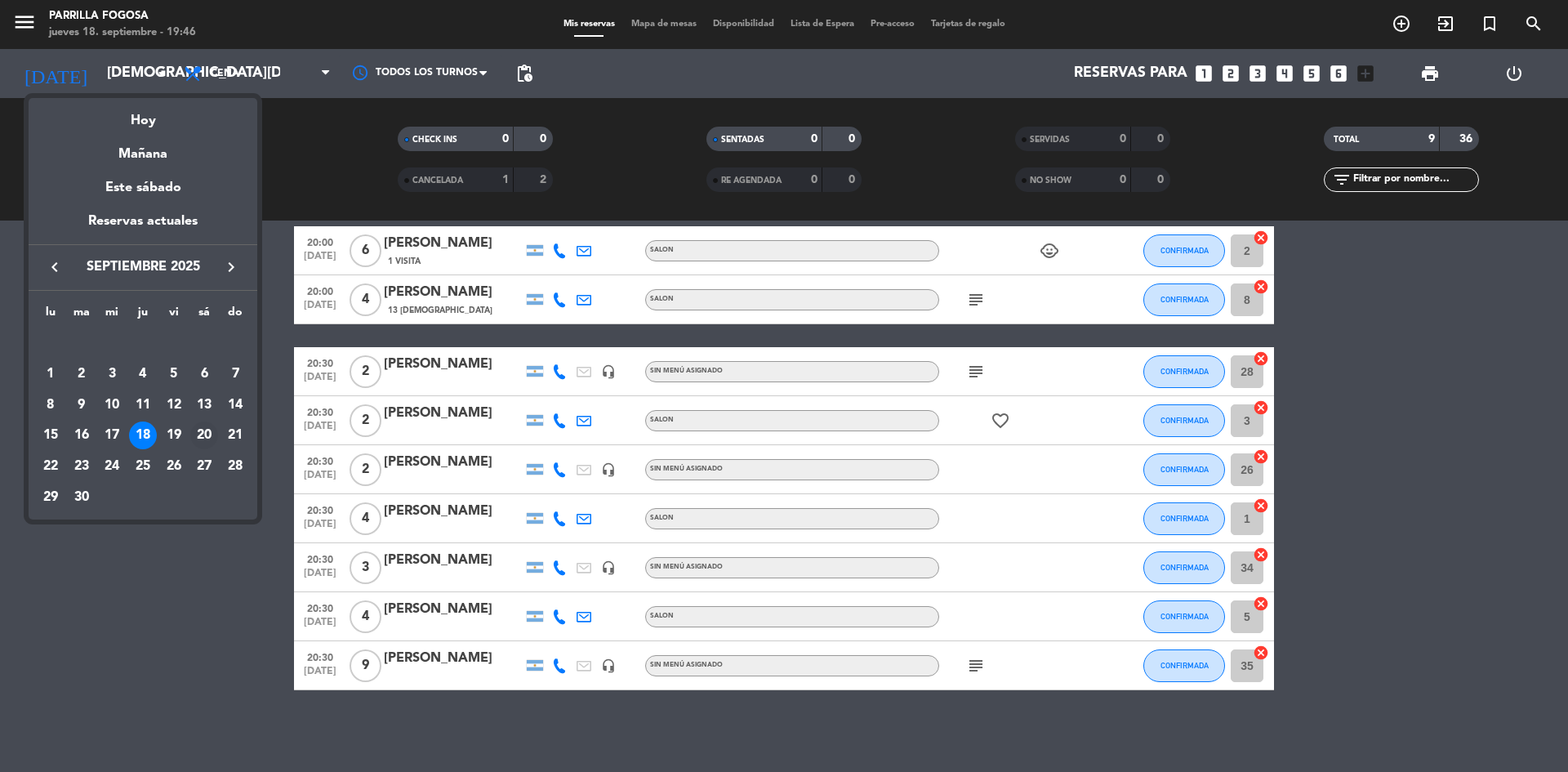
click at [204, 443] on div "20" at bounding box center [204, 435] width 28 height 28
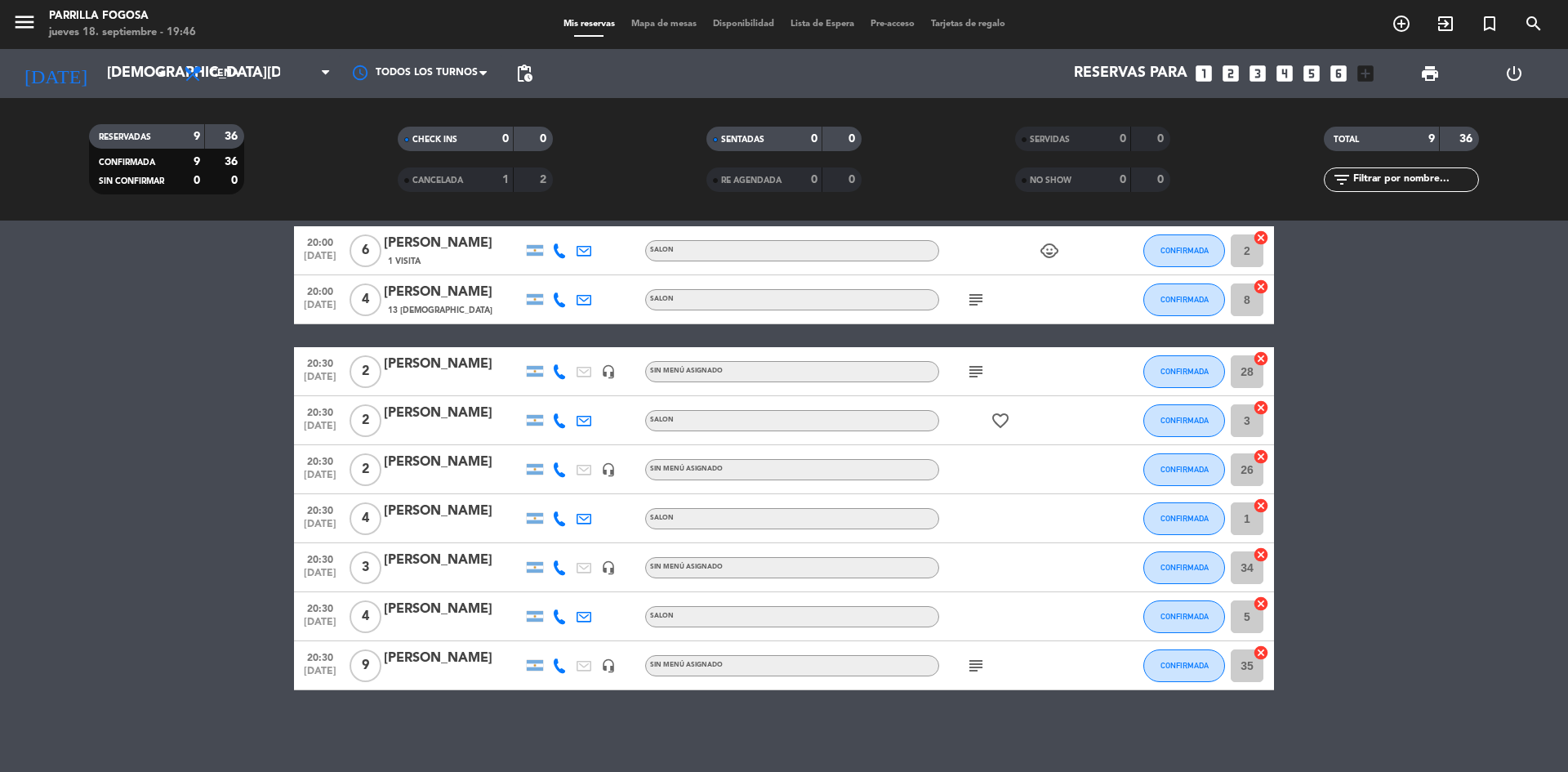
type input "[DATE]"
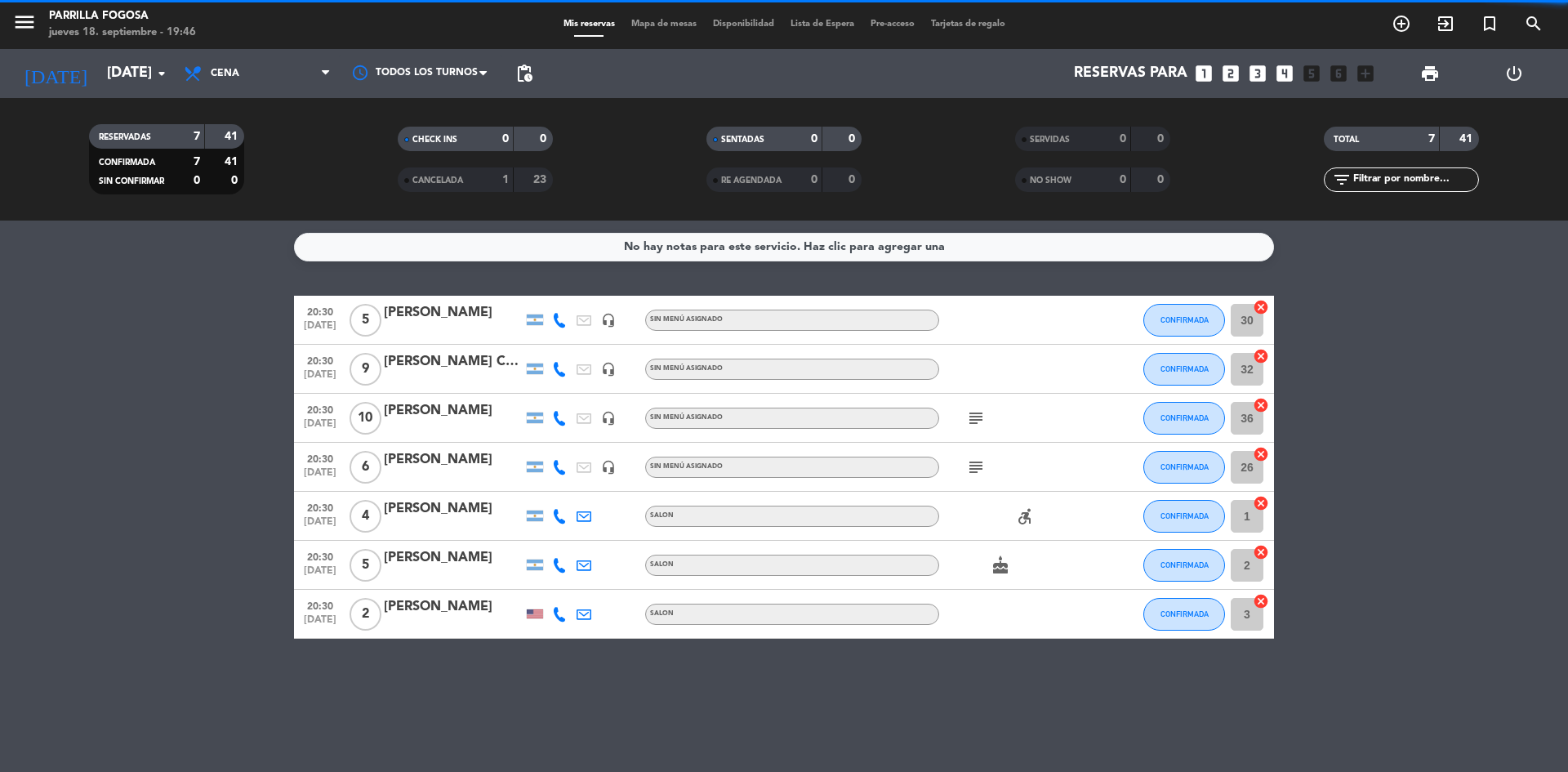
click at [272, 85] on span "Cena" at bounding box center [257, 73] width 164 height 36
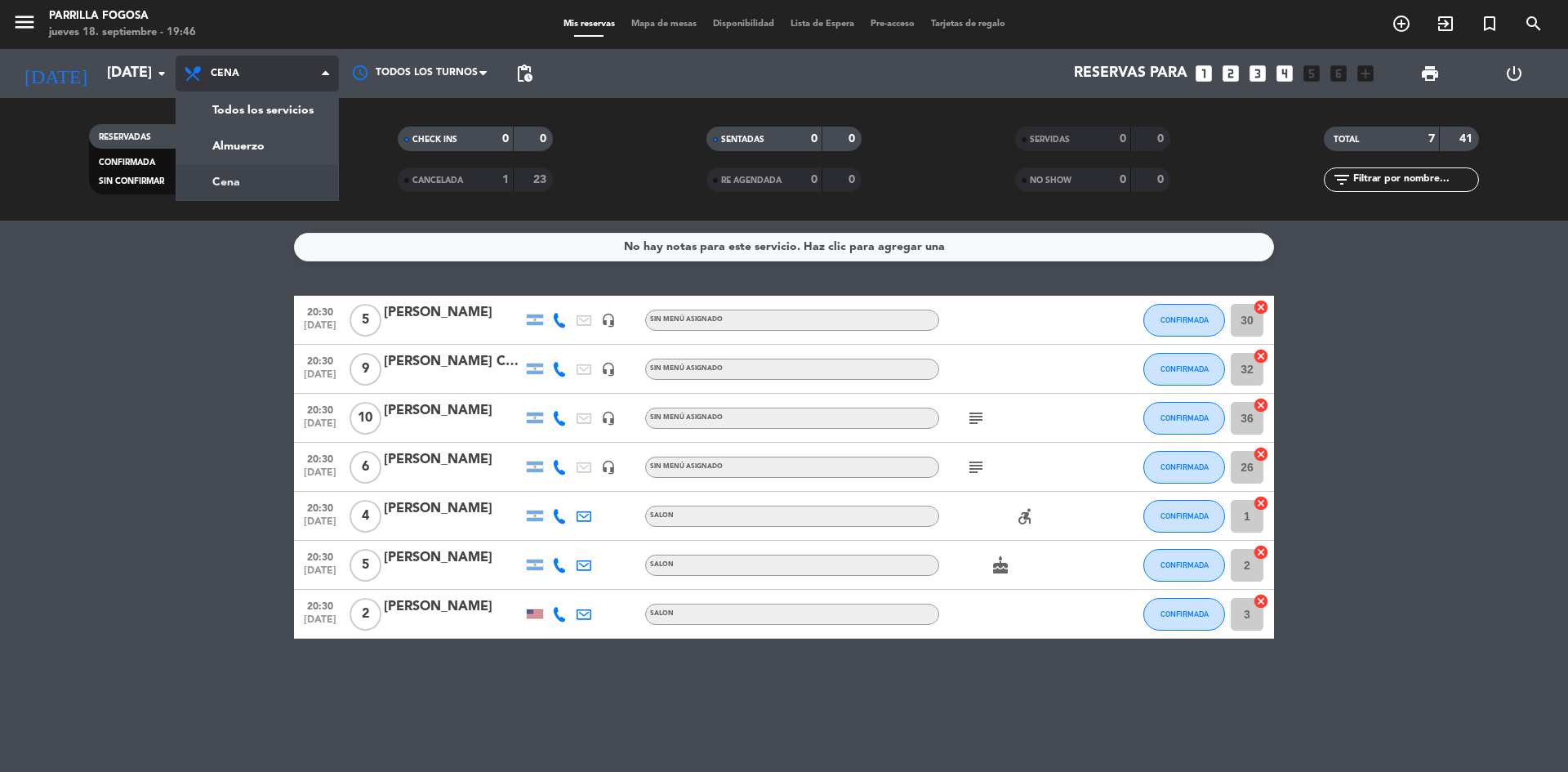
click at [295, 176] on div "menu Parrilla Fogosa jueves 18. septiembre - 19:46 Mis reservas Mapa de mesas D…" at bounding box center [784, 110] width 1568 height 221
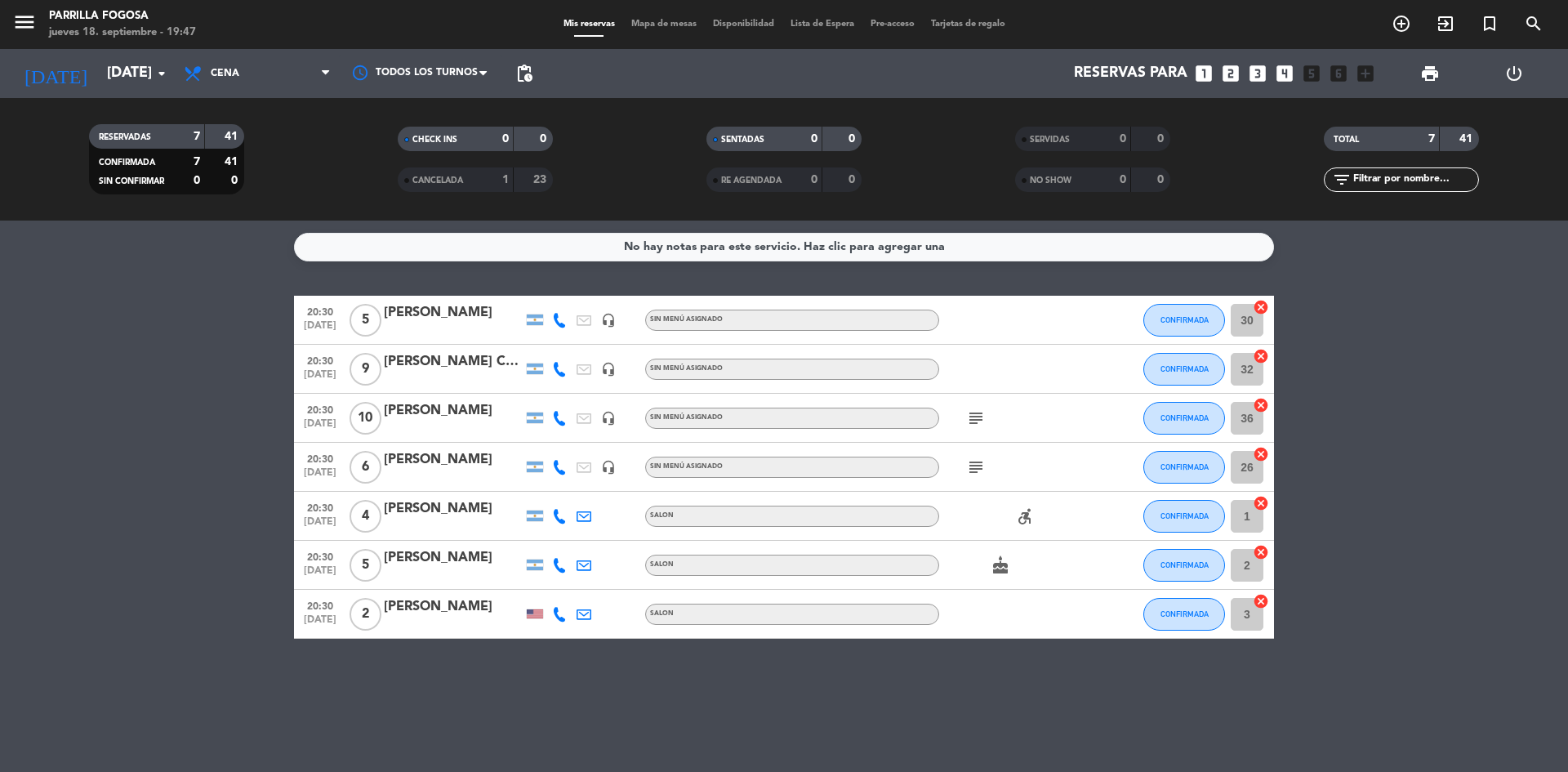
click at [495, 361] on div "[PERSON_NAME] CUMPLE" at bounding box center [453, 361] width 139 height 21
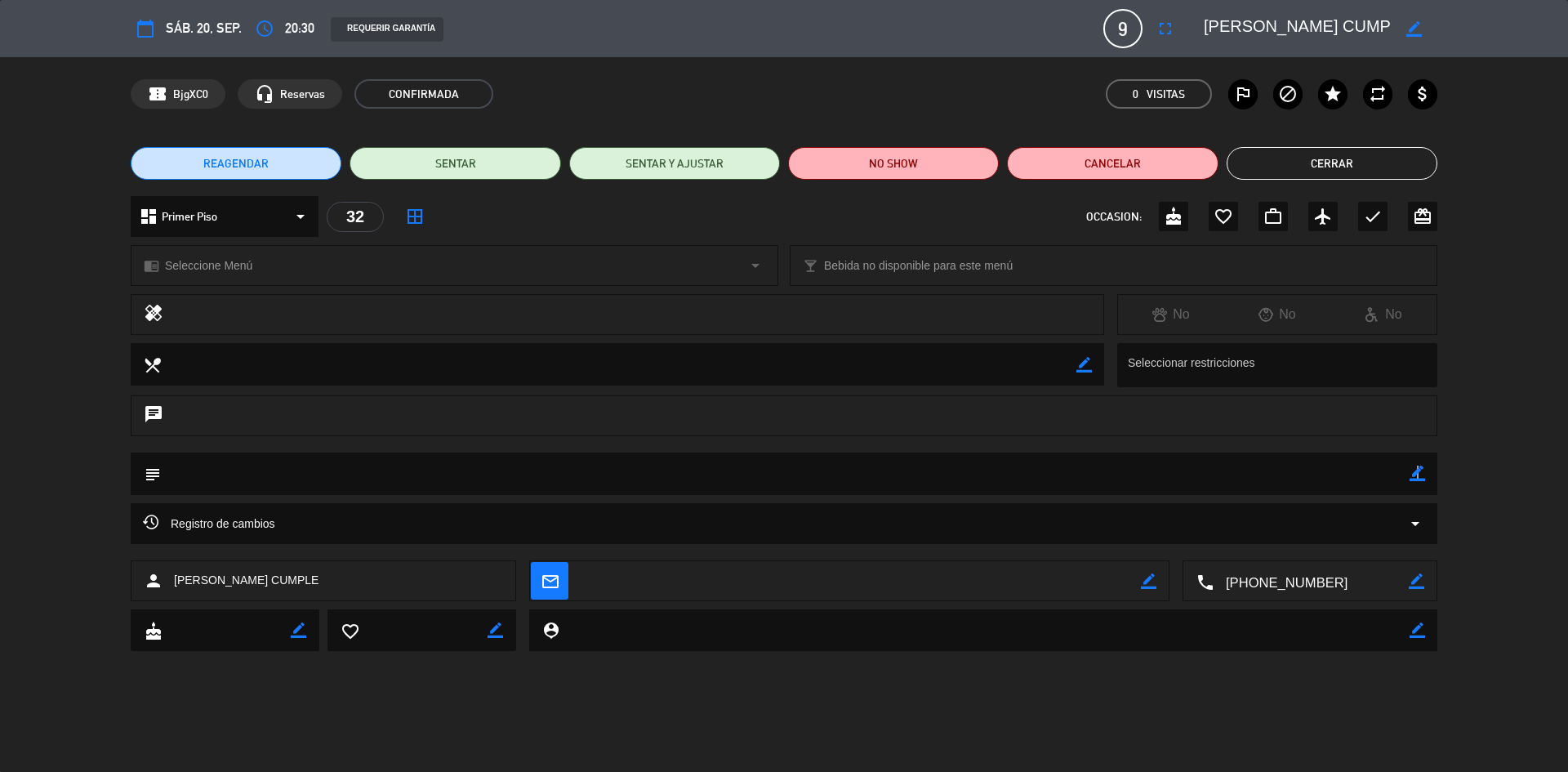
click at [1417, 474] on icon "border_color" at bounding box center [1417, 473] width 15 height 15
click at [799, 473] on textarea at bounding box center [785, 473] width 1248 height 42
type textarea "Cumpleaños"
click at [1154, 28] on button "fullscreen" at bounding box center [1165, 28] width 30 height 30
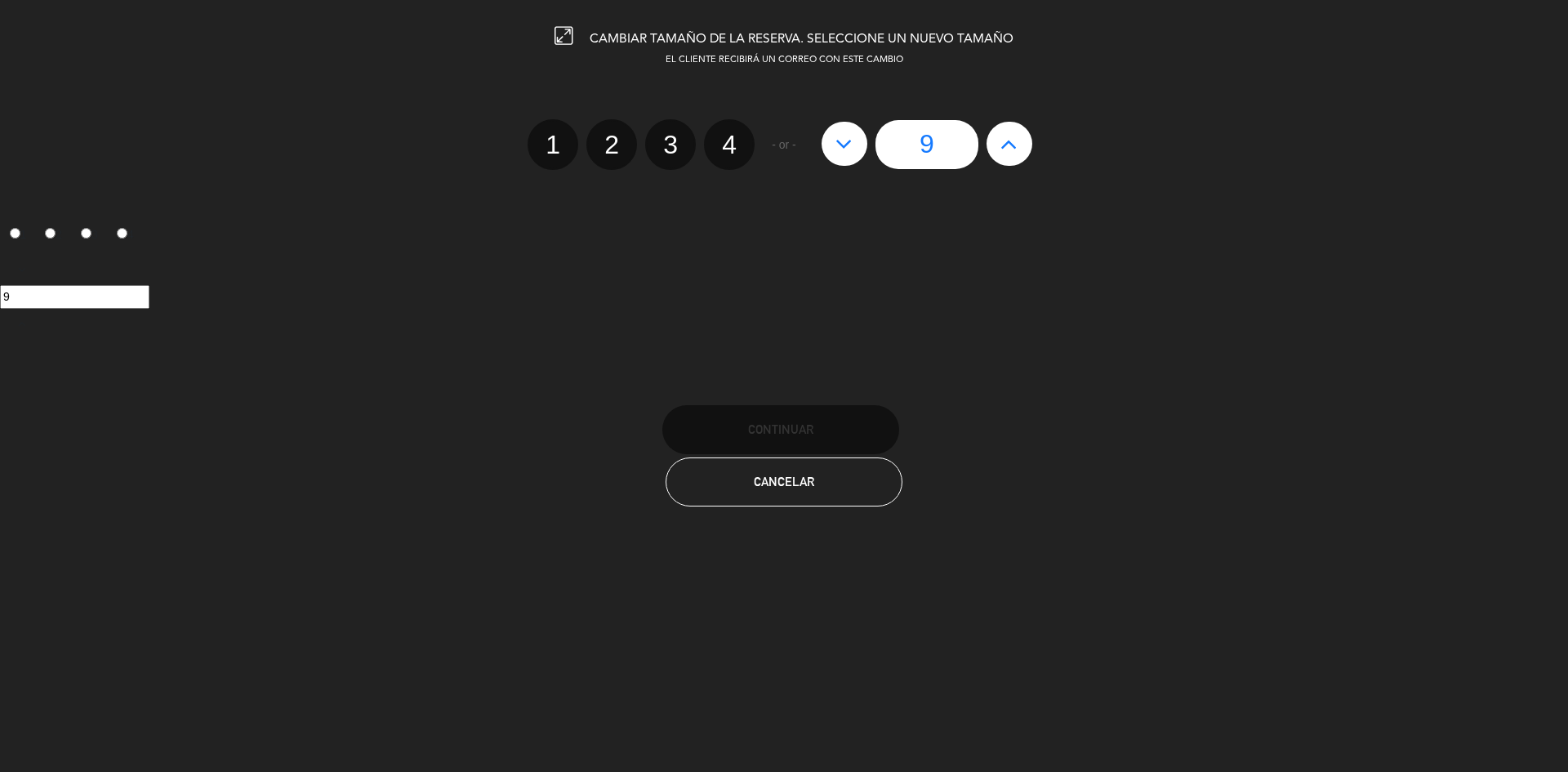
click at [831, 145] on button at bounding box center [845, 144] width 46 height 44
type input "8"
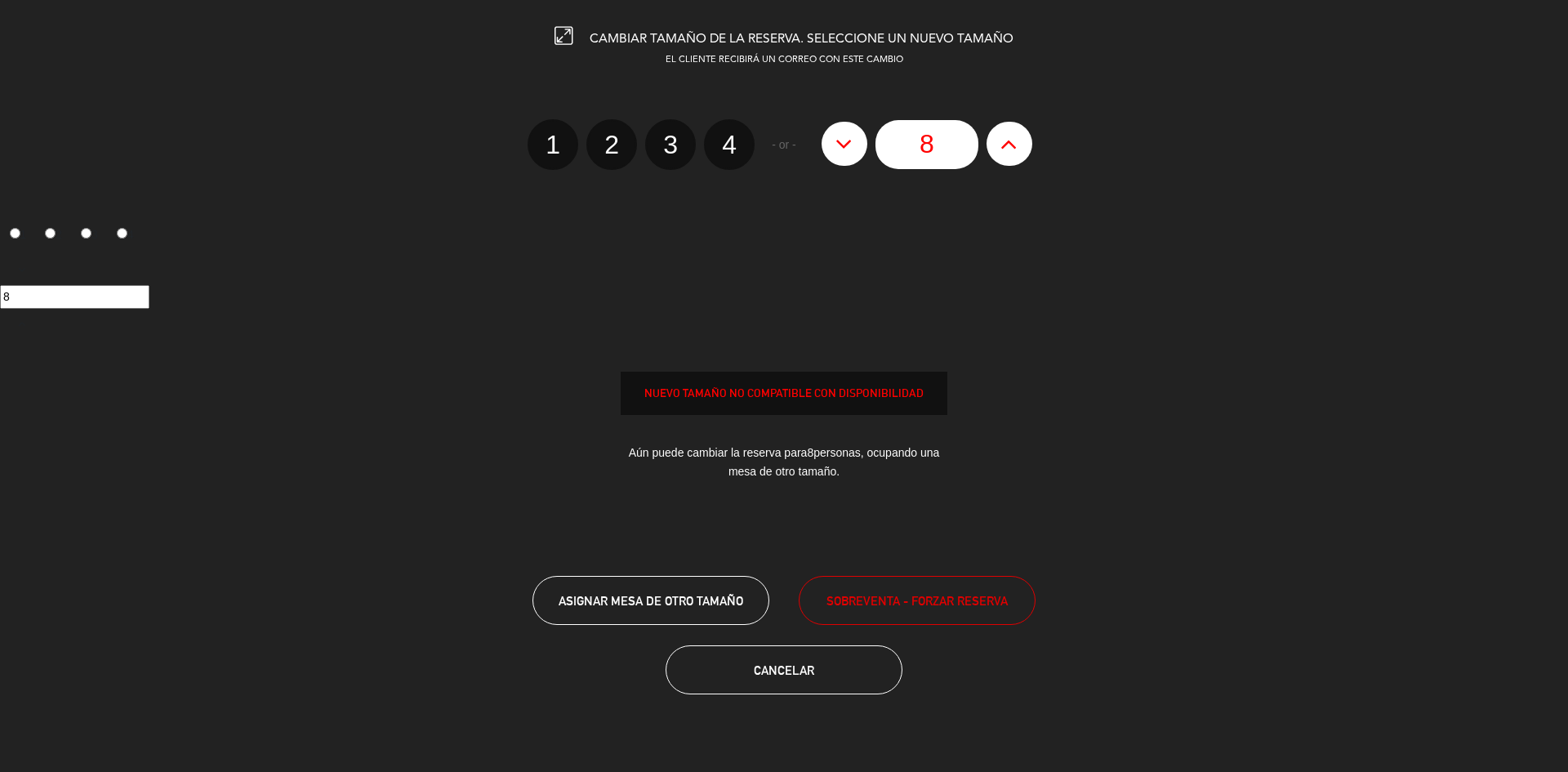
click at [831, 144] on button at bounding box center [845, 144] width 46 height 44
type input "7"
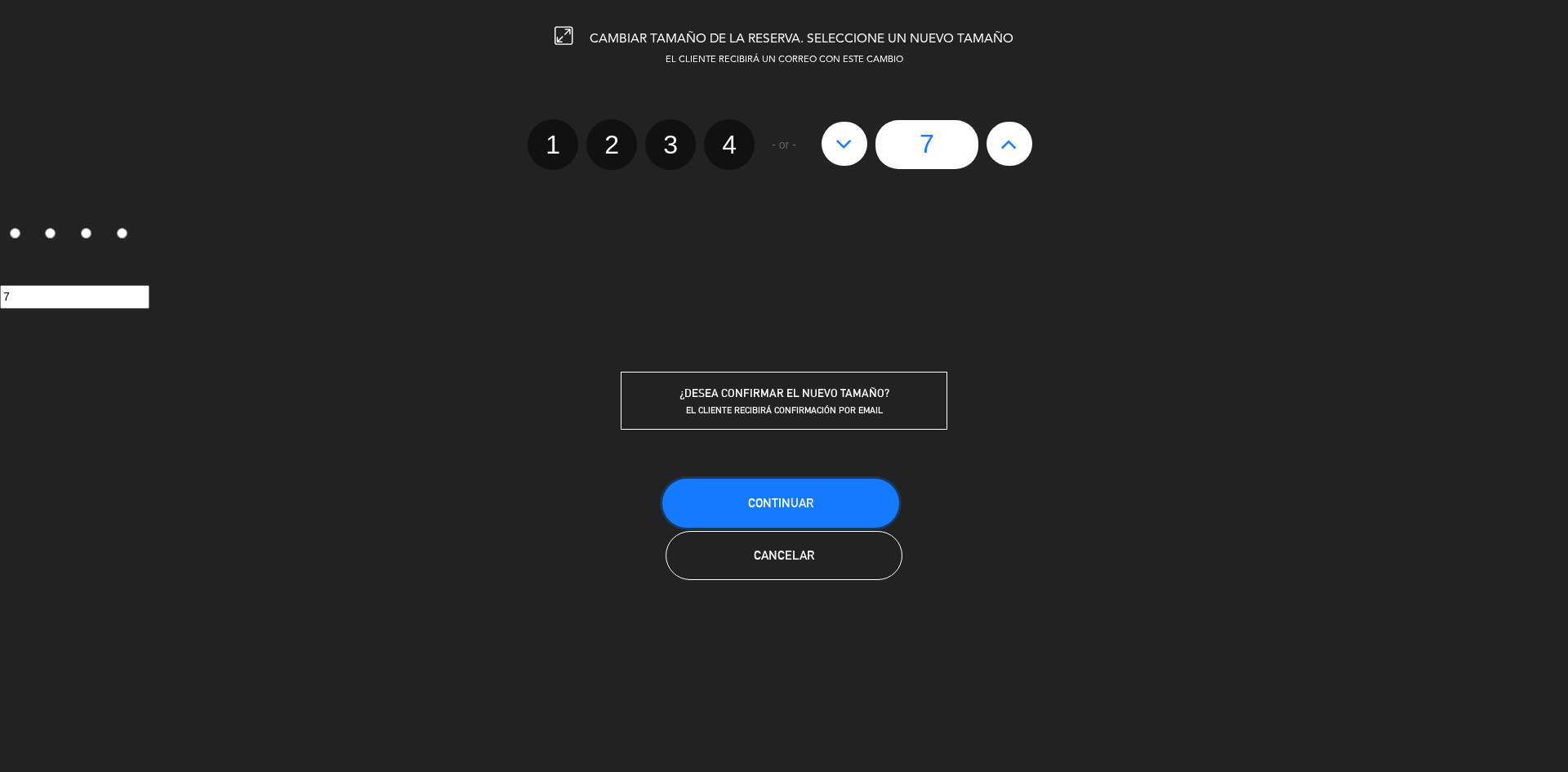
click at [850, 507] on button "Continuar" at bounding box center [781, 504] width 237 height 49
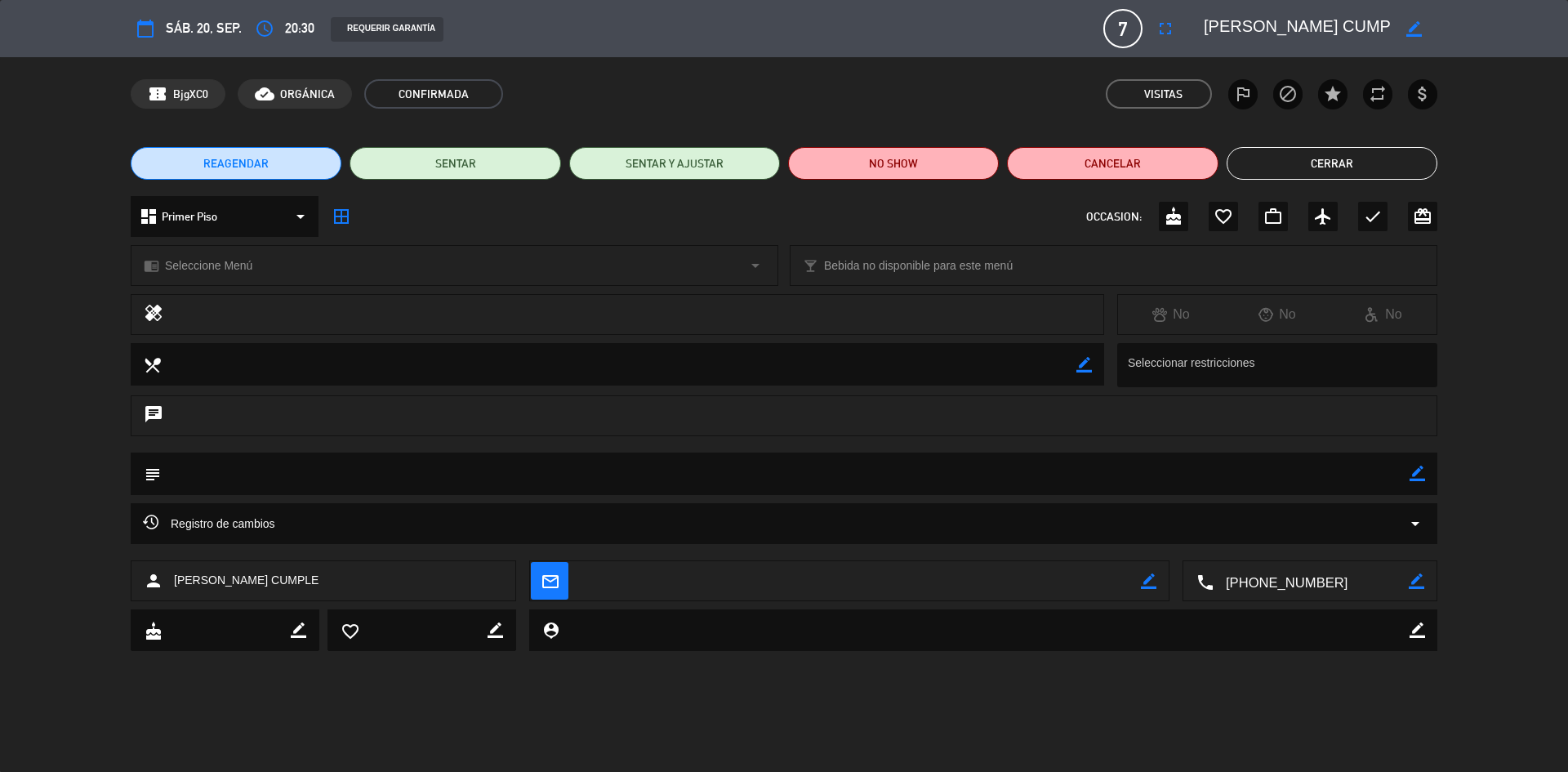
click at [1395, 171] on button "Cerrar" at bounding box center [1332, 164] width 210 height 32
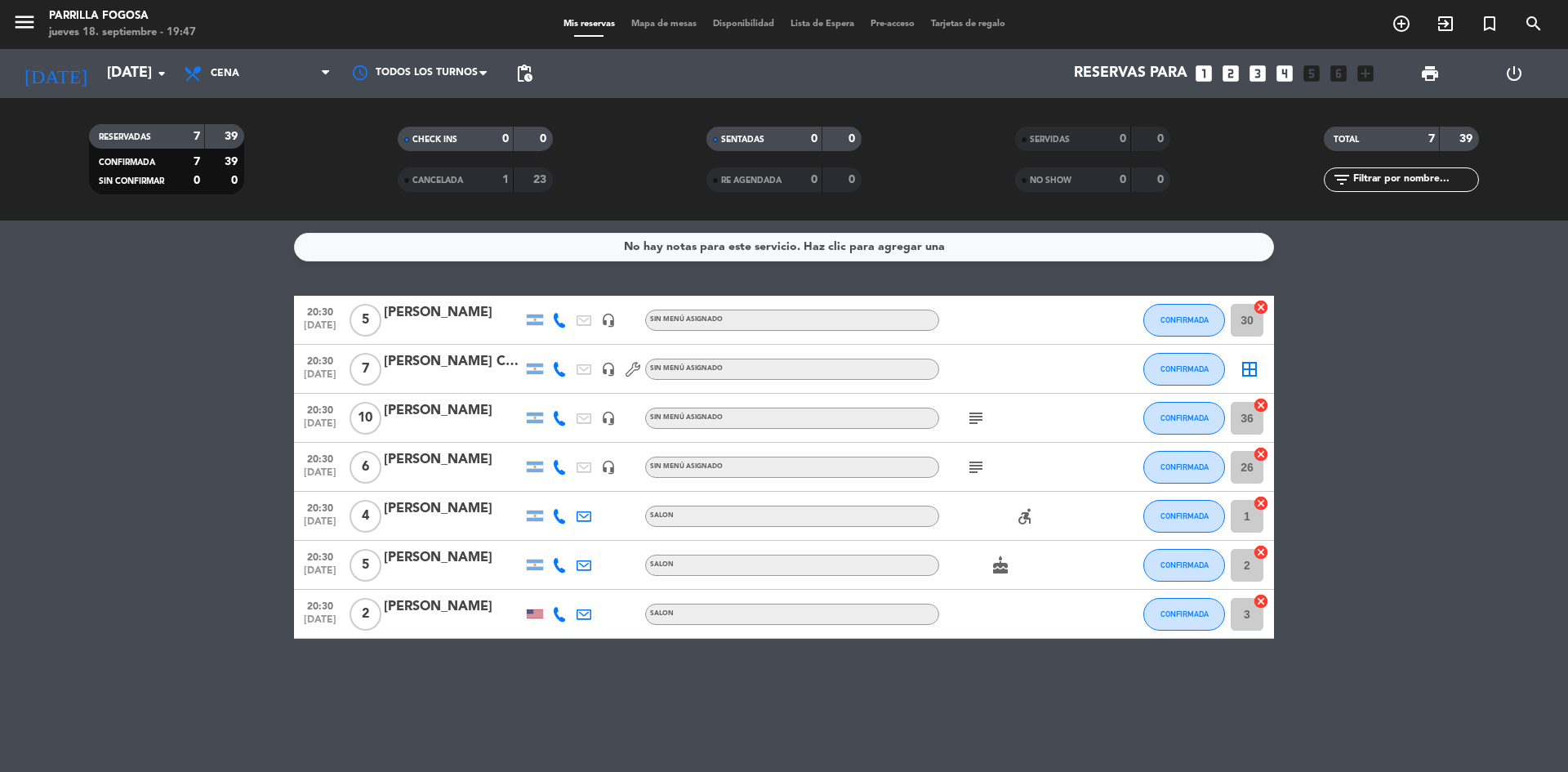
click at [447, 364] on div "[PERSON_NAME] CUMPLE" at bounding box center [453, 361] width 139 height 21
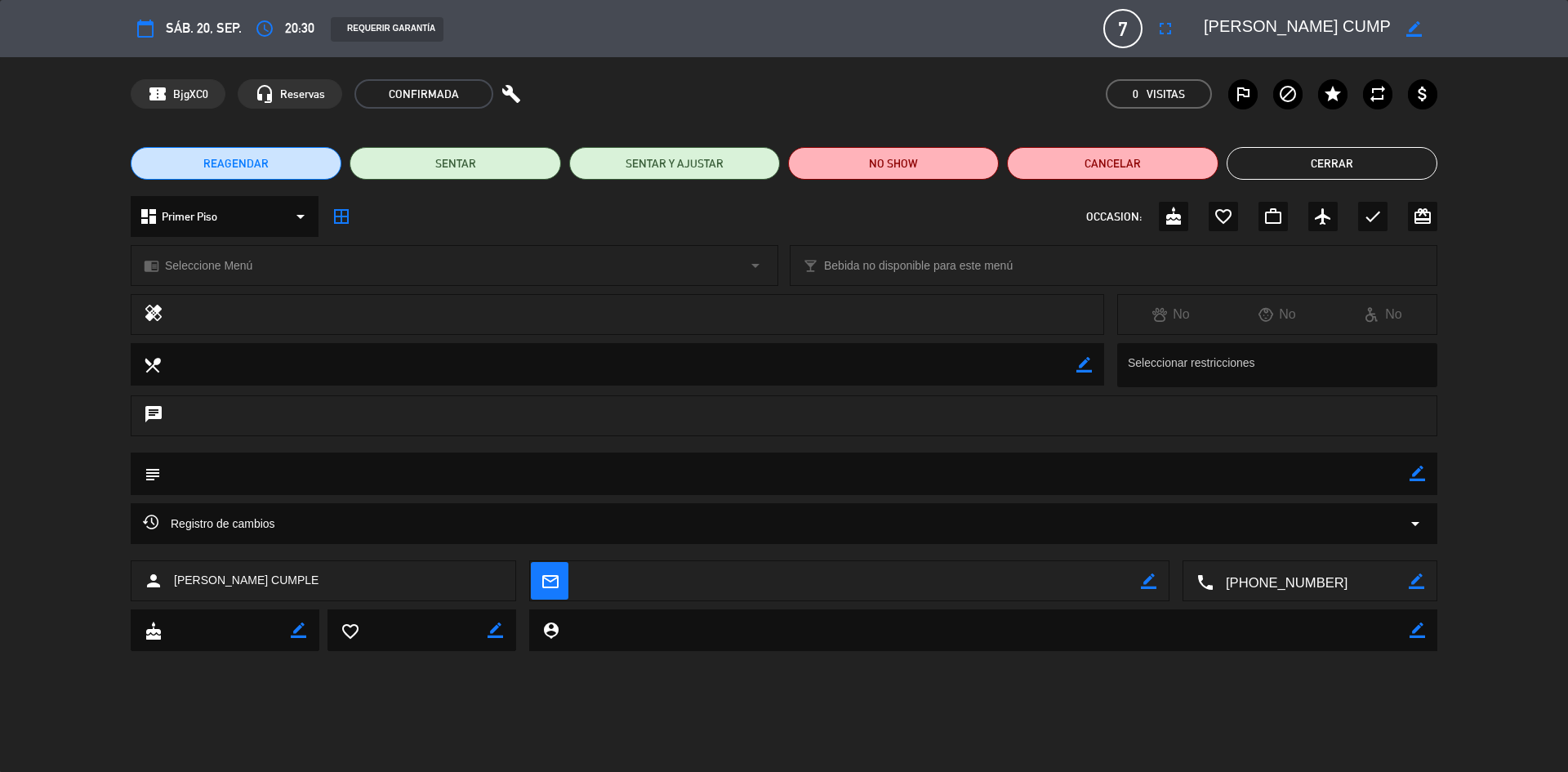
click at [500, 469] on textarea at bounding box center [785, 473] width 1248 height 42
click at [1405, 470] on textarea at bounding box center [785, 473] width 1248 height 42
click at [1412, 474] on icon "border_color" at bounding box center [1417, 473] width 15 height 15
click at [640, 479] on textarea at bounding box center [785, 473] width 1248 height 42
type textarea "Cumpleaños"
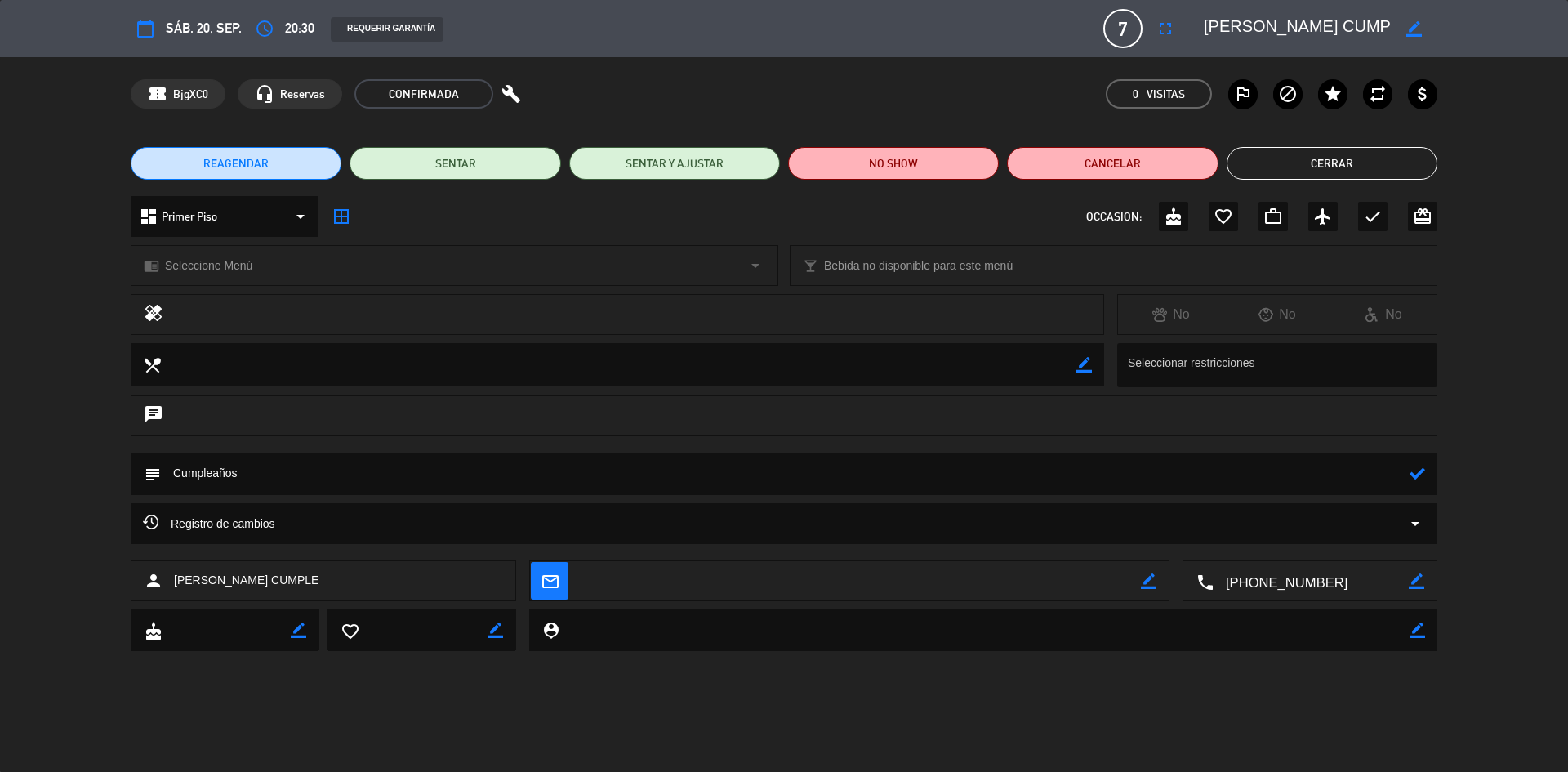
click at [1425, 480] on icon at bounding box center [1417, 473] width 15 height 15
click at [1294, 169] on button "Cerrar" at bounding box center [1332, 164] width 210 height 32
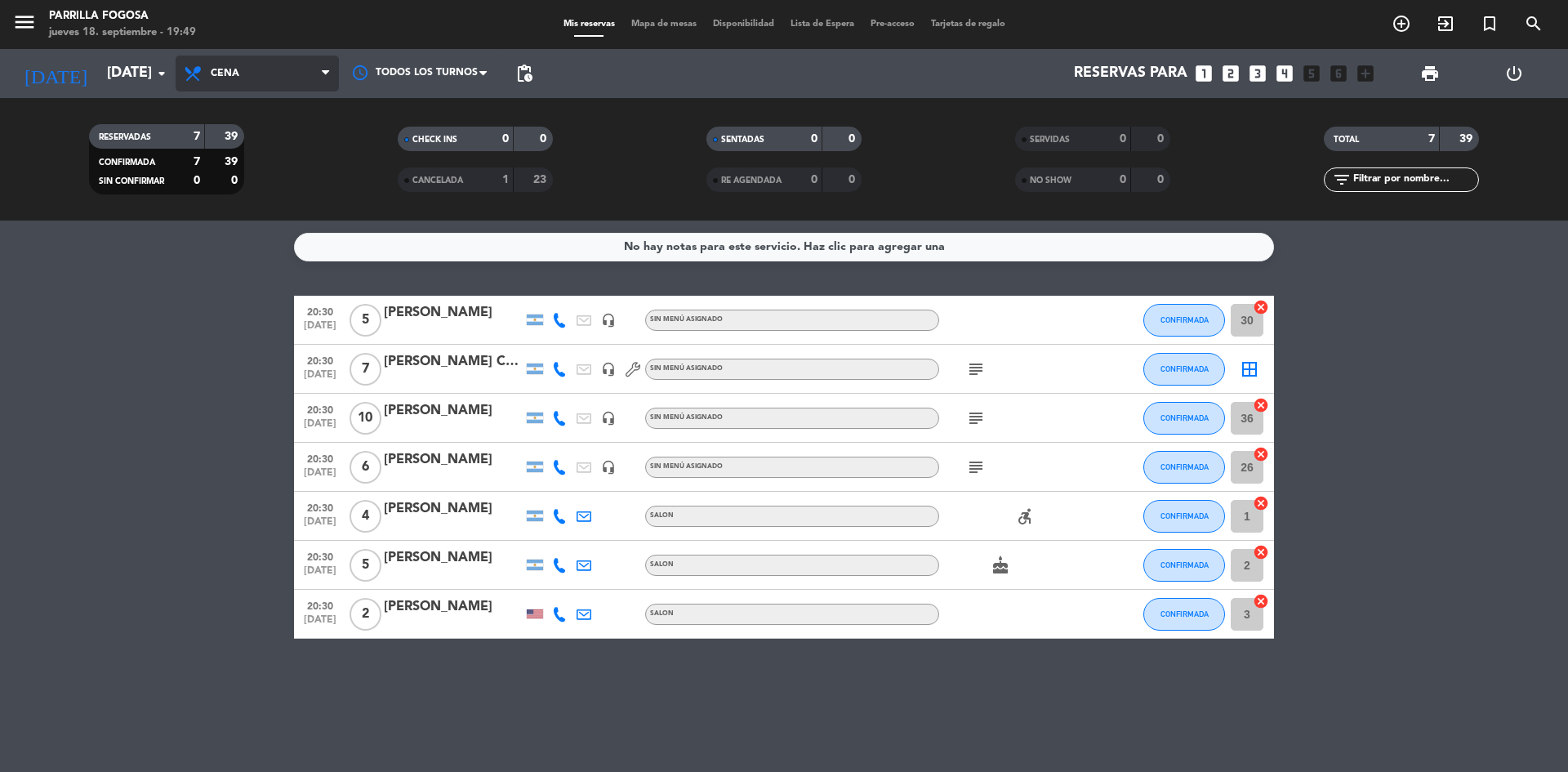
click at [206, 82] on span "Cena" at bounding box center [257, 73] width 164 height 36
click at [132, 69] on input "[DATE]" at bounding box center [193, 73] width 189 height 32
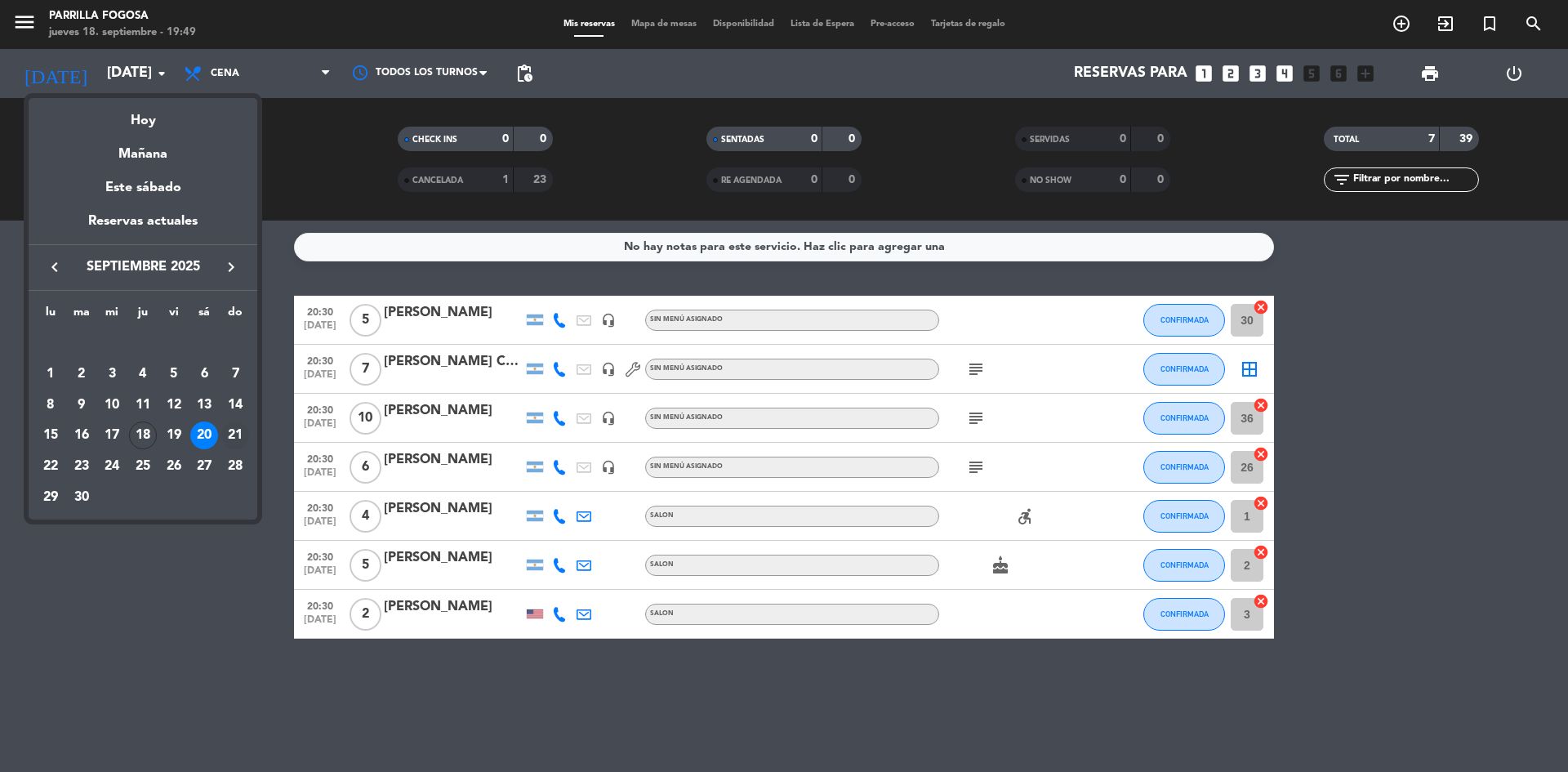
click at [239, 423] on div "21" at bounding box center [235, 435] width 28 height 28
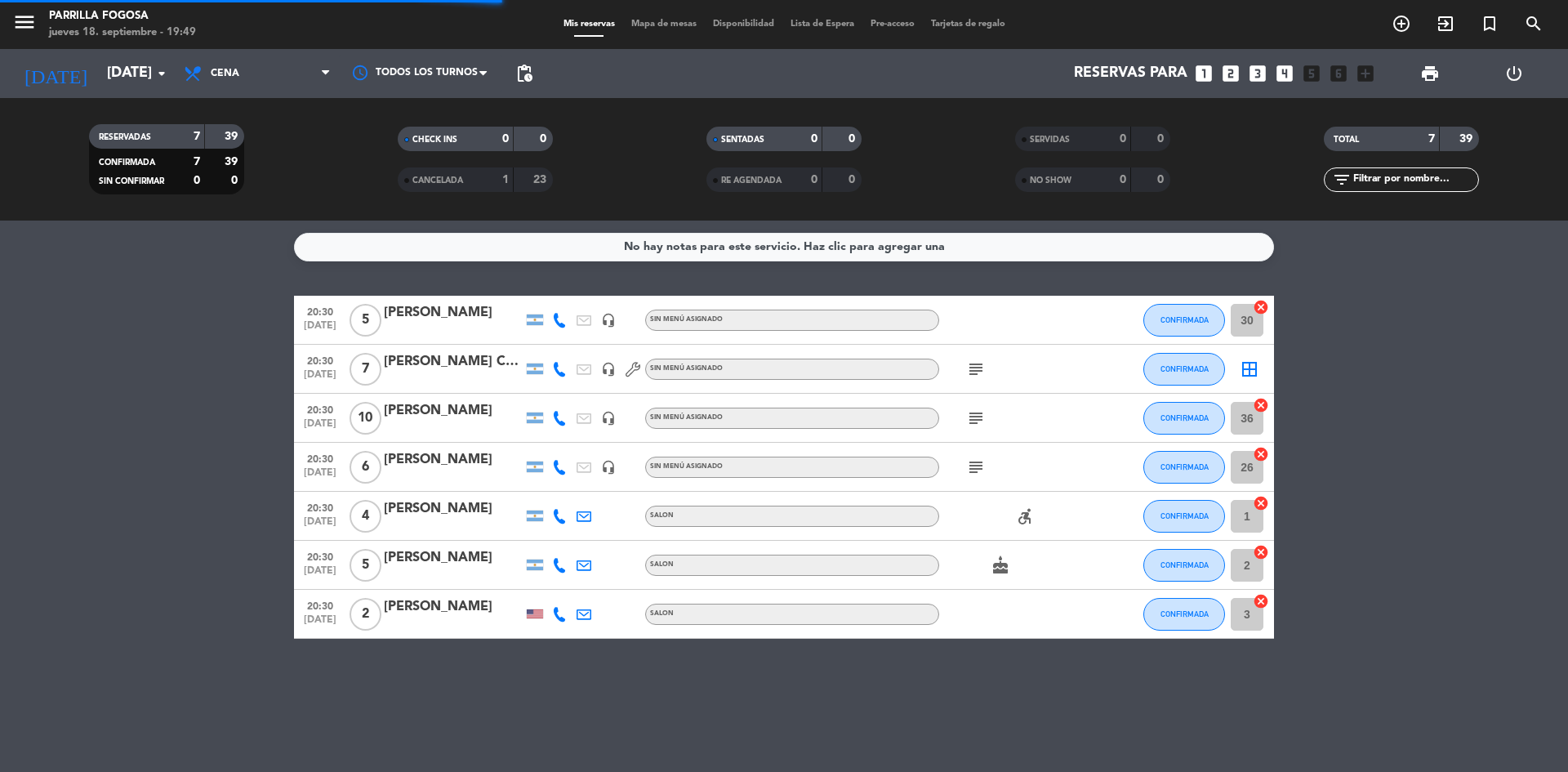
drag, startPoint x: 255, startPoint y: 69, endPoint x: 234, endPoint y: 109, distance: 45.2
click at [254, 69] on span "Cena" at bounding box center [257, 73] width 164 height 36
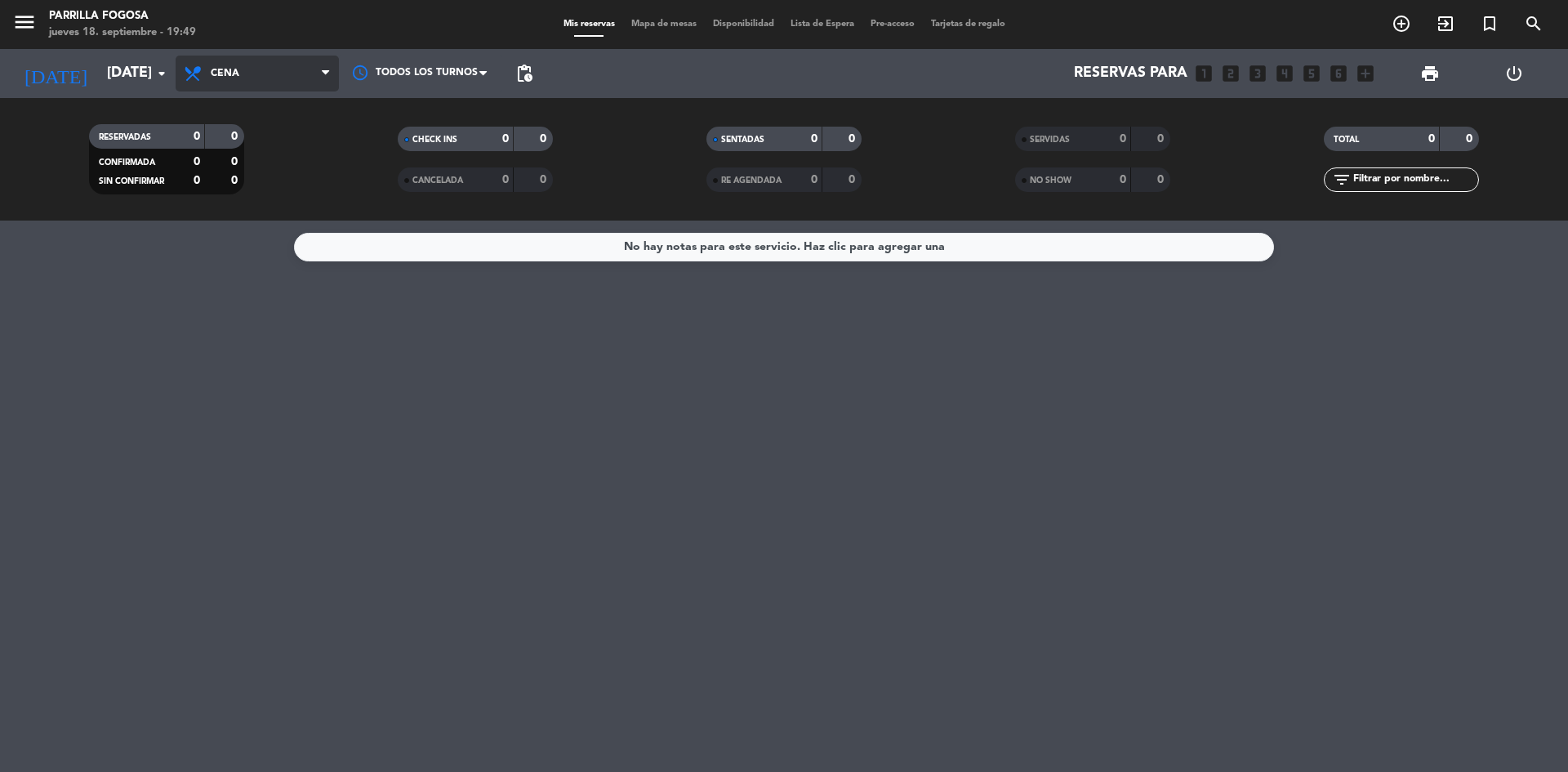
click at [240, 75] on span "Cena" at bounding box center [257, 73] width 164 height 36
click at [224, 153] on div "menu Parrilla Fogosa jueves 18. septiembre - 19:49 Mis reservas Mapa de mesas D…" at bounding box center [784, 110] width 1568 height 221
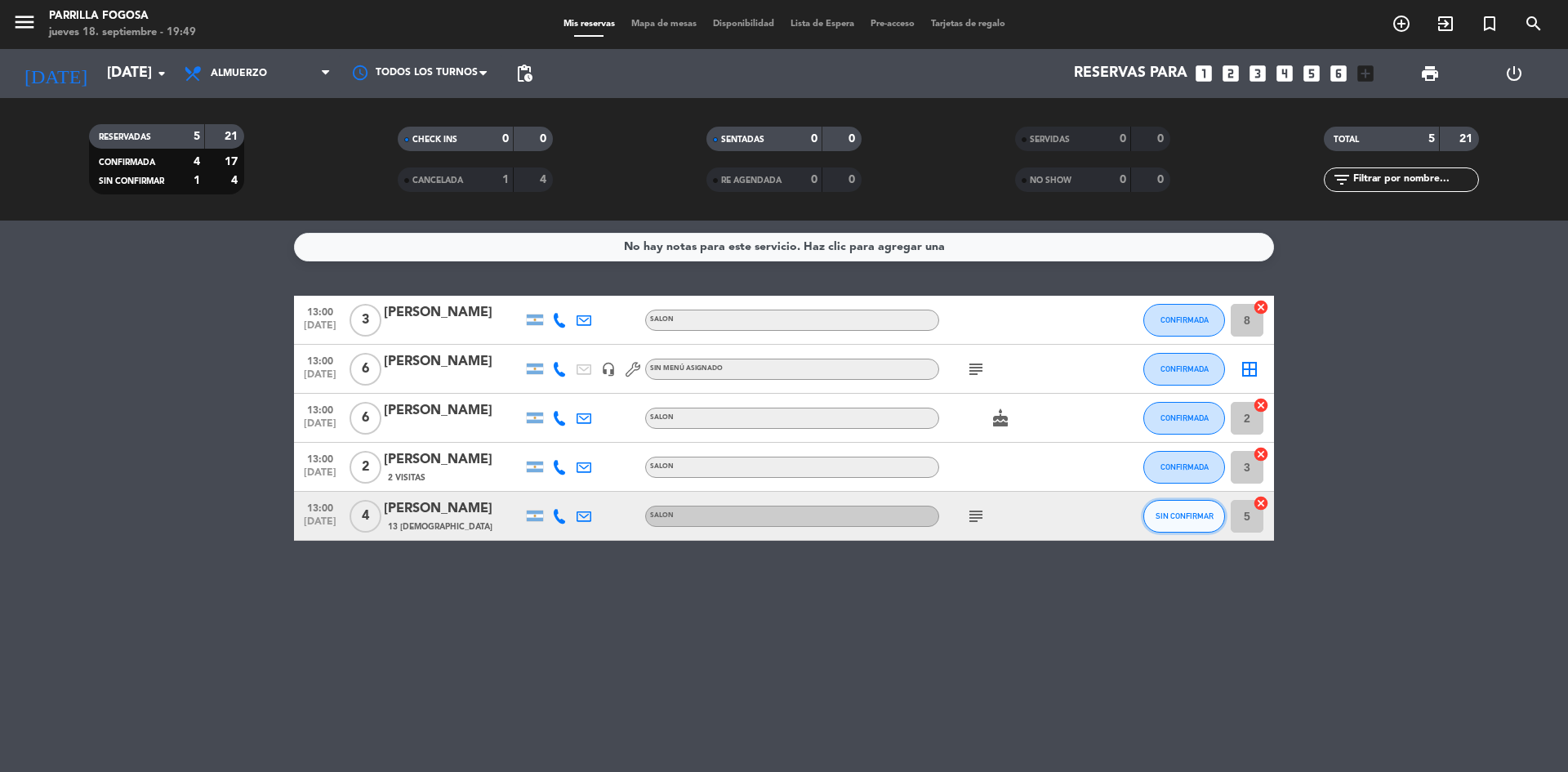
click at [1168, 512] on span "SIN CONFIRMAR" at bounding box center [1185, 516] width 58 height 9
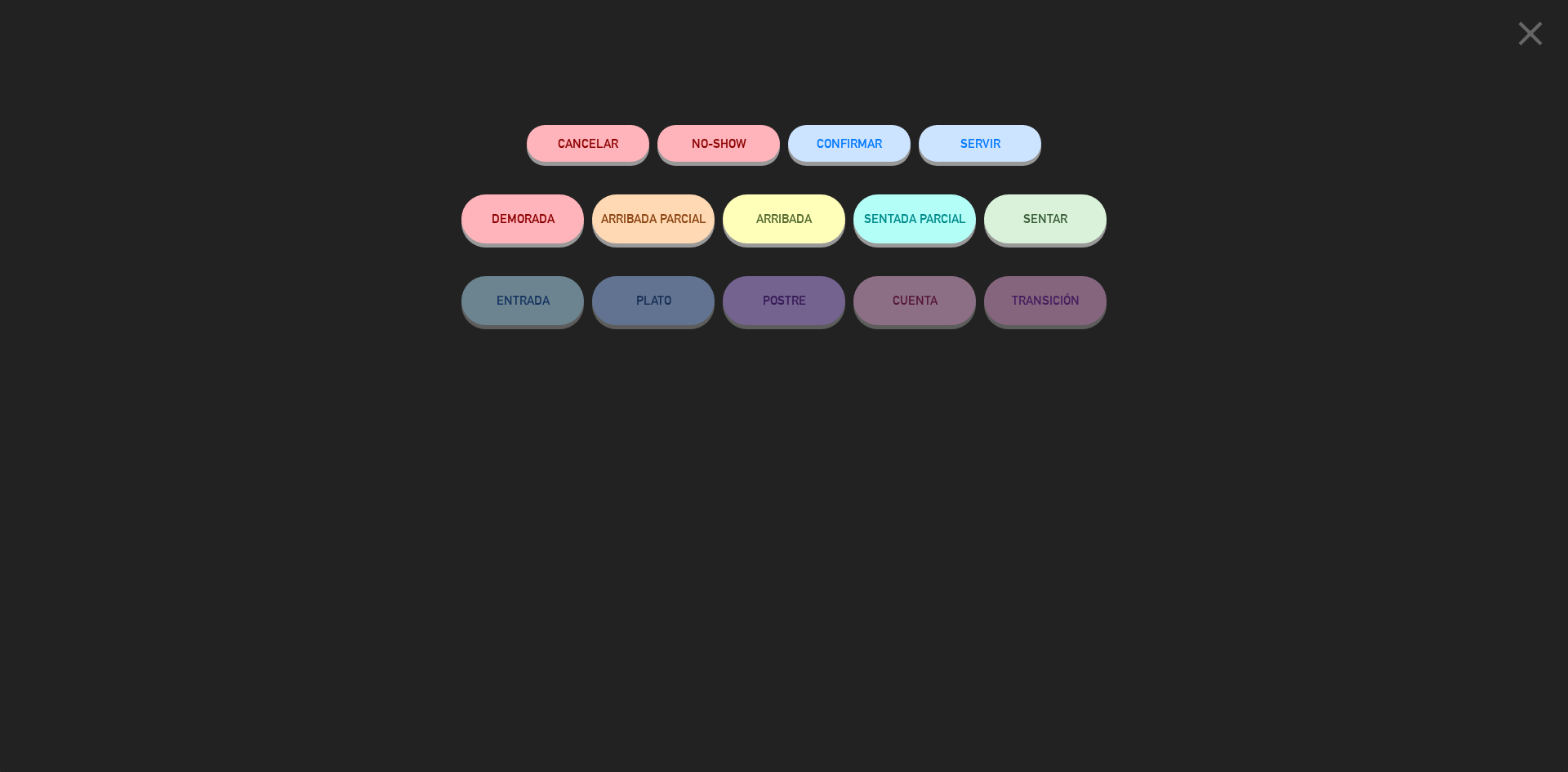
click at [834, 157] on button "CONFIRMAR" at bounding box center [850, 143] width 123 height 37
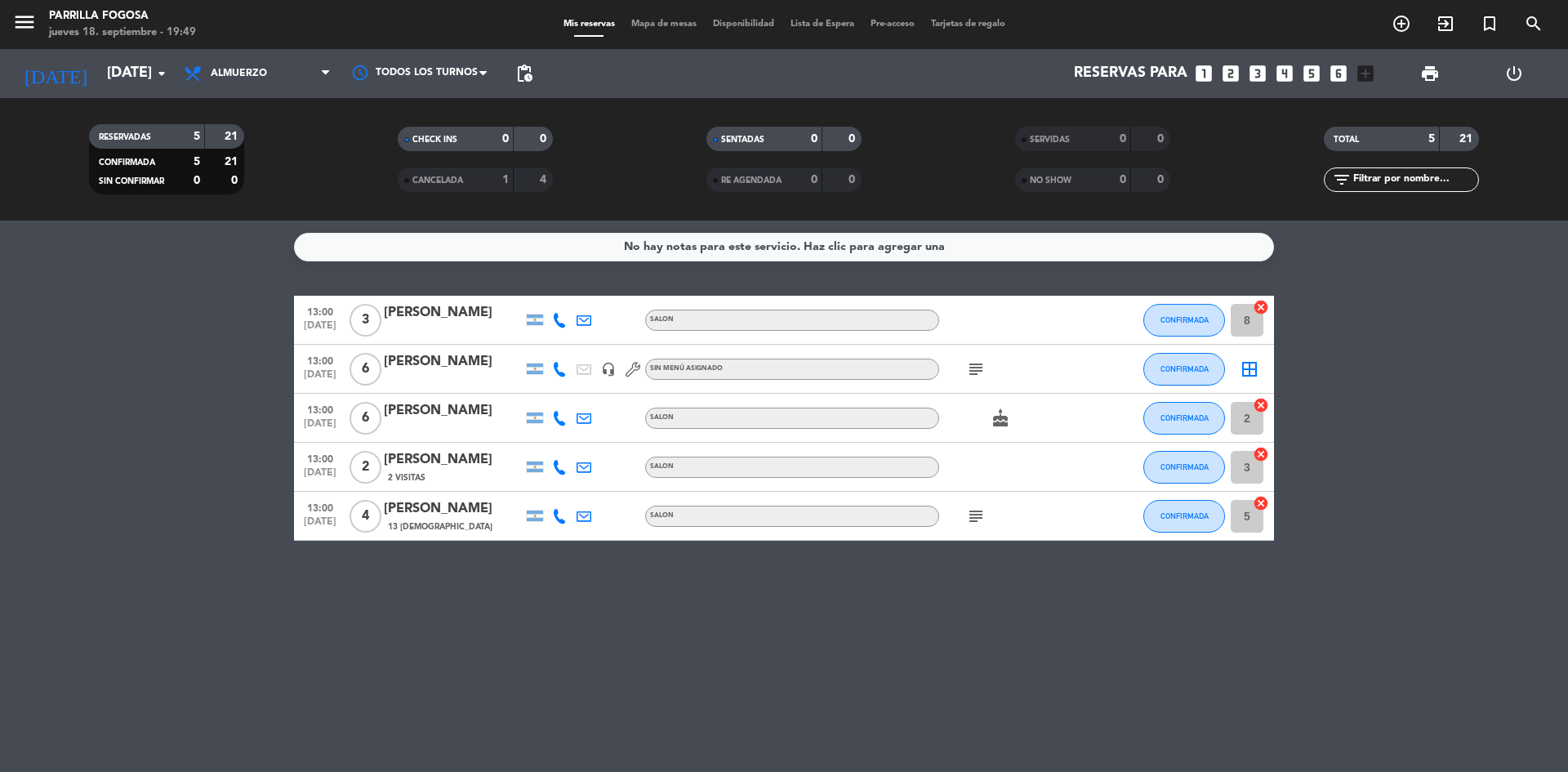
click at [970, 521] on icon "subject" at bounding box center [976, 516] width 20 height 20
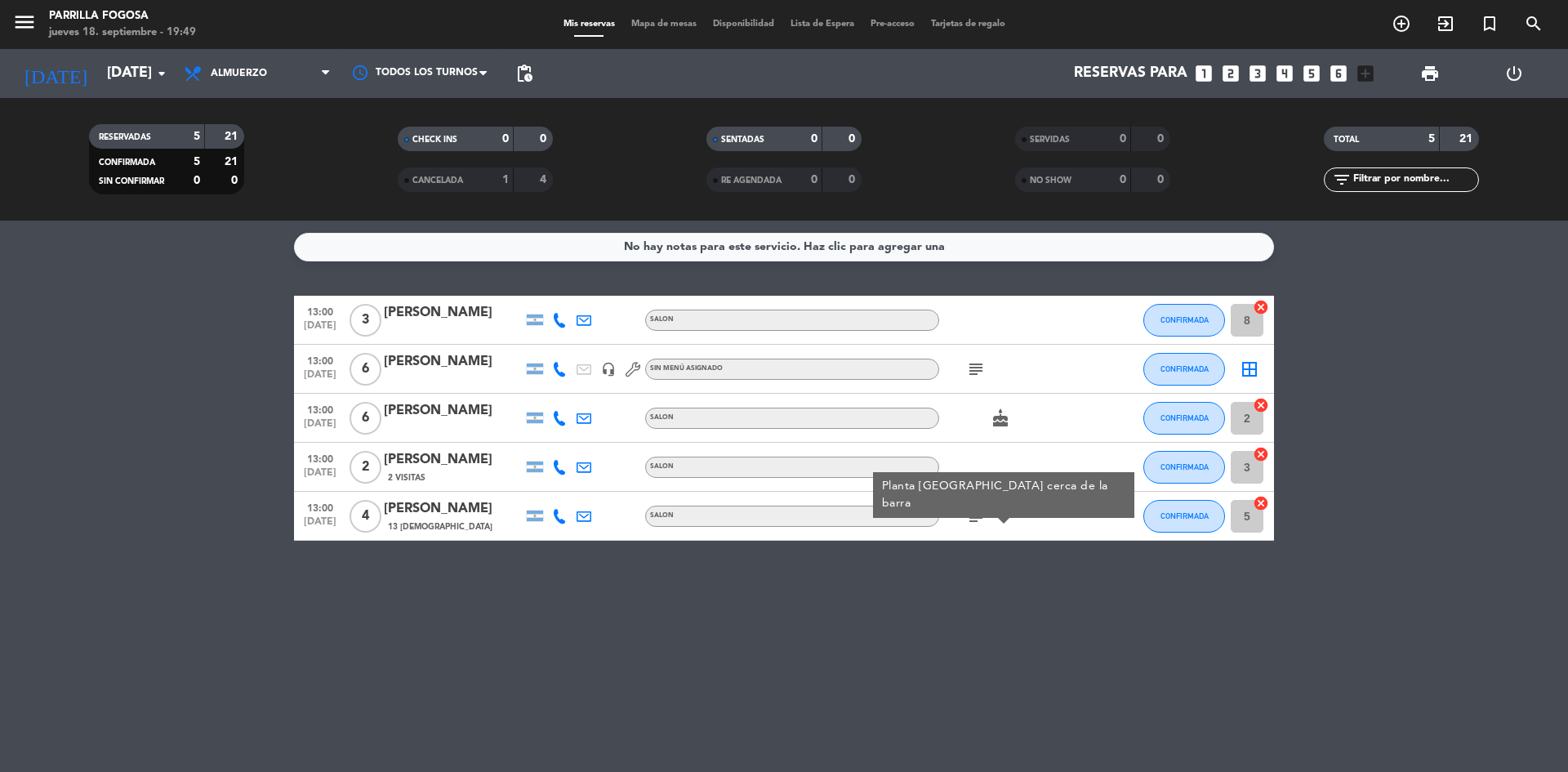
click at [961, 567] on div "No hay notas para este servicio. Haz clic para agregar una 13:00 [DATE] 3 CAROL…" at bounding box center [784, 496] width 1568 height 551
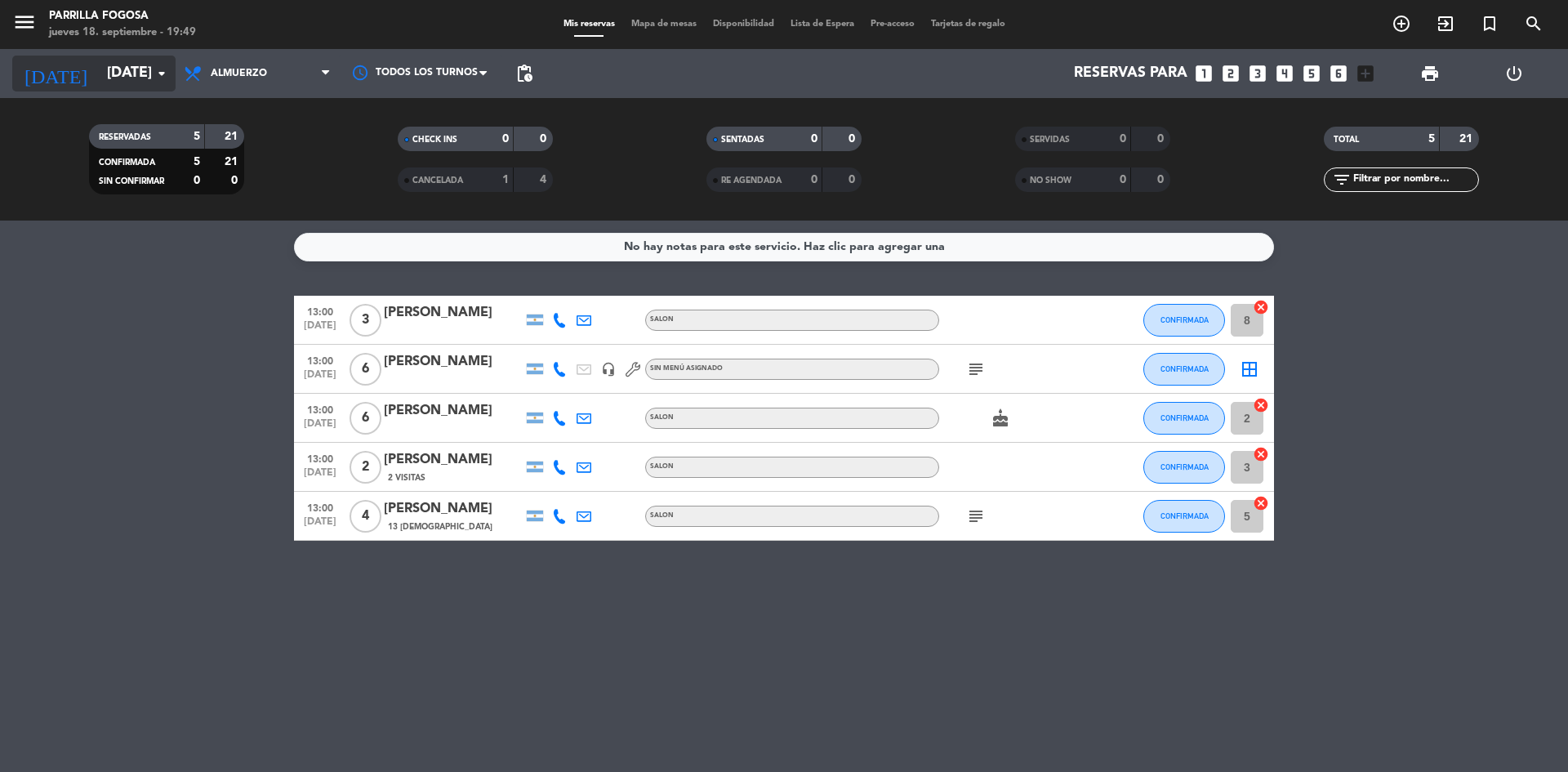
click at [124, 65] on input "[DATE]" at bounding box center [193, 73] width 189 height 32
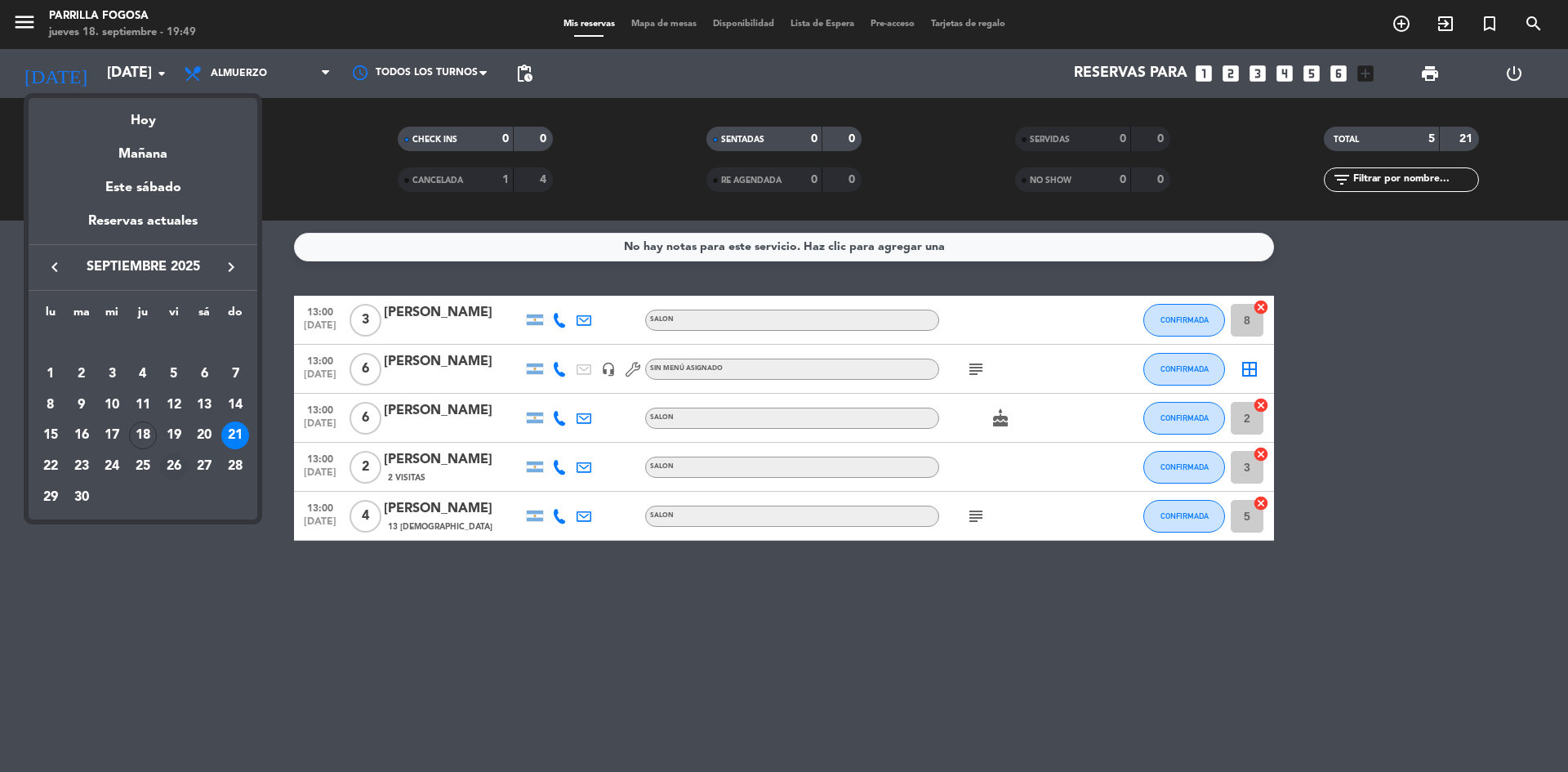
click at [164, 469] on div "26" at bounding box center [174, 466] width 28 height 28
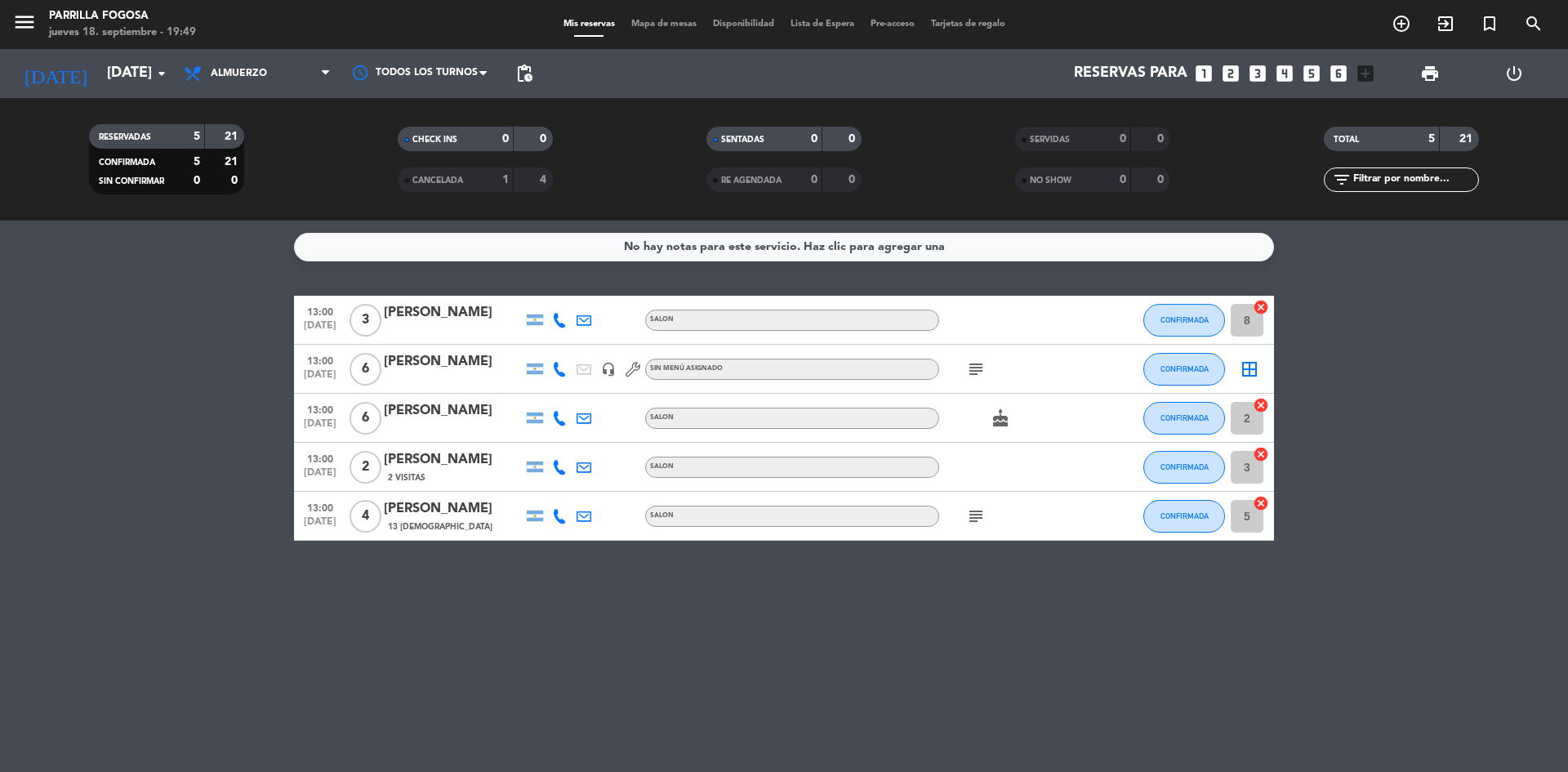
type input "[DATE]"
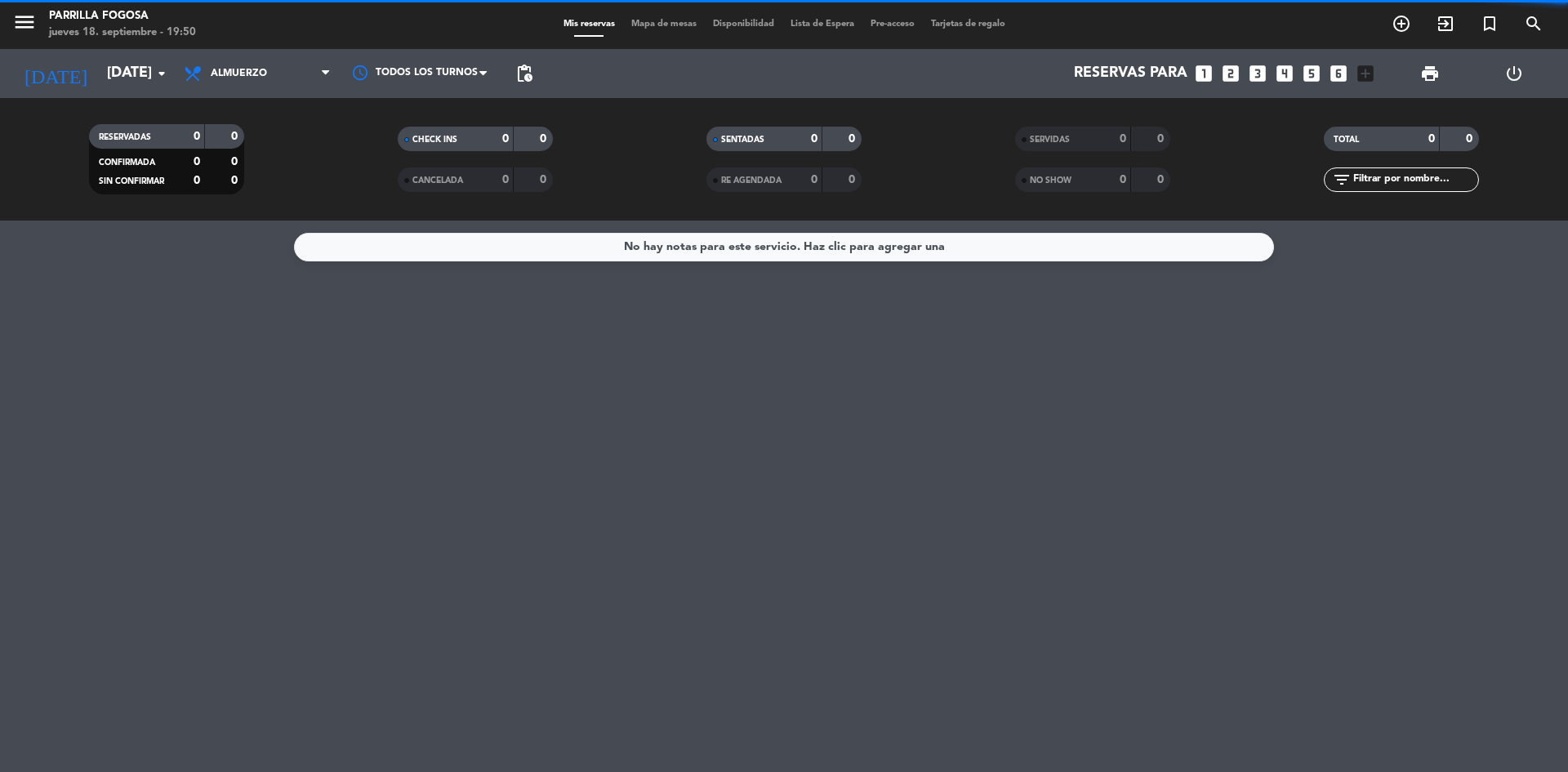
click at [233, 77] on span "Almuerzo" at bounding box center [239, 73] width 56 height 11
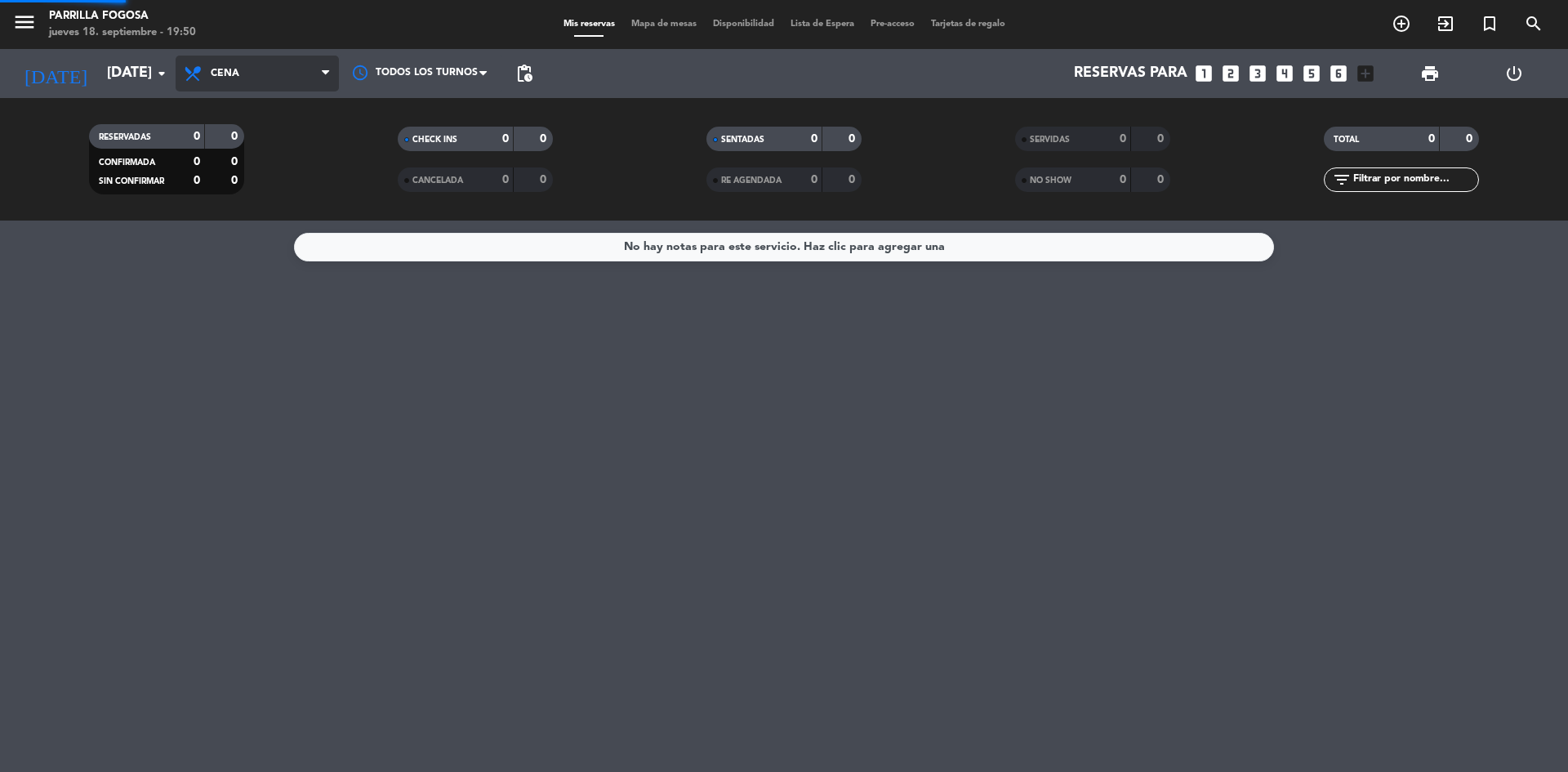
click at [228, 171] on div "menu Parrilla Fogosa jueves 18. septiembre - 19:50 Mis reservas Mapa de mesas D…" at bounding box center [784, 110] width 1568 height 221
